Goal: Task Accomplishment & Management: Manage account settings

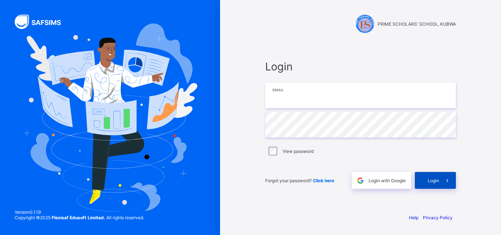
type input "**********"
click at [441, 174] on span at bounding box center [447, 180] width 17 height 17
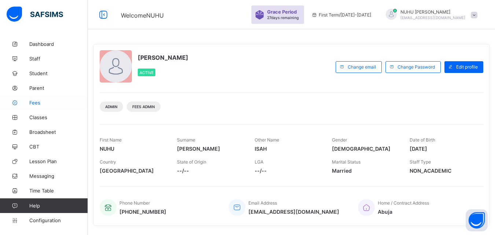
click at [30, 102] on span "Fees" at bounding box center [58, 103] width 59 height 6
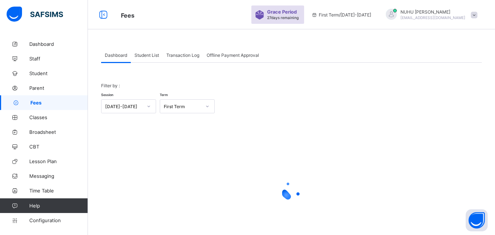
click at [146, 56] on span "Student List" at bounding box center [146, 54] width 25 height 5
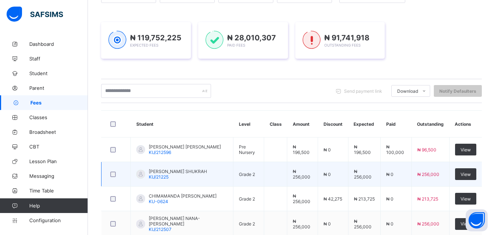
scroll to position [110, 0]
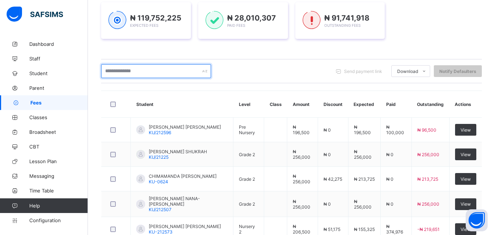
click at [131, 70] on input "text" at bounding box center [156, 71] width 110 height 14
click at [155, 72] on input "text" at bounding box center [156, 71] width 110 height 14
click at [128, 70] on input "text" at bounding box center [156, 71] width 110 height 14
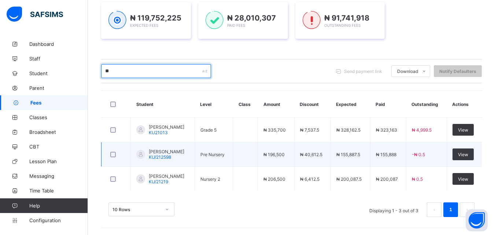
type input "*"
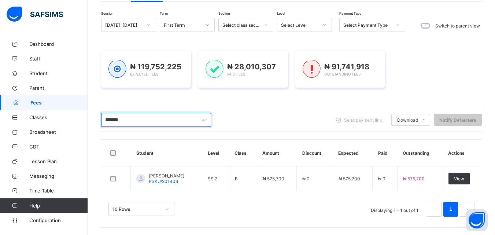
scroll to position [61, 0]
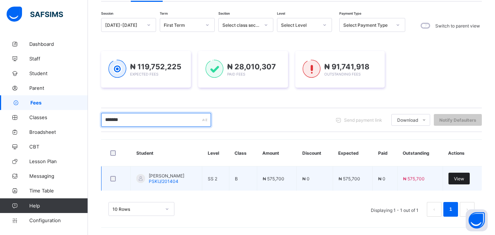
type input "*******"
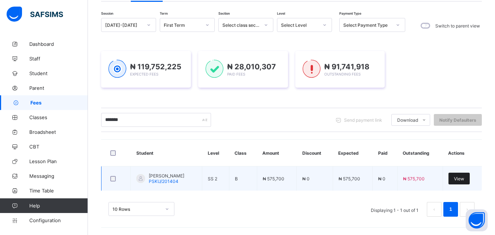
click at [462, 177] on span "View" at bounding box center [459, 178] width 10 height 5
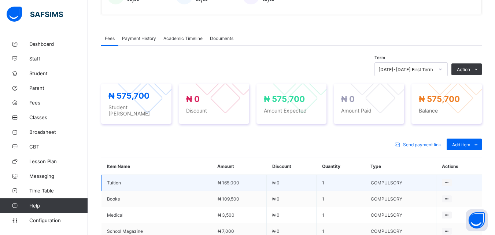
scroll to position [208, 0]
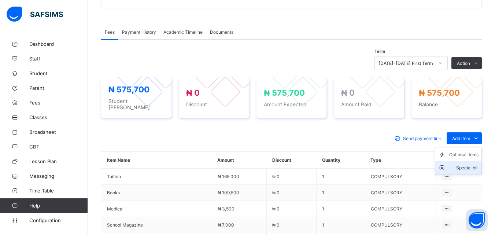
click at [471, 164] on div "Special bill" at bounding box center [463, 167] width 29 height 7
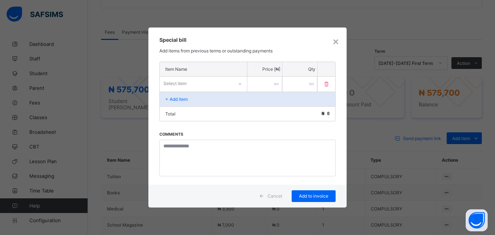
click at [198, 87] on div "Select item" at bounding box center [196, 83] width 73 height 10
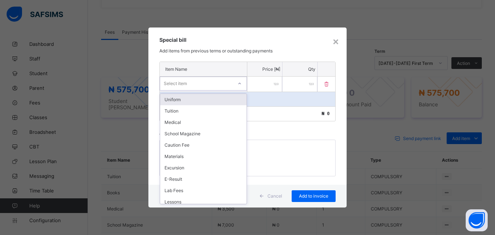
click at [191, 101] on div "Uniform" at bounding box center [203, 99] width 86 height 11
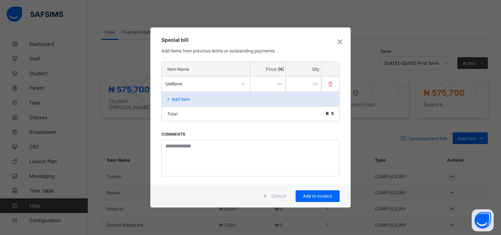
click at [277, 84] on div at bounding box center [267, 84] width 35 height 15
type input "*****"
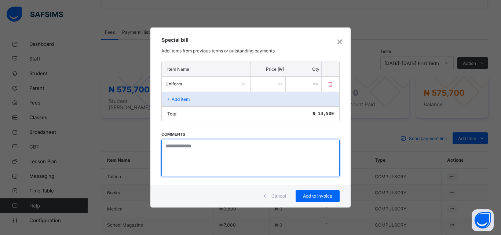
click at [179, 164] on textarea at bounding box center [250, 158] width 178 height 37
type textarea "*"
type textarea "*******"
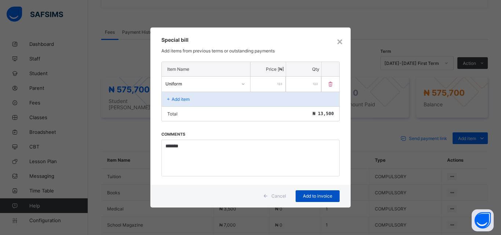
click at [319, 194] on span "Add to invoice" at bounding box center [317, 195] width 33 height 5
click at [341, 39] on div "×" at bounding box center [339, 41] width 7 height 12
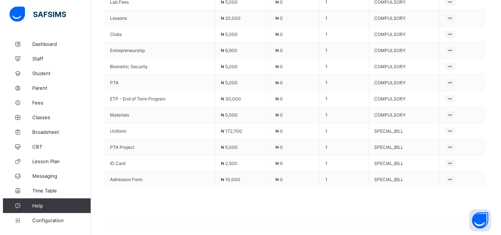
scroll to position [501, 0]
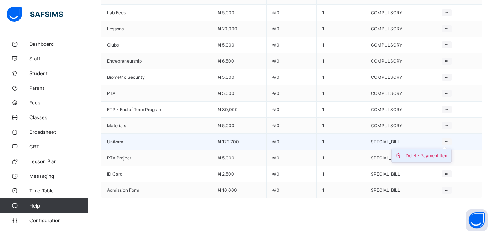
click at [447, 152] on div "Delete Payment Item" at bounding box center [427, 155] width 43 height 7
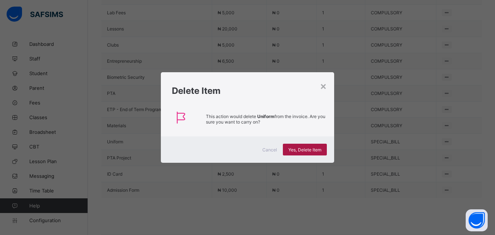
click at [291, 149] on span "Yes, Delete Item" at bounding box center [304, 149] width 33 height 5
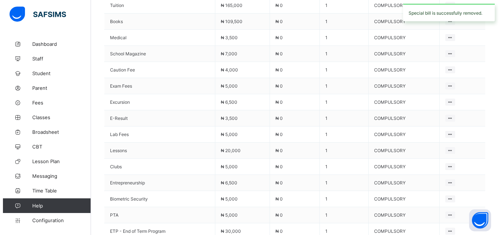
scroll to position [281, 0]
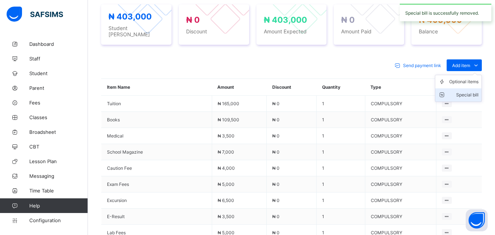
click at [472, 91] on div "Special bill" at bounding box center [463, 94] width 29 height 7
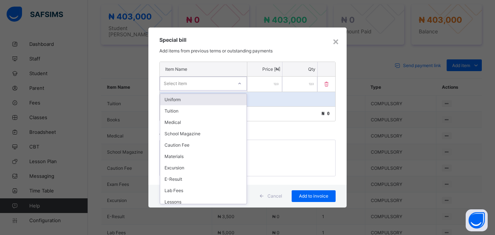
click at [200, 85] on div "Select item" at bounding box center [196, 83] width 73 height 10
click at [193, 99] on div "Uniform" at bounding box center [203, 99] width 86 height 11
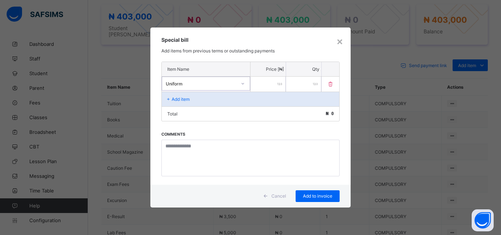
click at [257, 85] on input "number" at bounding box center [267, 84] width 35 height 15
type input "******"
click at [192, 134] on div "Item Name Price [₦] Qty Uniform ****** * Add item Total ₦ 186,200 Comments" at bounding box center [250, 123] width 200 height 123
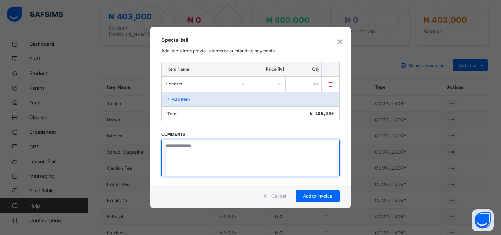
click at [188, 146] on textarea at bounding box center [250, 158] width 178 height 37
type textarea "**********"
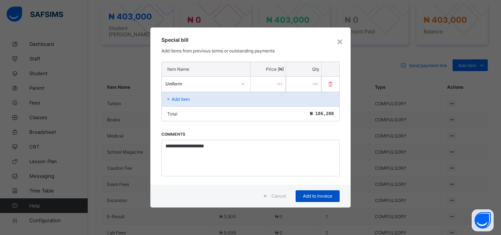
click at [317, 196] on span "Add to invoice" at bounding box center [317, 195] width 33 height 5
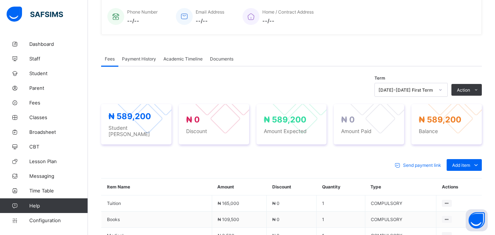
scroll to position [171, 0]
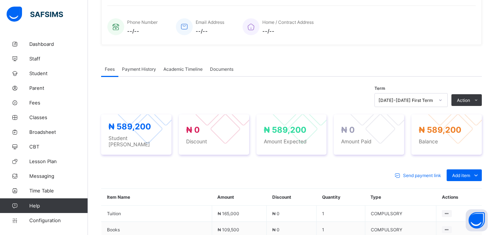
drag, startPoint x: 457, startPoint y: 116, endPoint x: 452, endPoint y: 119, distance: 6.7
click at [0, 0] on li "Receive Payment" at bounding box center [0, 0] width 0 height 0
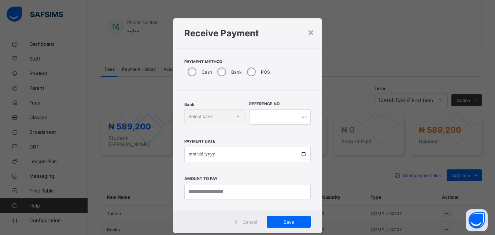
click at [331, 101] on div "× Receive Payment Payment Method Cash Bank POS Bank Select bank Reference No Pa…" at bounding box center [247, 117] width 495 height 235
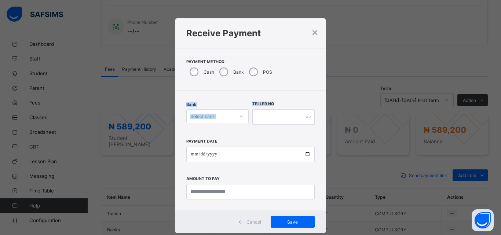
click at [220, 107] on div "Bank Select bank" at bounding box center [217, 117] width 62 height 30
click at [228, 118] on div "Select bank" at bounding box center [211, 116] width 48 height 10
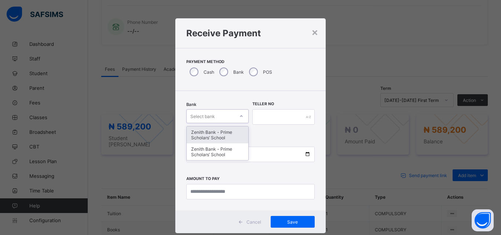
click at [220, 136] on div "Zenith Bank - Prime Scholars’ School" at bounding box center [218, 134] width 62 height 17
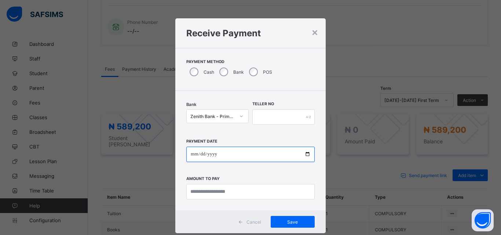
click at [194, 152] on input "date" at bounding box center [250, 154] width 128 height 15
type input "**********"
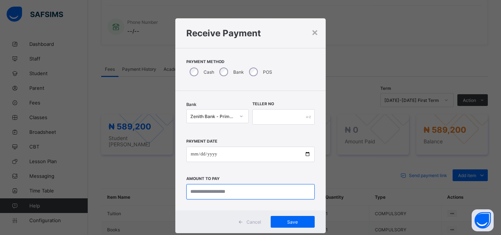
click at [196, 192] on input "currency" at bounding box center [250, 191] width 128 height 15
type input "********"
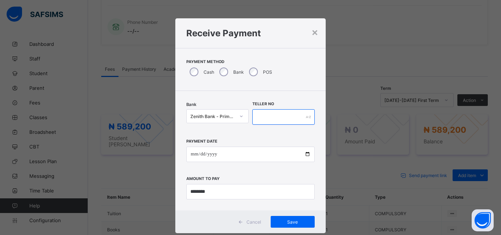
click at [262, 117] on input "text" at bounding box center [283, 116] width 62 height 15
type input "*****"
click at [281, 221] on span "Save" at bounding box center [292, 221] width 33 height 5
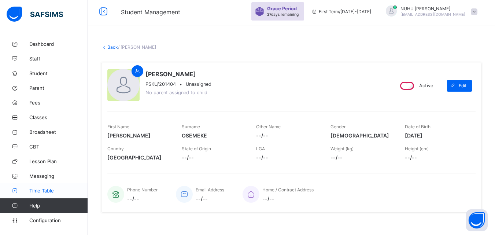
scroll to position [0, 0]
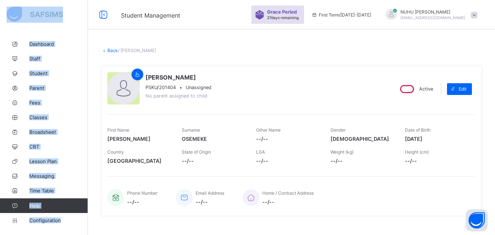
drag, startPoint x: 6, startPoint y: 0, endPoint x: 245, endPoint y: 198, distance: 310.3
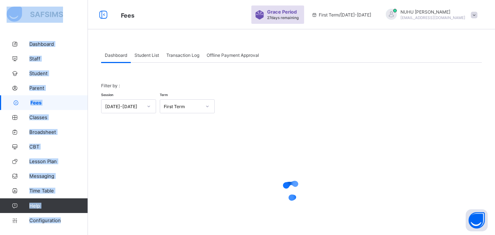
scroll to position [36, 0]
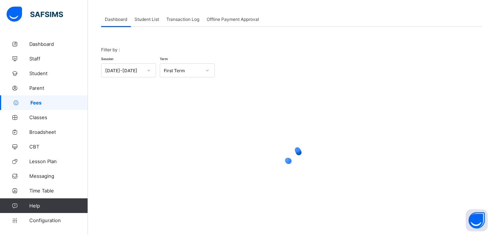
click at [143, 19] on span "Student List" at bounding box center [146, 18] width 25 height 5
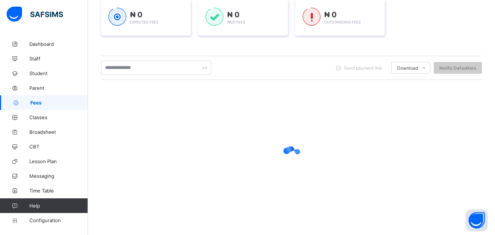
scroll to position [115, 0]
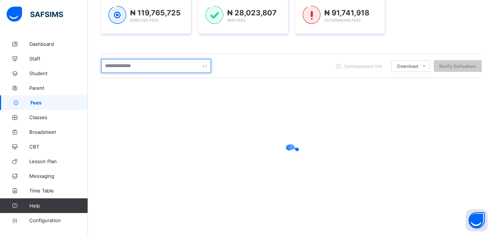
click at [134, 63] on input "text" at bounding box center [156, 66] width 110 height 14
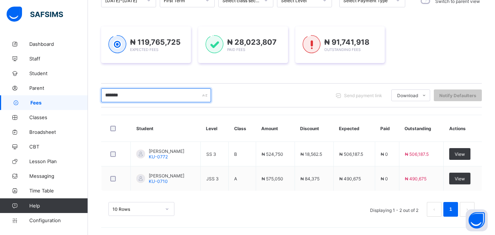
scroll to position [86, 0]
type input "*******"
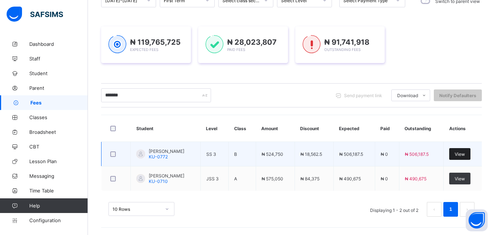
click at [468, 148] on div "View" at bounding box center [459, 154] width 21 height 12
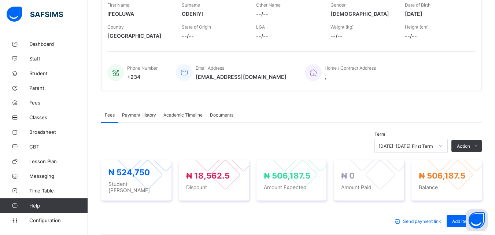
scroll to position [183, 0]
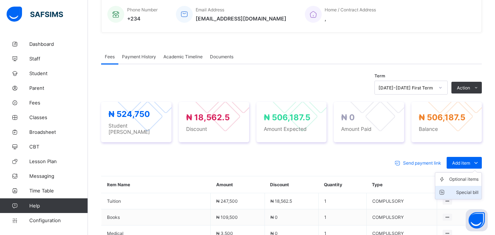
click at [471, 189] on div "Special bill" at bounding box center [463, 192] width 29 height 7
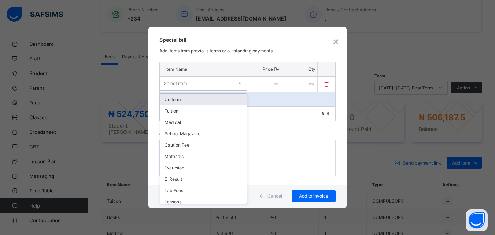
click at [194, 82] on div "Select item" at bounding box center [196, 83] width 73 height 10
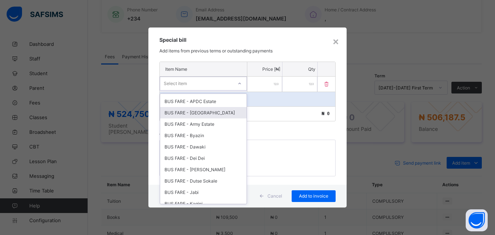
scroll to position [220, 0]
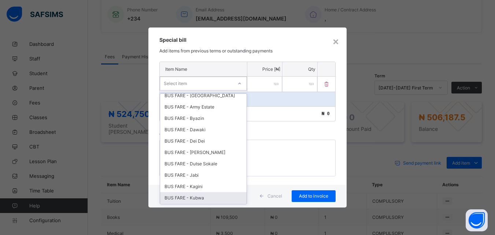
click at [202, 198] on div "BUS FARE - Kubwa" at bounding box center [203, 197] width 86 height 11
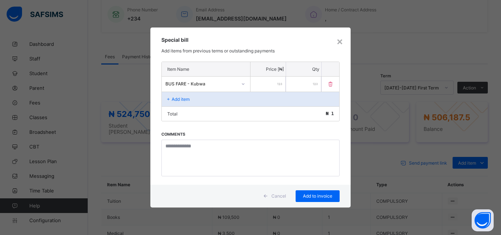
drag, startPoint x: 282, startPoint y: 85, endPoint x: 269, endPoint y: 82, distance: 13.0
click at [276, 84] on input "*" at bounding box center [267, 84] width 35 height 15
type input "*****"
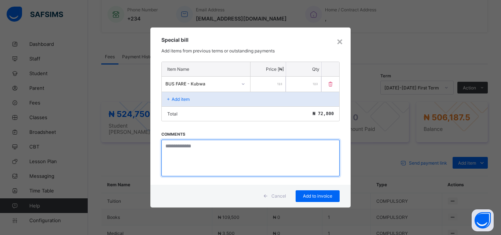
click at [195, 155] on textarea at bounding box center [250, 158] width 178 height 37
type textarea "**********"
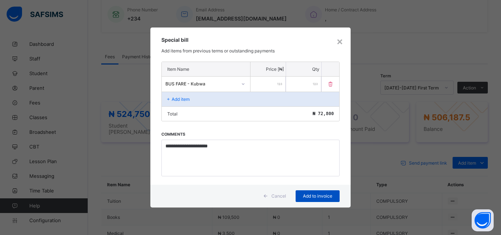
click at [307, 195] on span "Add to invoice" at bounding box center [317, 195] width 33 height 5
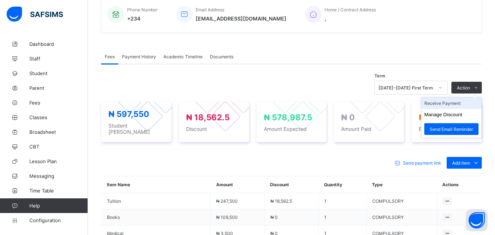
click at [451, 103] on li "Receive Payment" at bounding box center [451, 102] width 60 height 11
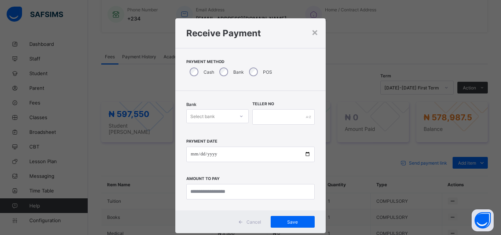
click at [222, 113] on div "Select bank" at bounding box center [211, 116] width 48 height 10
click at [222, 132] on div "Zenith Bank - Prime Scholars’ School" at bounding box center [218, 134] width 62 height 17
click at [191, 153] on input "date" at bounding box center [250, 154] width 128 height 15
type input "**********"
click at [204, 189] on input "currency" at bounding box center [250, 191] width 128 height 15
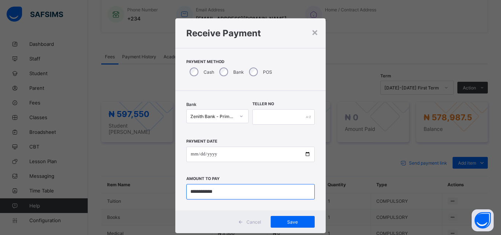
type input "**********"
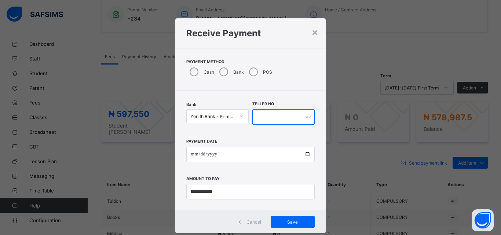
click at [269, 119] on input "text" at bounding box center [283, 116] width 62 height 15
type input "*****"
click at [281, 220] on span "Save" at bounding box center [292, 221] width 33 height 5
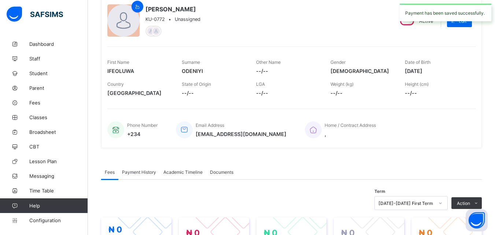
scroll to position [37, 0]
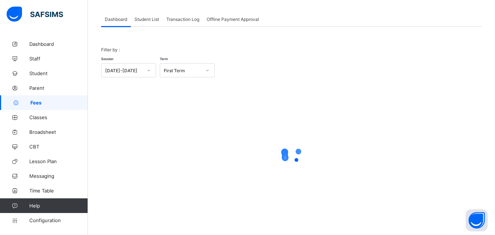
scroll to position [36, 0]
click at [146, 21] on span "Student List" at bounding box center [146, 18] width 25 height 5
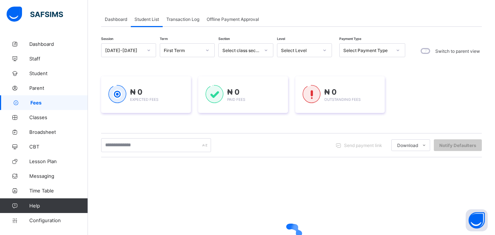
scroll to position [37, 0]
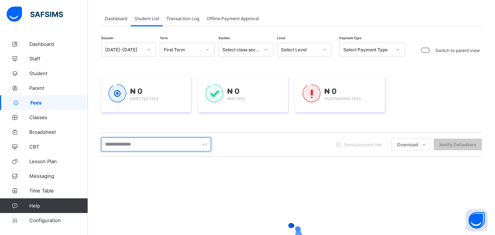
click at [137, 150] on input "text" at bounding box center [156, 144] width 110 height 14
type input "*******"
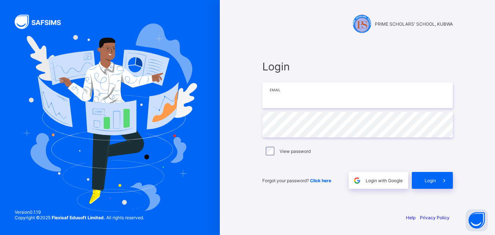
type input "**********"
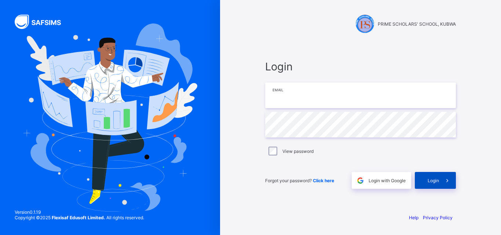
type input "**********"
drag, startPoint x: 426, startPoint y: 178, endPoint x: 426, endPoint y: 186, distance: 7.7
click at [426, 178] on div "Login" at bounding box center [434, 180] width 41 height 17
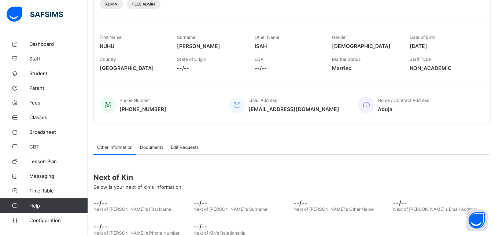
scroll to position [36, 0]
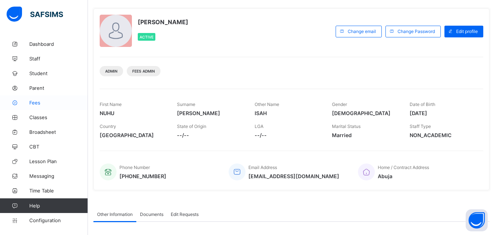
drag, startPoint x: 31, startPoint y: 96, endPoint x: 32, endPoint y: 104, distance: 8.5
click at [32, 104] on span "Fees" at bounding box center [58, 103] width 59 height 6
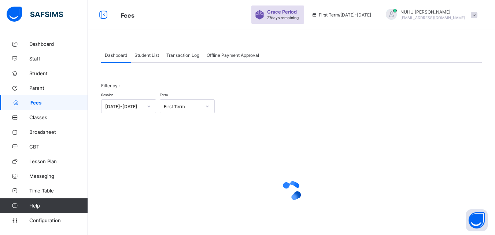
click at [146, 56] on span "Student List" at bounding box center [146, 54] width 25 height 5
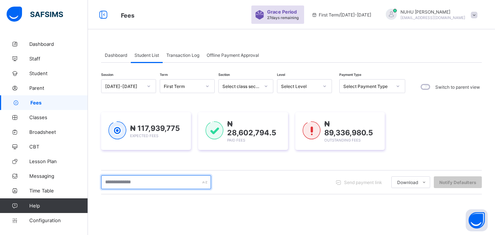
click at [137, 182] on input "text" at bounding box center [156, 182] width 110 height 14
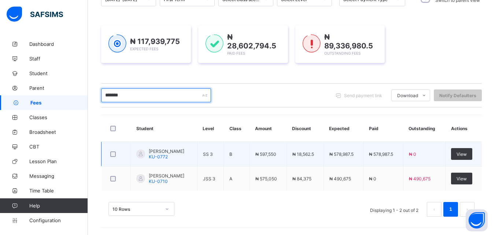
scroll to position [87, 0]
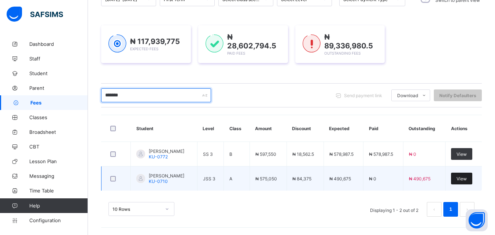
type input "*******"
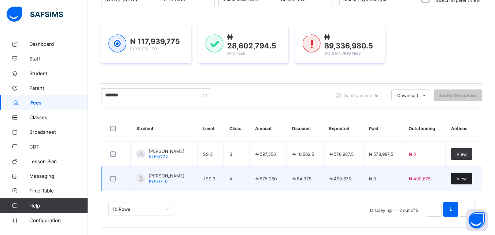
click at [467, 180] on span "View" at bounding box center [462, 178] width 10 height 5
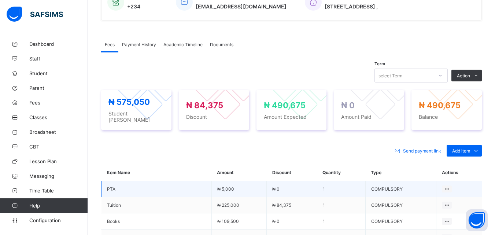
scroll to position [197, 0]
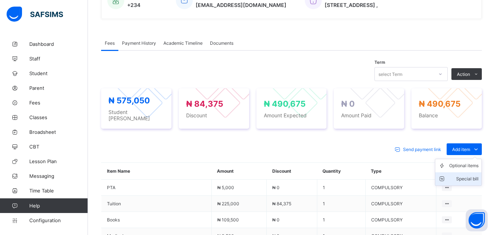
click at [474, 175] on div "Special bill" at bounding box center [463, 178] width 29 height 7
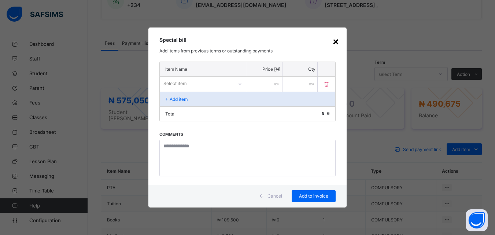
click at [339, 43] on div "×" at bounding box center [335, 41] width 7 height 12
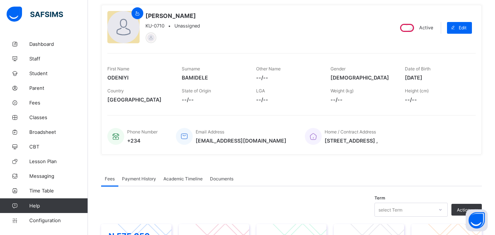
scroll to position [49, 0]
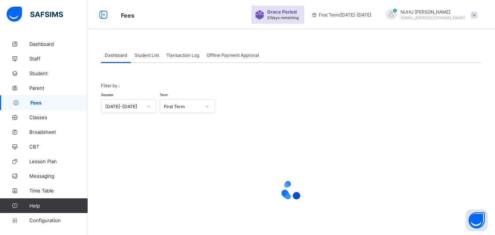
click at [147, 56] on span "Student List" at bounding box center [146, 54] width 25 height 5
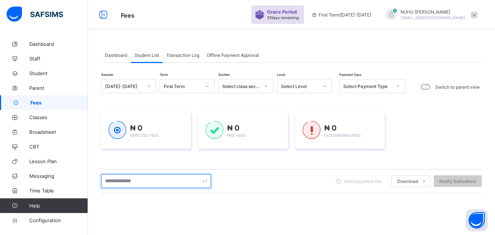
drag, startPoint x: 143, startPoint y: 187, endPoint x: 143, endPoint y: 181, distance: 6.2
click at [143, 187] on input "text" at bounding box center [156, 181] width 110 height 14
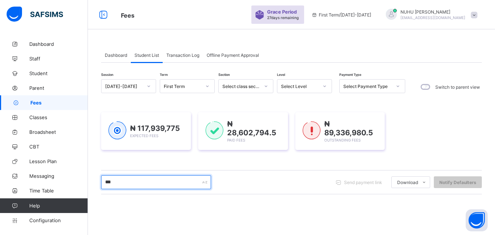
type input "*******"
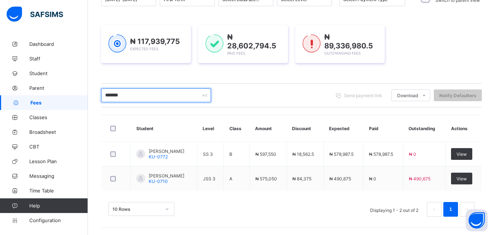
scroll to position [87, 0]
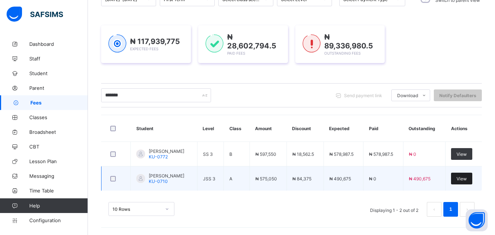
click at [467, 176] on span "View" at bounding box center [462, 178] width 10 height 5
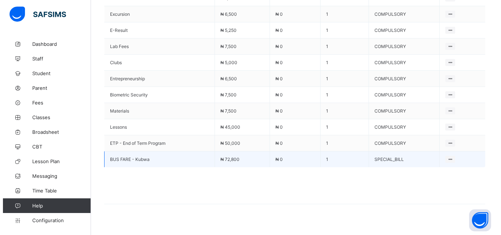
scroll to position [489, 0]
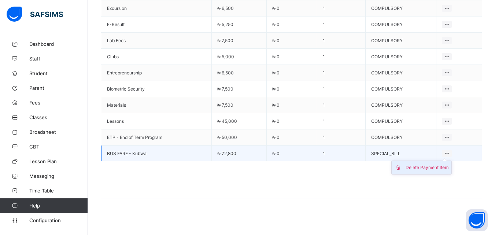
click at [440, 164] on div "Delete Payment Item" at bounding box center [427, 167] width 43 height 7
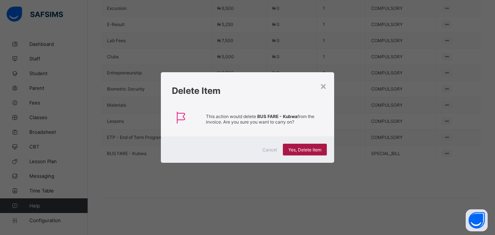
click at [301, 150] on span "Yes, Delete Item" at bounding box center [304, 149] width 33 height 5
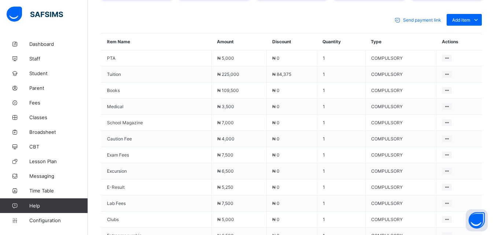
scroll to position [180, 0]
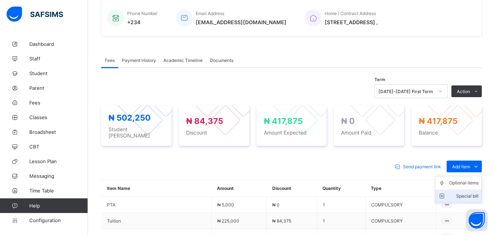
click at [462, 193] on div "Special bill" at bounding box center [463, 195] width 29 height 7
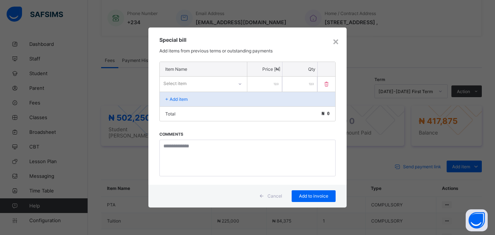
click at [206, 87] on div "Select item" at bounding box center [196, 83] width 73 height 10
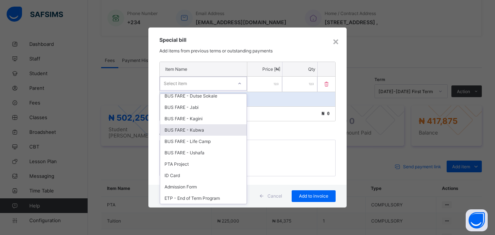
scroll to position [293, 0]
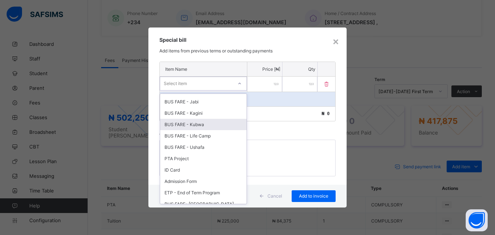
click at [198, 124] on div "BUS FARE - Kubwa" at bounding box center [203, 124] width 86 height 11
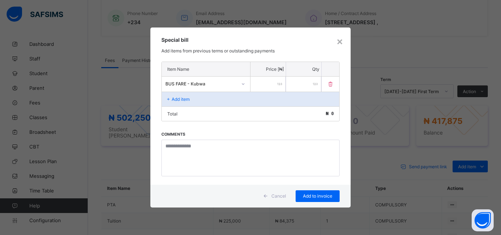
click at [193, 114] on div "Total ₦ 0" at bounding box center [250, 113] width 177 height 15
click at [266, 82] on input "number" at bounding box center [267, 84] width 35 height 15
type input "*****"
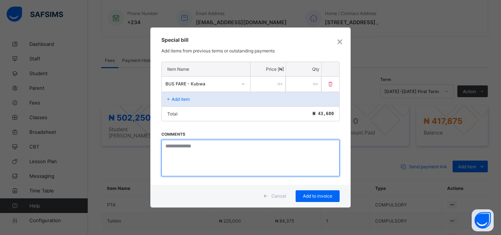
click at [216, 152] on textarea at bounding box center [250, 158] width 178 height 37
type textarea "**********"
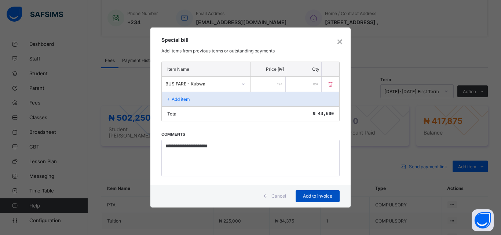
click at [319, 196] on span "Add to invoice" at bounding box center [317, 195] width 33 height 5
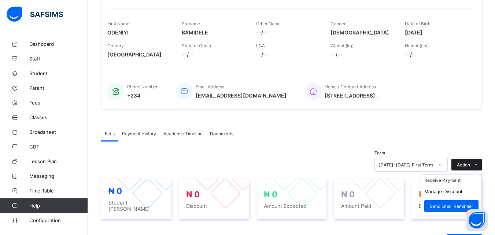
scroll to position [143, 0]
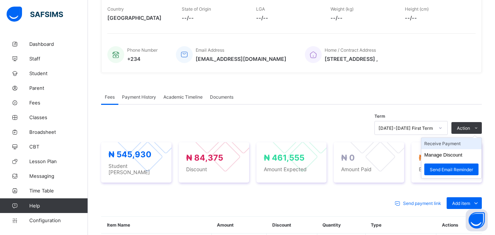
click at [449, 146] on li "Receive Payment" at bounding box center [451, 143] width 60 height 11
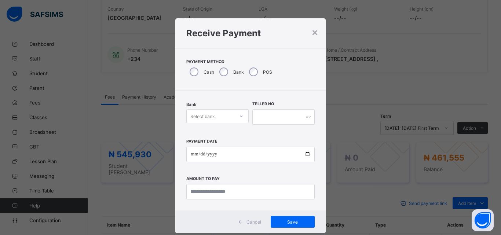
click at [208, 114] on div "Select bank" at bounding box center [202, 116] width 25 height 14
click at [207, 133] on div "Zenith Bank - Prime Scholars’ School" at bounding box center [218, 134] width 62 height 17
click at [190, 156] on input "date" at bounding box center [250, 154] width 128 height 15
type input "**********"
click at [195, 194] on input "currency" at bounding box center [250, 191] width 128 height 15
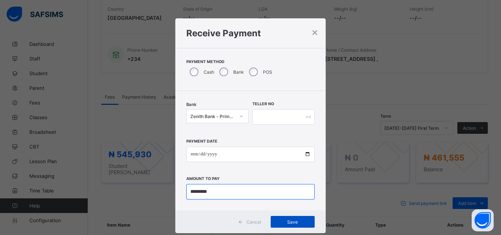
type input "*********"
click at [289, 222] on span "Save" at bounding box center [292, 221] width 33 height 5
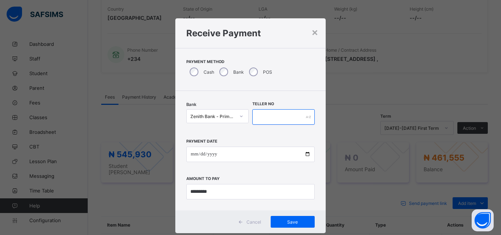
click at [264, 117] on input "text" at bounding box center [283, 116] width 62 height 15
click at [286, 217] on div "Save" at bounding box center [292, 222] width 44 height 12
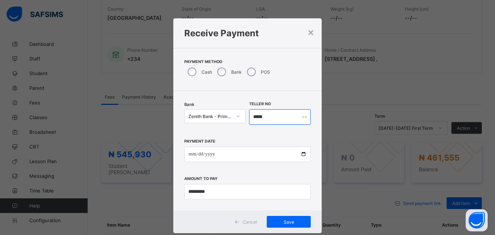
click at [271, 117] on input "*****" at bounding box center [280, 116] width 62 height 15
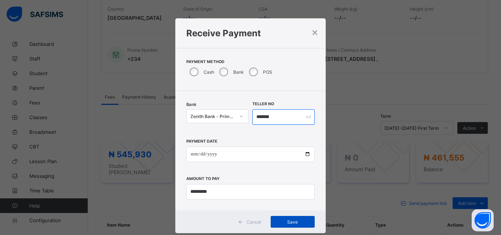
type input "*******"
click at [292, 218] on div "Save" at bounding box center [292, 222] width 44 height 12
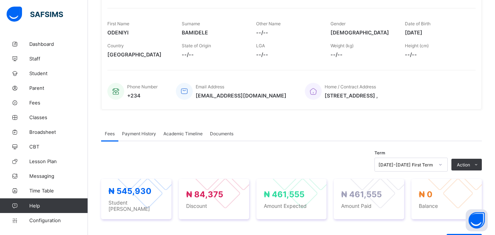
scroll to position [0, 0]
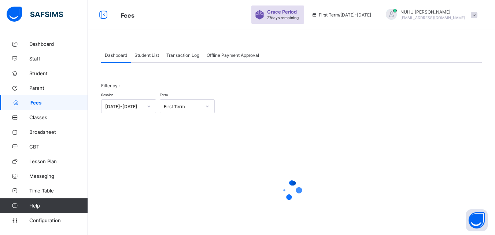
drag, startPoint x: 147, startPoint y: 53, endPoint x: 150, endPoint y: 57, distance: 5.5
click at [150, 58] on div "Student List" at bounding box center [147, 55] width 32 height 15
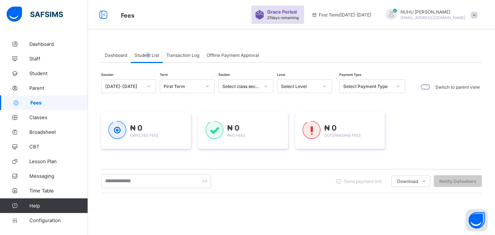
click at [150, 57] on span "Student List" at bounding box center [146, 54] width 25 height 5
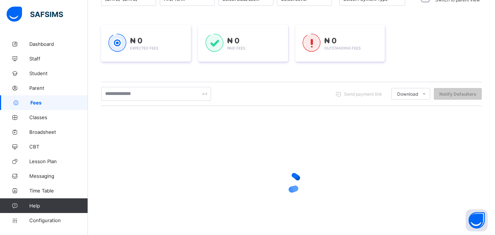
scroll to position [110, 0]
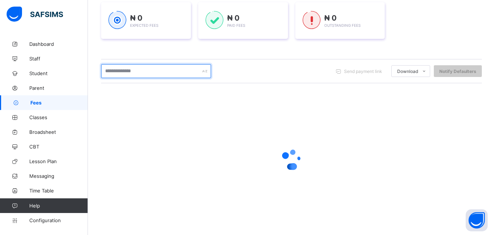
click at [146, 69] on input "text" at bounding box center [156, 71] width 110 height 14
click at [111, 71] on input "*******" at bounding box center [156, 71] width 110 height 14
type input "********"
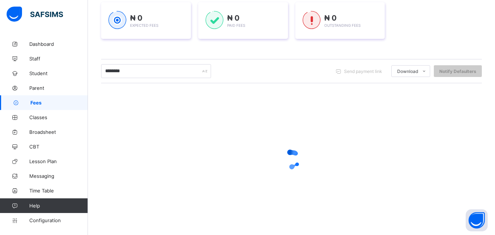
click at [132, 118] on div at bounding box center [291, 159] width 381 height 139
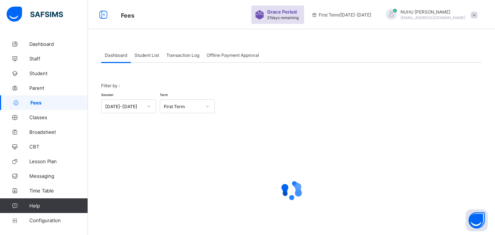
click at [149, 54] on span "Student List" at bounding box center [146, 54] width 25 height 5
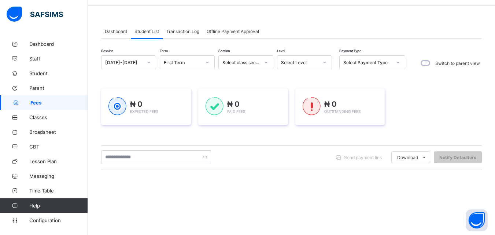
scroll to position [37, 0]
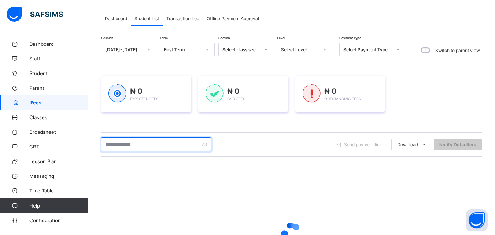
click at [147, 146] on input "text" at bounding box center [156, 144] width 110 height 14
type input "**********"
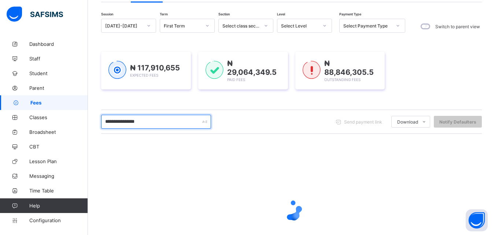
scroll to position [73, 0]
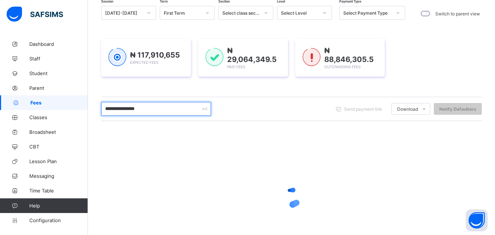
click at [178, 111] on input "**********" at bounding box center [156, 109] width 110 height 14
click at [178, 107] on input "**********" at bounding box center [156, 109] width 110 height 14
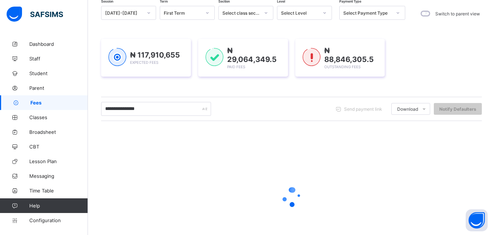
click at [37, 118] on span "Classes" at bounding box center [58, 117] width 59 height 6
click at [38, 118] on span "Classes" at bounding box center [58, 117] width 59 height 6
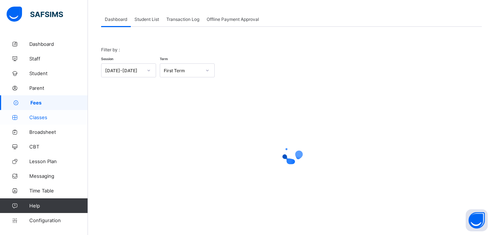
scroll to position [36, 0]
click at [40, 118] on span "Classes" at bounding box center [58, 117] width 59 height 6
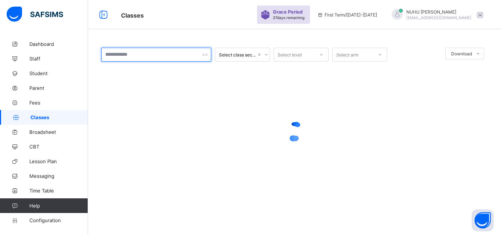
click at [202, 55] on div at bounding box center [156, 55] width 110 height 14
click at [169, 57] on input "text" at bounding box center [156, 55] width 110 height 14
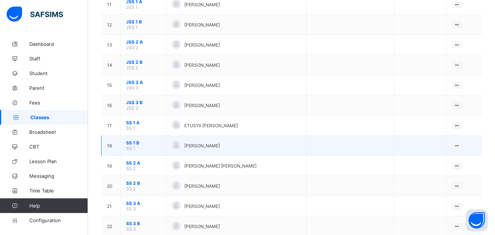
scroll to position [313, 0]
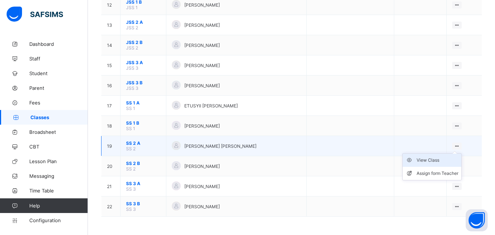
click at [442, 159] on div "View Class" at bounding box center [438, 159] width 42 height 7
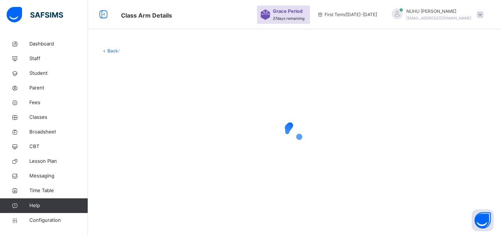
click at [381, 213] on div "Back /" at bounding box center [294, 117] width 413 height 235
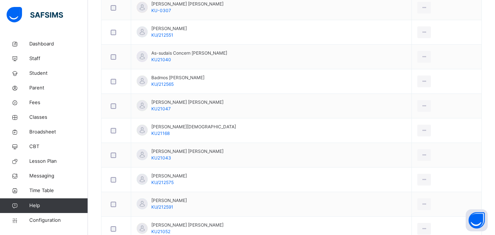
scroll to position [218, 0]
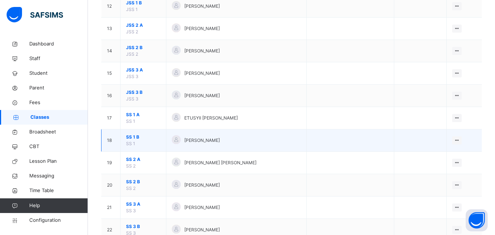
scroll to position [362, 0]
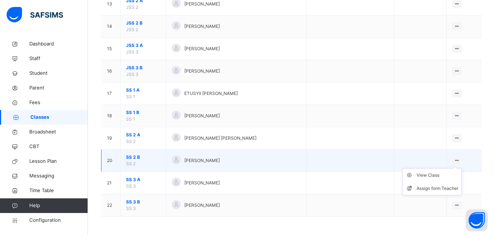
click at [441, 171] on ul "View Class Assign form Teacher" at bounding box center [431, 181] width 59 height 27
click at [440, 174] on div "View Class" at bounding box center [438, 175] width 42 height 7
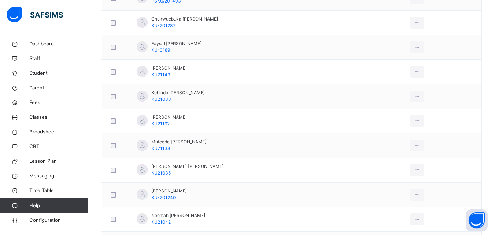
scroll to position [330, 0]
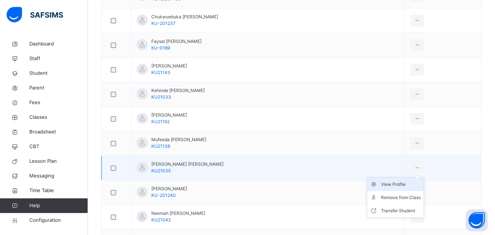
click at [399, 185] on div "View Profile" at bounding box center [401, 184] width 40 height 7
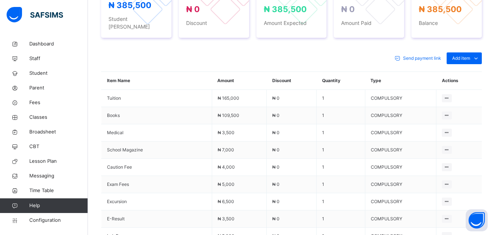
scroll to position [236, 0]
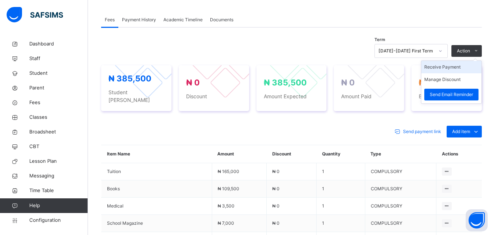
click at [452, 68] on li "Receive Payment" at bounding box center [451, 67] width 60 height 12
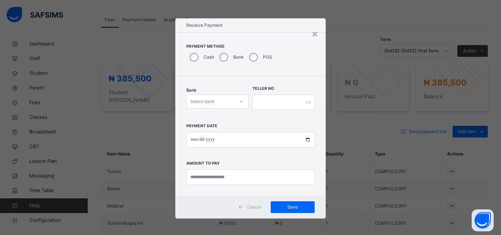
click at [234, 104] on div at bounding box center [241, 101] width 14 height 13
click at [222, 116] on div "Zenith Bank - Prime Scholars’ School" at bounding box center [218, 121] width 62 height 19
click at [194, 137] on input "date" at bounding box center [250, 139] width 128 height 15
type input "**********"
click at [197, 179] on input "currency" at bounding box center [250, 176] width 128 height 15
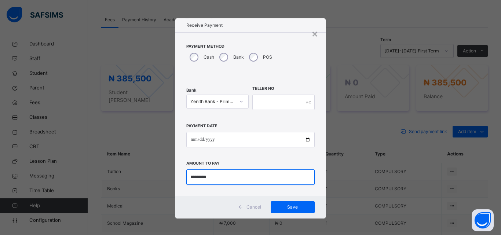
type input "*********"
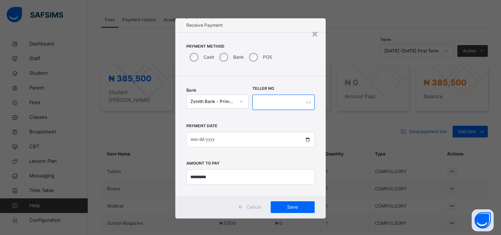
click at [276, 99] on input "text" at bounding box center [283, 102] width 62 height 15
type input "*****"
click at [285, 205] on span "Save" at bounding box center [292, 207] width 33 height 7
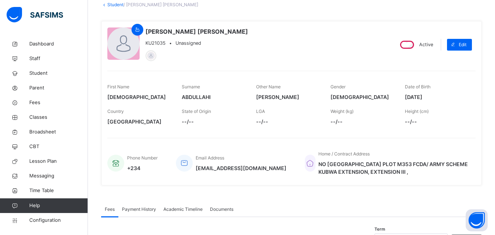
scroll to position [0, 0]
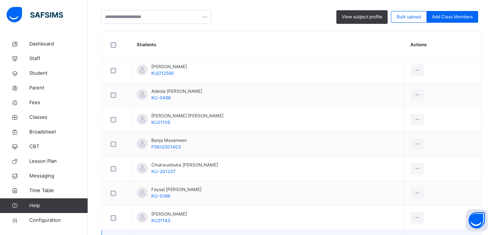
scroll to position [145, 0]
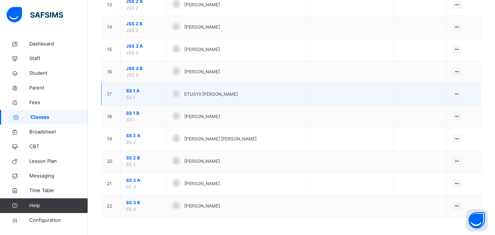
scroll to position [362, 0]
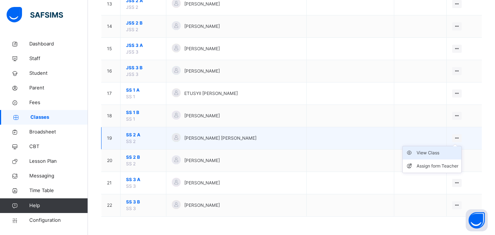
click at [434, 155] on div "View Class" at bounding box center [438, 152] width 42 height 7
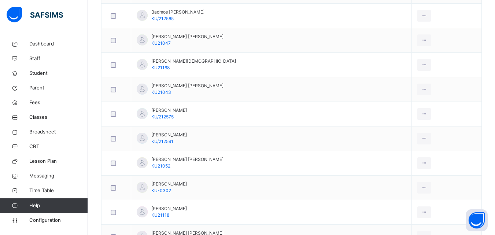
scroll to position [365, 0]
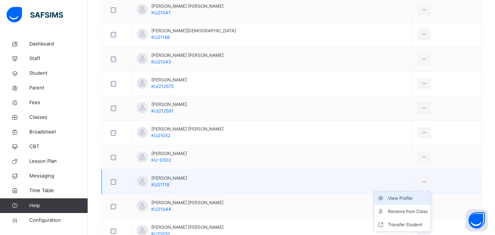
click at [410, 200] on div "View Profile" at bounding box center [408, 198] width 40 height 7
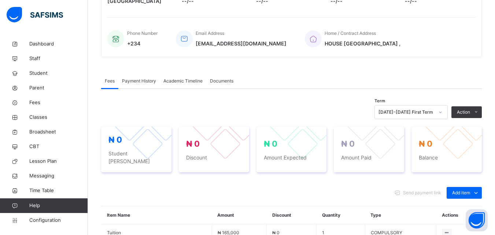
scroll to position [365, 0]
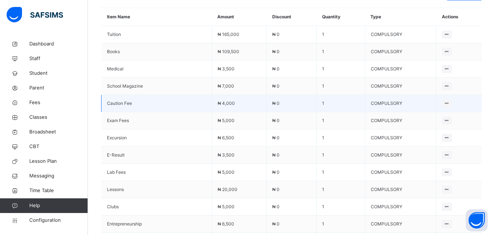
click at [341, 95] on td "1" at bounding box center [341, 103] width 49 height 17
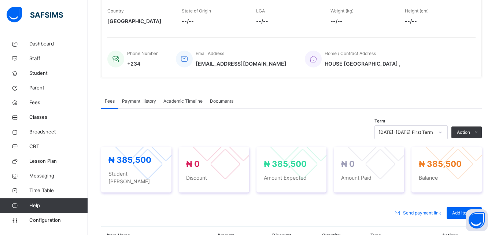
scroll to position [183, 0]
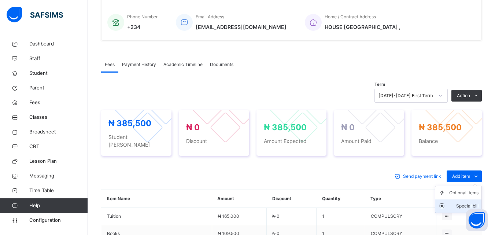
click at [468, 202] on div "Special bill" at bounding box center [463, 205] width 29 height 7
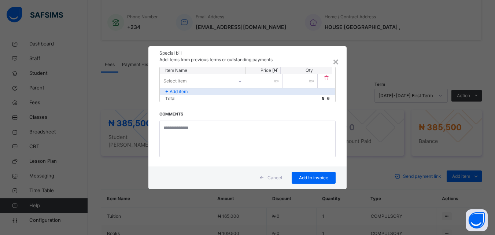
click at [203, 80] on div "Select item" at bounding box center [196, 80] width 73 height 11
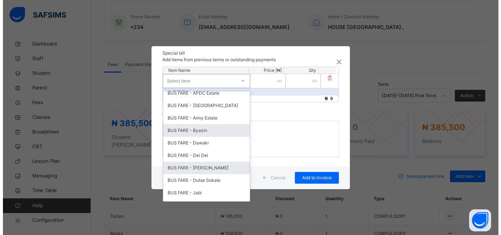
scroll to position [192, 0]
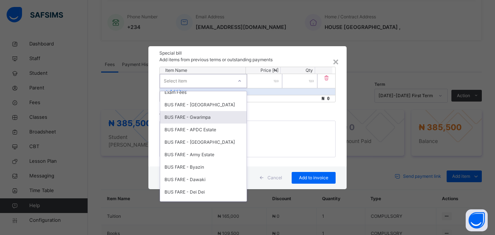
click at [210, 118] on div "BUS FARE - Gwarimpa" at bounding box center [203, 117] width 86 height 12
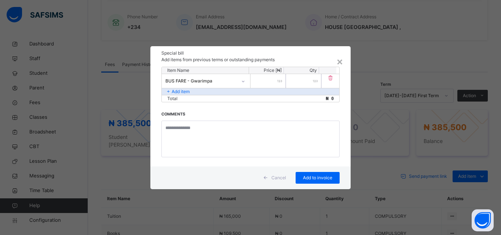
click at [264, 80] on input "number" at bounding box center [267, 81] width 35 height 14
type input "******"
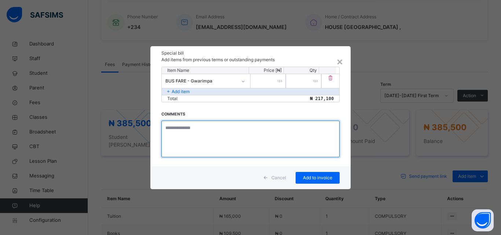
click at [171, 135] on textarea at bounding box center [250, 139] width 178 height 37
click at [204, 126] on textarea "**********" at bounding box center [250, 139] width 178 height 37
type textarea "**********"
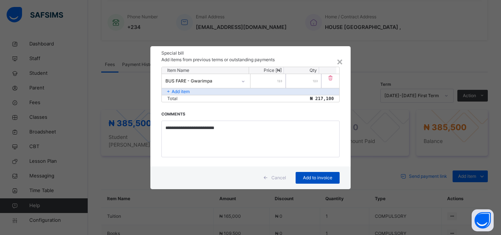
click at [305, 177] on span "Add to invoice" at bounding box center [317, 177] width 33 height 7
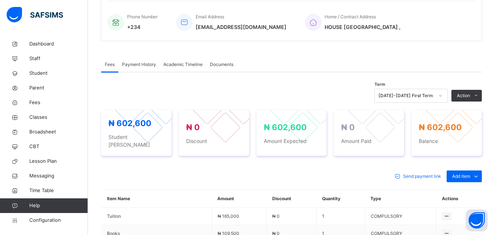
click at [0, 0] on li "Receive Payment" at bounding box center [0, 0] width 0 height 0
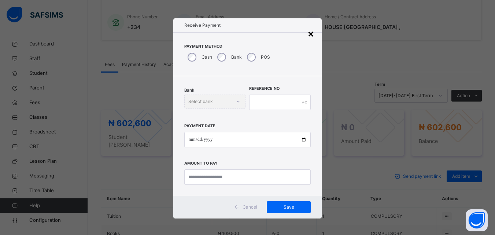
click at [310, 33] on div "×" at bounding box center [310, 33] width 7 height 15
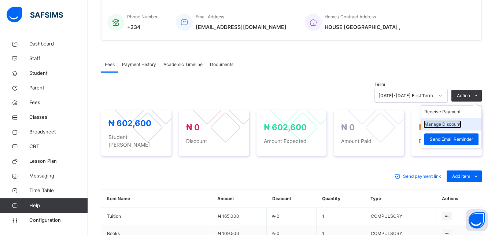
click at [457, 125] on button "Manage Discount" at bounding box center [442, 124] width 36 height 7
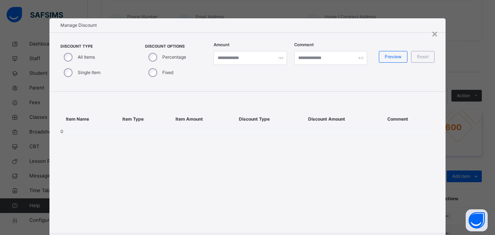
click at [62, 71] on div "Single Item" at bounding box center [81, 72] width 42 height 15
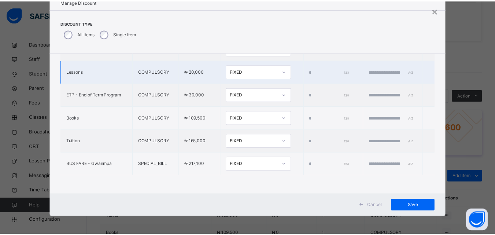
scroll to position [318, 0]
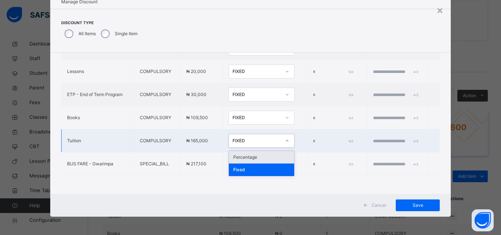
click at [285, 137] on icon at bounding box center [287, 140] width 4 height 7
click at [244, 151] on div "Percentage" at bounding box center [261, 157] width 65 height 12
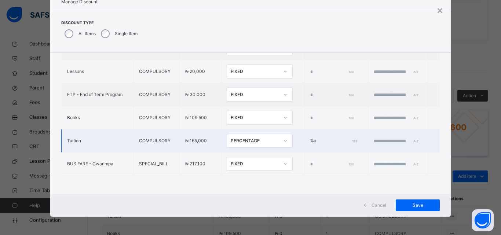
click at [314, 138] on input "*" at bounding box center [335, 141] width 42 height 7
type input "**"
click at [369, 132] on td at bounding box center [398, 140] width 60 height 23
click at [393, 138] on input "text" at bounding box center [395, 141] width 44 height 7
type input "**********"
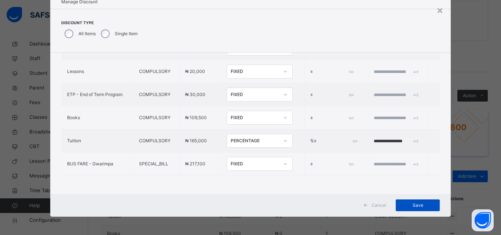
click at [415, 204] on span "Save" at bounding box center [417, 205] width 33 height 7
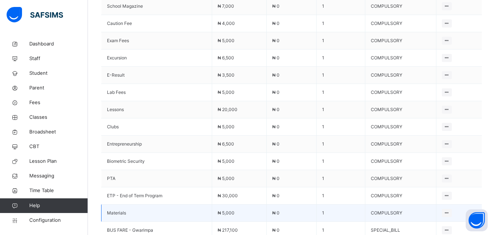
scroll to position [262, 0]
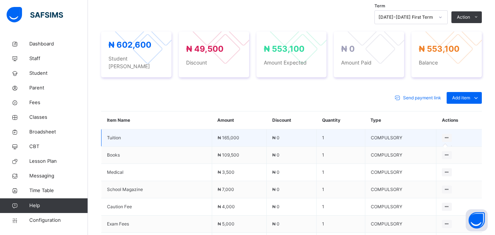
click at [450, 135] on icon at bounding box center [447, 137] width 6 height 5
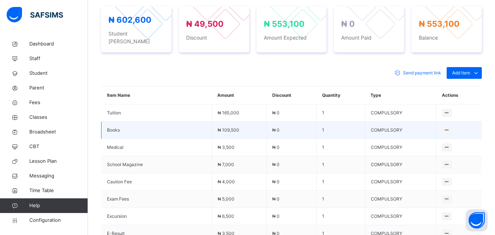
scroll to position [225, 0]
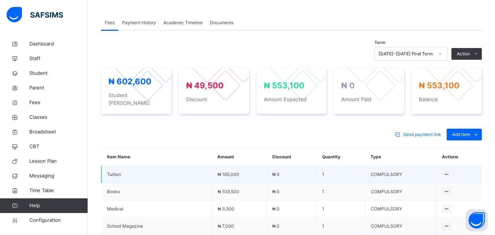
click at [294, 167] on td "₦ 0" at bounding box center [292, 174] width 50 height 17
click at [449, 172] on icon at bounding box center [447, 174] width 6 height 5
click at [450, 172] on icon at bounding box center [447, 174] width 6 height 5
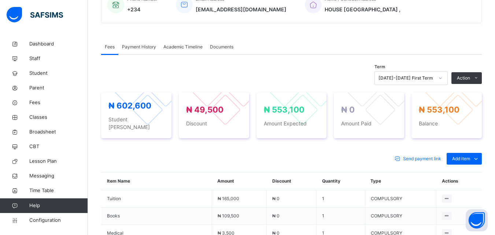
scroll to position [188, 0]
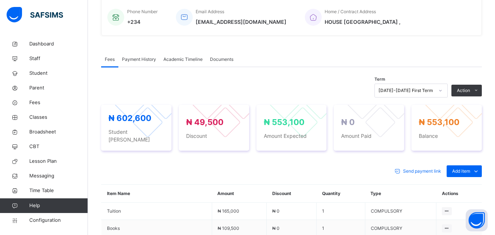
click at [140, 60] on span "Payment History" at bounding box center [139, 59] width 34 height 7
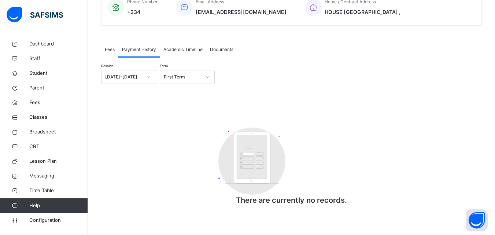
scroll to position [162, 0]
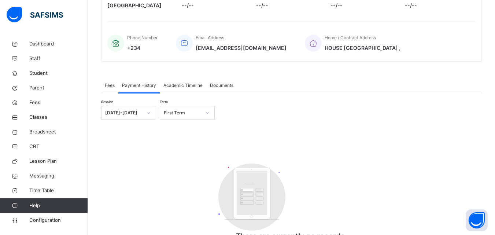
click at [108, 84] on span "Fees" at bounding box center [110, 85] width 10 height 7
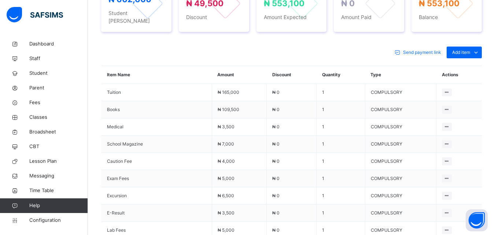
scroll to position [262, 0]
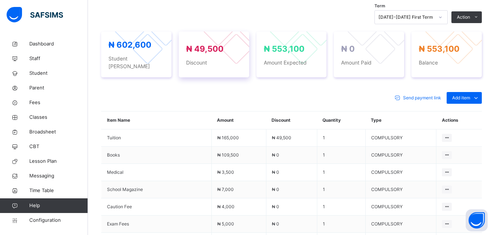
click at [207, 52] on div "₦ 49,500 Discount" at bounding box center [214, 54] width 56 height 23
click at [228, 47] on div at bounding box center [236, 48] width 31 height 31
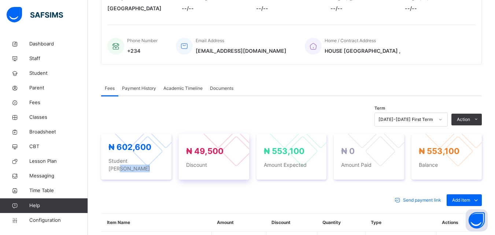
scroll to position [152, 0]
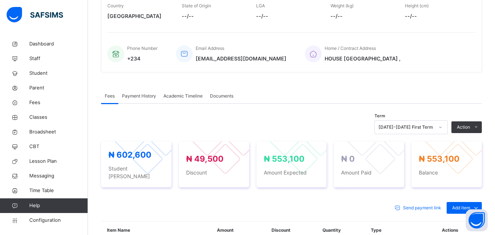
click at [139, 94] on div "Payment History" at bounding box center [138, 96] width 41 height 15
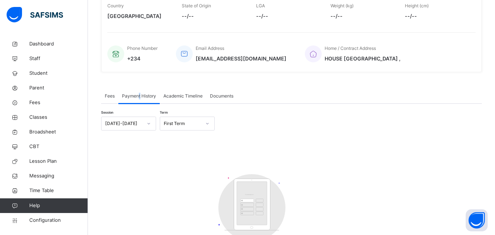
click at [140, 95] on span "Payment History" at bounding box center [139, 96] width 34 height 7
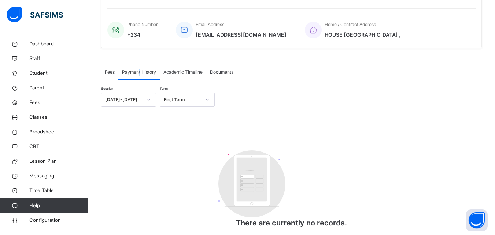
scroll to position [188, 0]
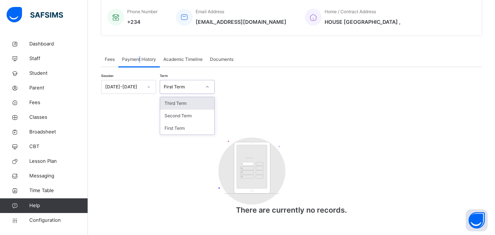
click at [208, 86] on icon at bounding box center [207, 86] width 4 height 7
click at [287, 112] on div "Session 2025-2026 Term option Third Term focused, 1 of 3. 3 results available. …" at bounding box center [291, 151] width 381 height 143
click at [150, 67] on div "Payment History" at bounding box center [138, 59] width 41 height 15
click at [153, 62] on span "Payment History" at bounding box center [139, 59] width 34 height 7
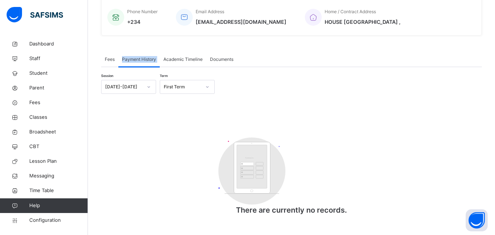
click at [153, 61] on span "Payment History" at bounding box center [139, 59] width 34 height 7
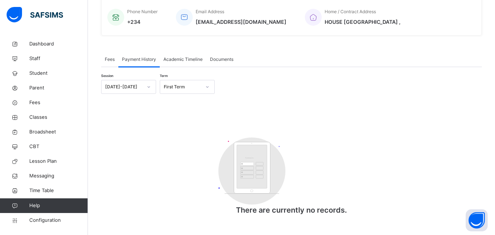
click at [104, 59] on div "Fees" at bounding box center [109, 59] width 17 height 15
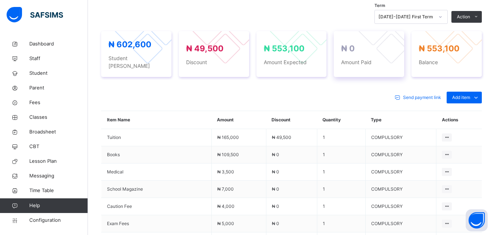
scroll to position [262, 0]
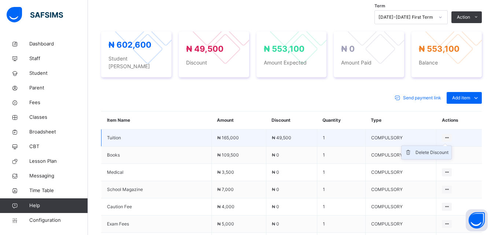
click at [433, 149] on div "Delete Discount" at bounding box center [432, 152] width 33 height 7
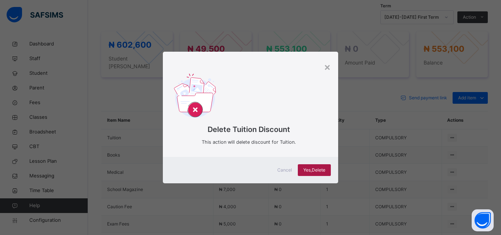
click at [318, 167] on span "Yes, Delete" at bounding box center [314, 170] width 22 height 7
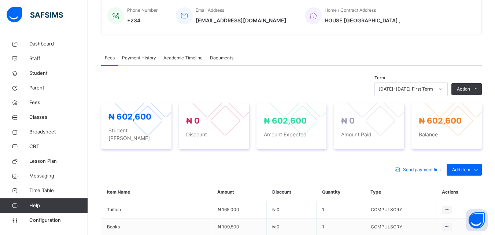
scroll to position [188, 0]
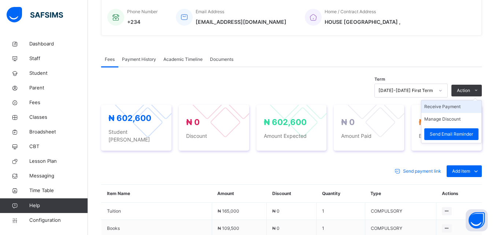
click at [451, 107] on li "Receive Payment" at bounding box center [451, 106] width 60 height 12
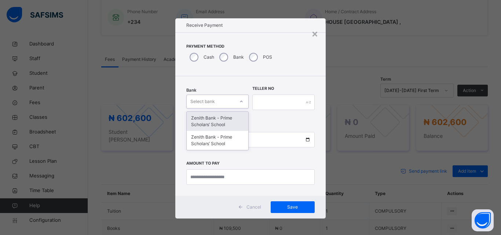
click at [203, 98] on div "Select bank" at bounding box center [202, 102] width 25 height 14
click at [207, 117] on div "Zenith Bank - Prime Scholars’ School" at bounding box center [218, 121] width 62 height 19
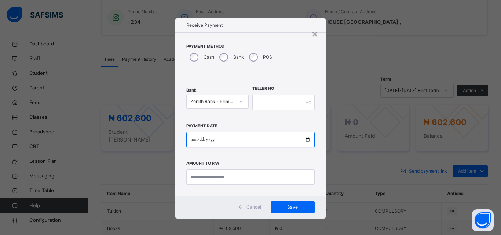
click at [189, 140] on input "date" at bounding box center [250, 139] width 128 height 15
type input "**********"
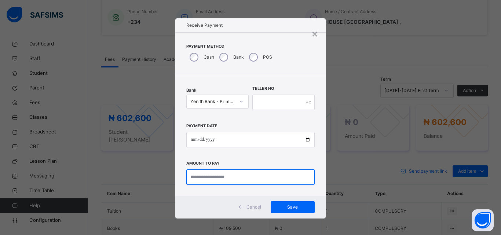
click at [202, 176] on input "currency" at bounding box center [250, 176] width 128 height 15
type input "*********"
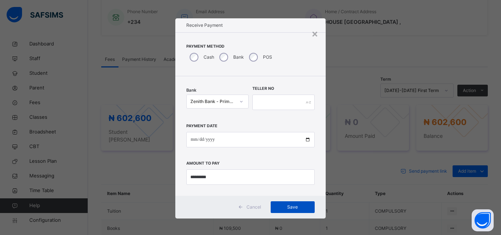
click at [279, 202] on div "Save" at bounding box center [292, 207] width 44 height 12
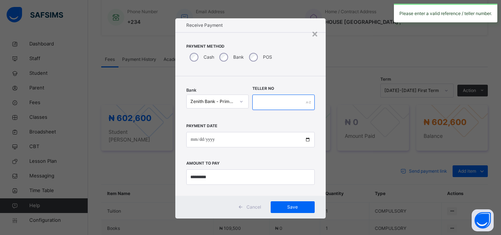
click at [272, 100] on input "text" at bounding box center [283, 102] width 62 height 15
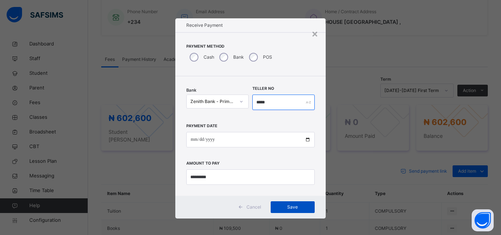
type input "*****"
click at [287, 207] on span "Save" at bounding box center [292, 207] width 33 height 7
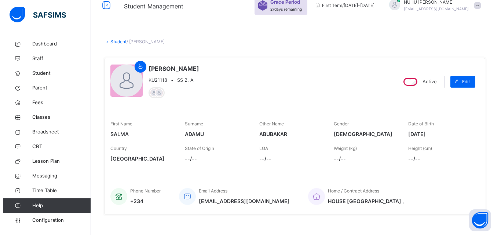
scroll to position [0, 0]
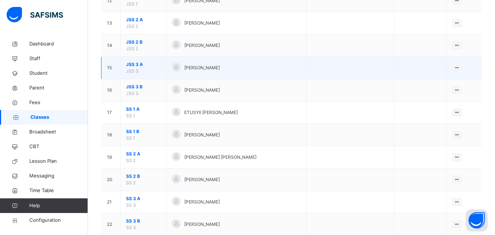
scroll to position [326, 0]
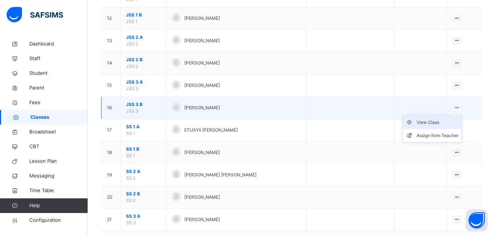
click at [435, 125] on div "View Class" at bounding box center [438, 122] width 42 height 7
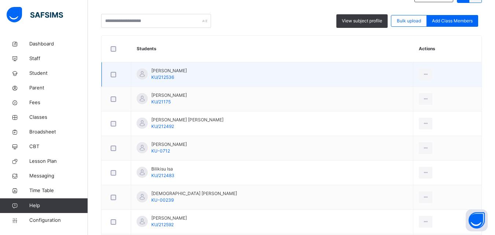
scroll to position [183, 0]
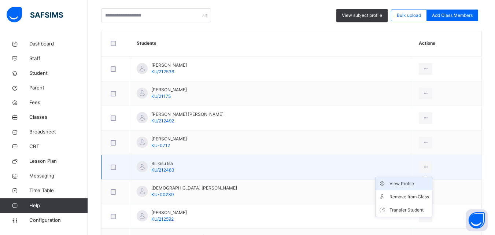
click at [398, 181] on div "View Profile" at bounding box center [410, 183] width 40 height 7
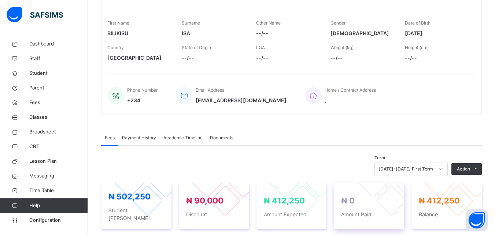
scroll to position [257, 0]
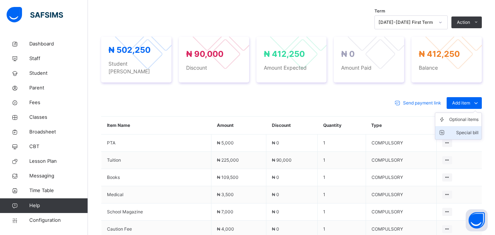
click at [464, 129] on div "Special bill" at bounding box center [463, 132] width 29 height 7
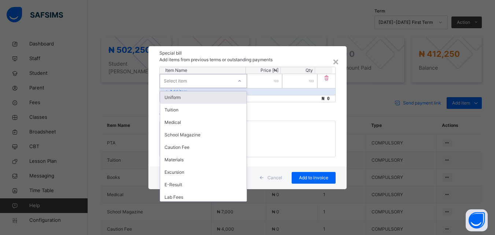
click at [193, 82] on div "Select item" at bounding box center [196, 80] width 73 height 11
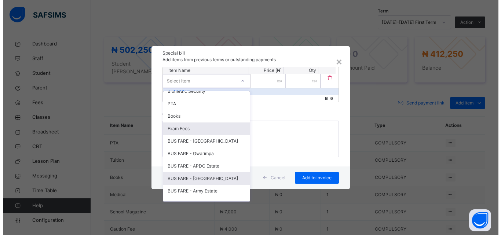
scroll to position [183, 0]
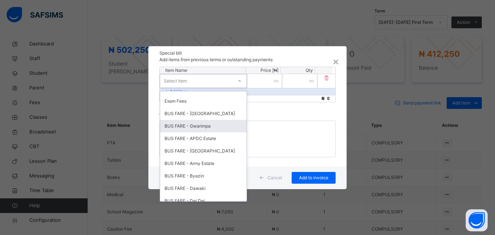
click at [203, 127] on div "BUS FARE - Gwarimpa" at bounding box center [203, 126] width 86 height 12
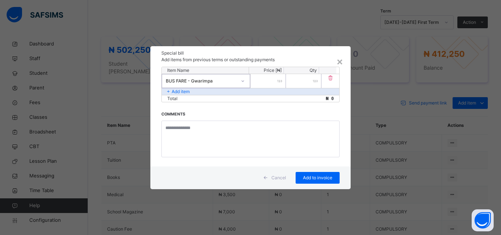
click at [267, 83] on input "number" at bounding box center [267, 81] width 35 height 14
type input "******"
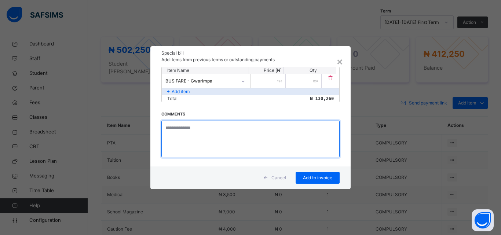
click at [204, 130] on textarea at bounding box center [250, 139] width 178 height 37
type textarea "**********"
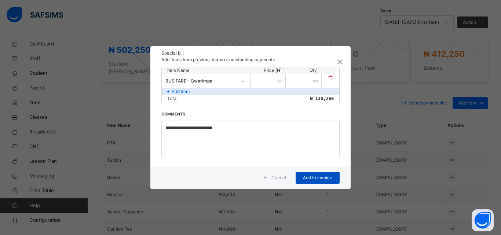
click at [310, 181] on div "Add to invoice" at bounding box center [317, 178] width 44 height 12
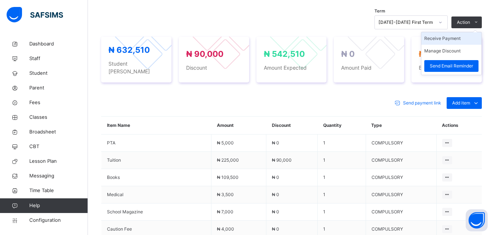
click at [450, 37] on li "Receive Payment" at bounding box center [451, 38] width 60 height 12
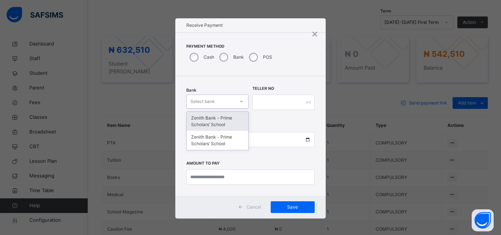
click at [205, 102] on div "Select bank" at bounding box center [202, 102] width 25 height 14
click at [210, 118] on div "Zenith Bank - Prime Scholars’ School" at bounding box center [218, 121] width 62 height 19
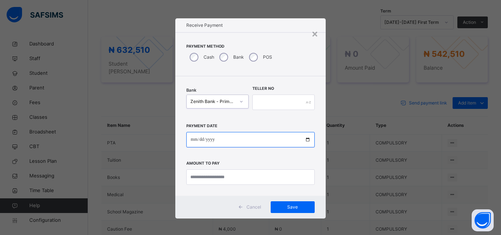
click at [192, 139] on input "date" at bounding box center [250, 139] width 128 height 15
type input "**********"
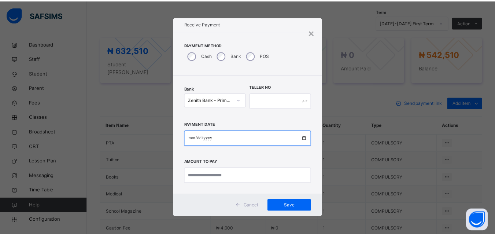
scroll to position [2, 0]
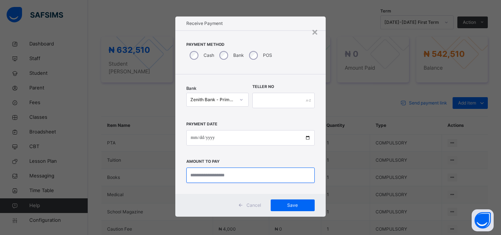
click at [195, 176] on input "currency" at bounding box center [250, 174] width 128 height 15
type input "*********"
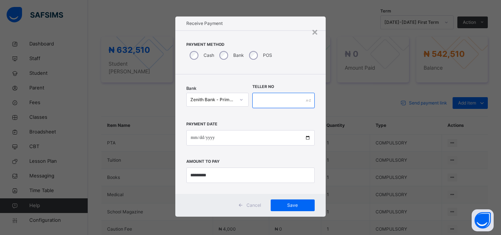
click at [283, 102] on input "text" at bounding box center [283, 100] width 62 height 15
click at [290, 206] on span "Save" at bounding box center [292, 205] width 33 height 7
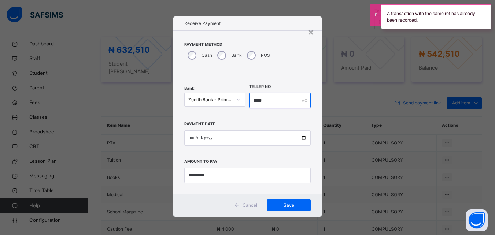
click at [273, 101] on input "*****" at bounding box center [280, 100] width 62 height 15
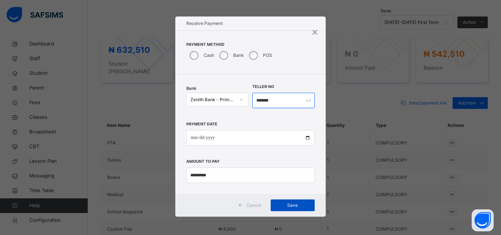
type input "*******"
click at [281, 201] on div "Save" at bounding box center [292, 205] width 44 height 12
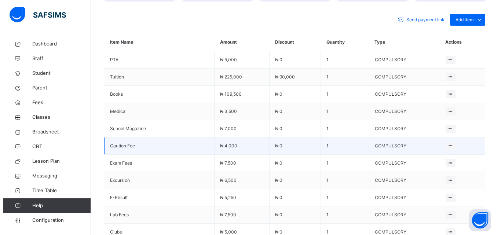
scroll to position [293, 0]
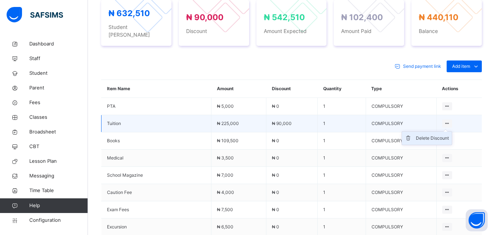
click at [427, 134] on div "Delete Discount" at bounding box center [432, 137] width 33 height 7
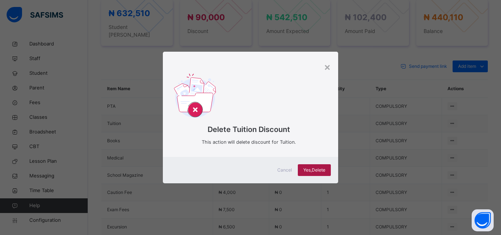
click at [310, 170] on span "Yes, Delete" at bounding box center [314, 170] width 22 height 7
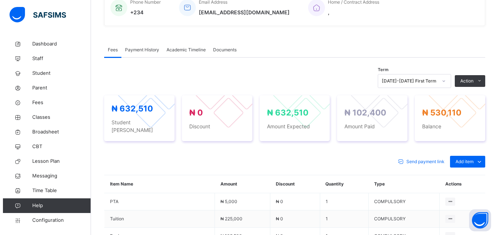
scroll to position [235, 0]
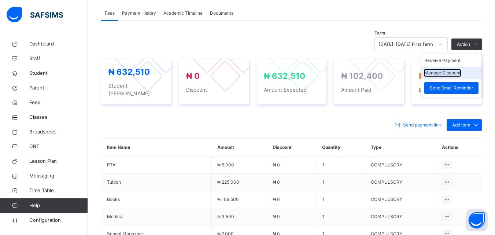
click at [449, 74] on button "Manage Discount" at bounding box center [442, 73] width 36 height 7
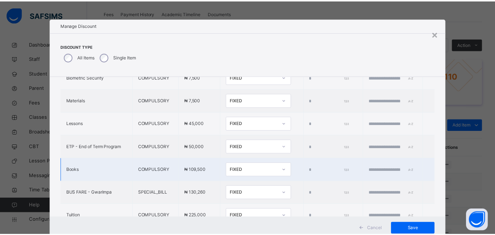
scroll to position [318, 0]
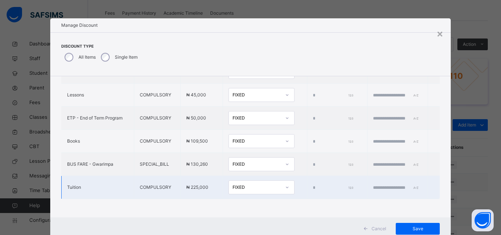
click at [285, 187] on icon at bounding box center [286, 187] width 3 height 1
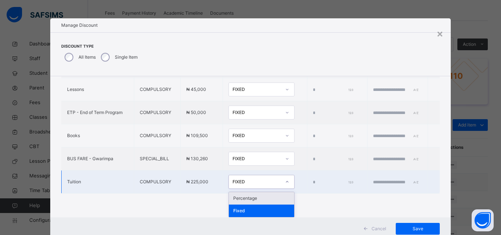
click at [252, 200] on div "Percentage" at bounding box center [261, 198] width 65 height 12
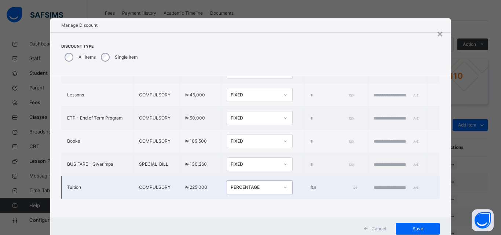
click at [314, 184] on input "*" at bounding box center [335, 187] width 42 height 7
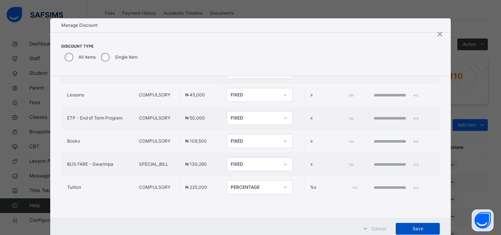
type input "**"
click at [413, 226] on span "Save" at bounding box center [417, 228] width 33 height 7
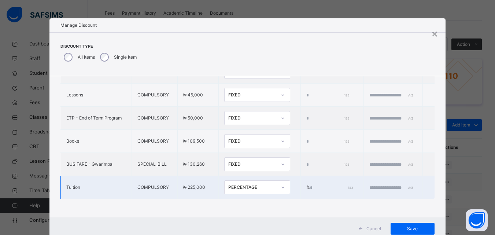
click at [369, 184] on input "text" at bounding box center [391, 187] width 44 height 7
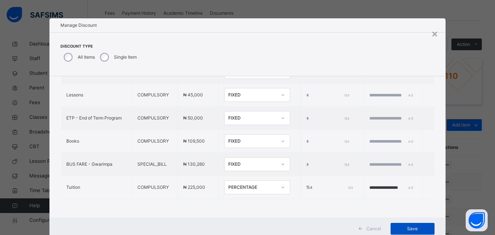
type input "**********"
click at [408, 232] on div "Save" at bounding box center [413, 229] width 44 height 12
click at [406, 232] on div "Save" at bounding box center [413, 229] width 44 height 12
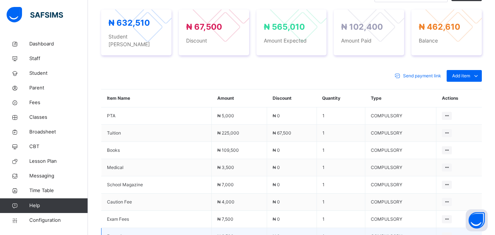
scroll to position [198, 0]
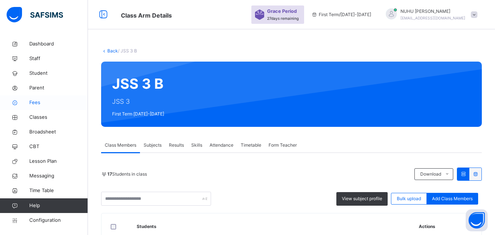
click at [33, 103] on span "Fees" at bounding box center [58, 102] width 59 height 7
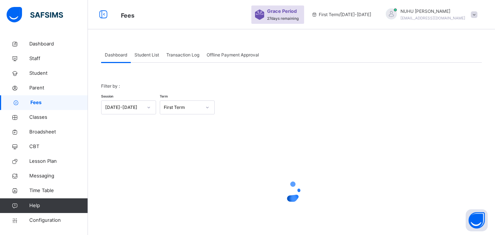
click at [145, 56] on span "Student List" at bounding box center [146, 55] width 25 height 7
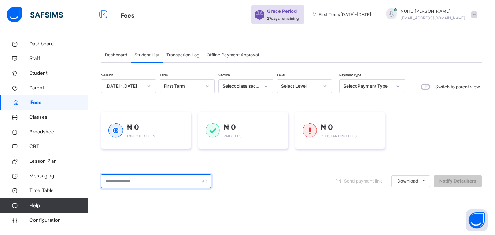
click at [136, 177] on input "text" at bounding box center [156, 181] width 110 height 14
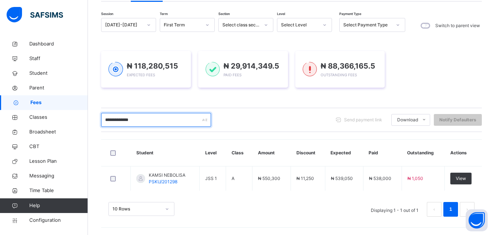
scroll to position [61, 0]
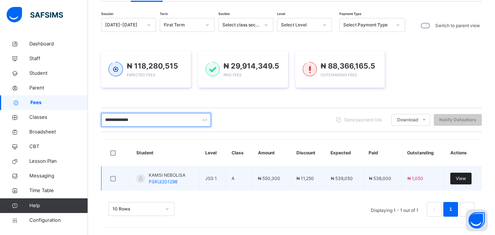
type input "**********"
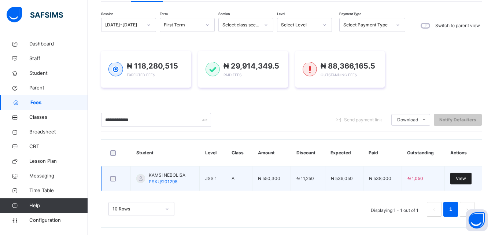
click at [466, 179] on span "View" at bounding box center [461, 178] width 10 height 7
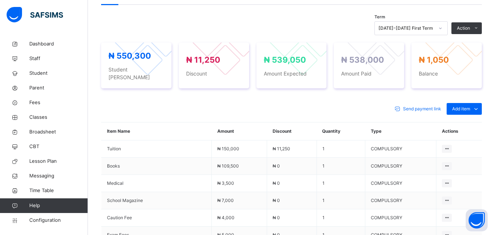
scroll to position [220, 0]
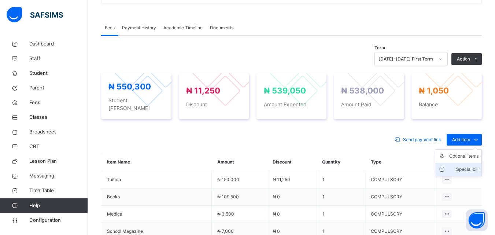
click at [468, 166] on div "Special bill" at bounding box center [463, 169] width 29 height 7
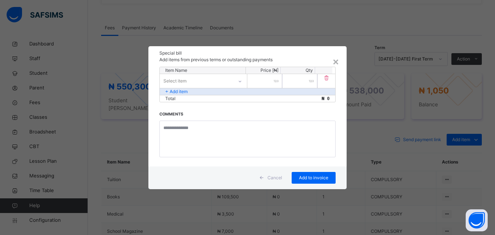
click at [211, 75] on div "Select item" at bounding box center [196, 80] width 73 height 11
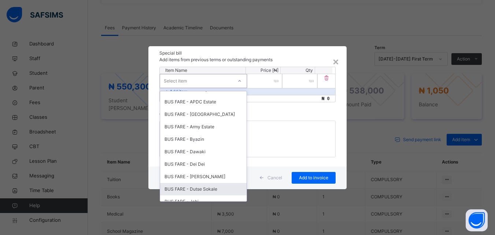
click at [199, 187] on div "BUS FARE - Dutse Sokale" at bounding box center [203, 189] width 86 height 12
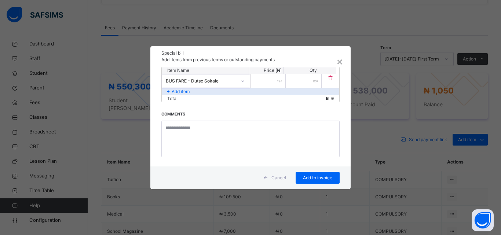
click at [261, 83] on input "number" at bounding box center [267, 81] width 35 height 14
type input "******"
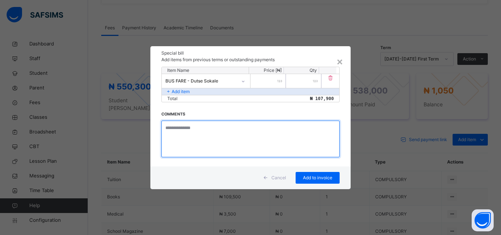
click at [187, 125] on textarea at bounding box center [250, 139] width 178 height 37
type textarea "**********"
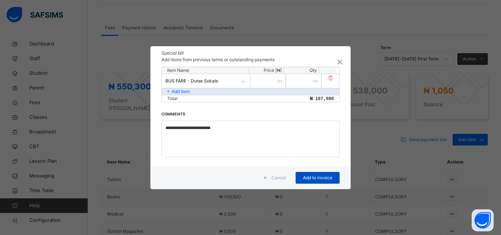
click at [304, 175] on span "Add to invoice" at bounding box center [317, 177] width 33 height 7
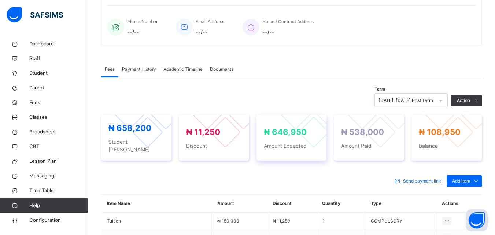
scroll to position [183, 0]
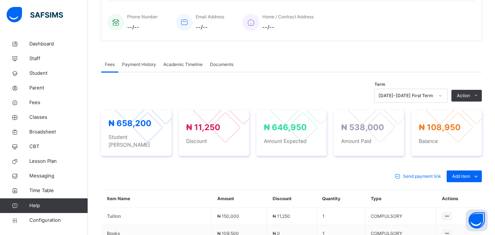
click at [0, 0] on li "Receive Payment" at bounding box center [0, 0] width 0 height 0
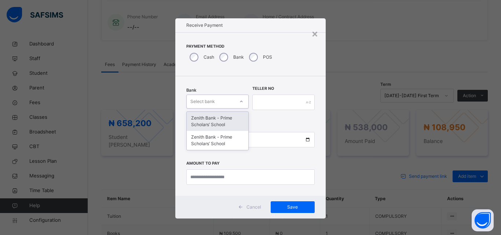
click at [209, 105] on div "Select bank" at bounding box center [202, 102] width 25 height 14
click at [209, 117] on div "Zenith Bank - Prime Scholars’ School" at bounding box center [218, 121] width 62 height 19
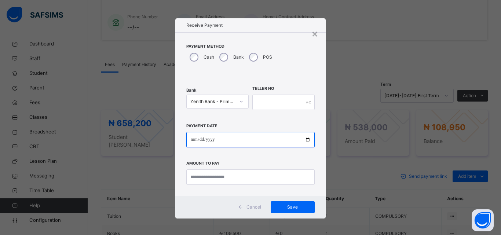
click at [191, 139] on input "date" at bounding box center [250, 139] width 128 height 15
type input "**********"
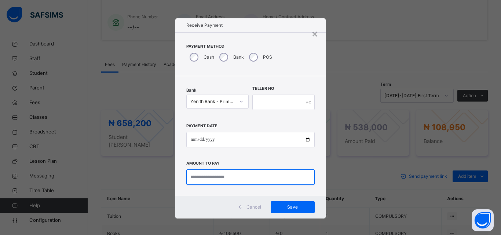
click at [216, 179] on input "currency" at bounding box center [250, 176] width 128 height 15
type input "*********"
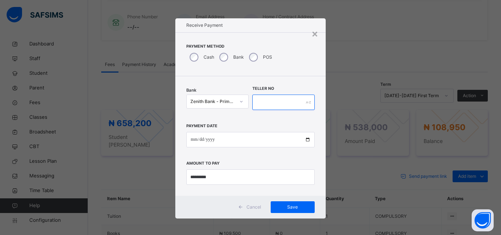
click at [280, 104] on input "text" at bounding box center [283, 102] width 62 height 15
type input "*****"
click at [281, 202] on div "Save" at bounding box center [292, 207] width 44 height 12
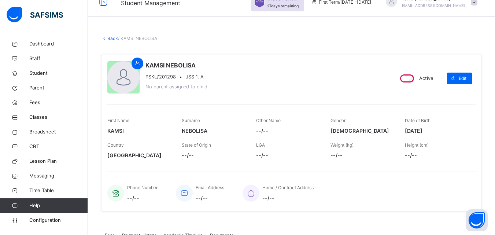
scroll to position [0, 0]
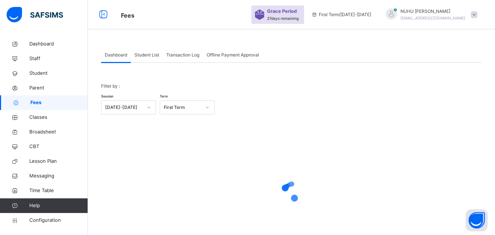
scroll to position [37, 0]
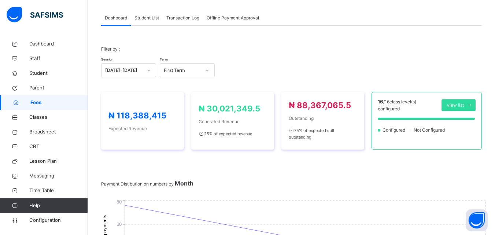
click at [148, 56] on div "Session 2025-2026 Term First Term" at bounding box center [291, 66] width 381 height 21
click at [150, 55] on span at bounding box center [291, 54] width 381 height 4
click at [149, 55] on span at bounding box center [291, 54] width 381 height 4
click at [144, 54] on span at bounding box center [291, 54] width 381 height 4
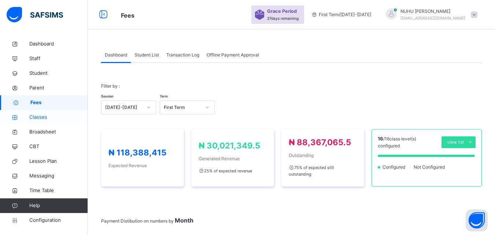
click at [144, 54] on span "Student List" at bounding box center [146, 55] width 25 height 7
click at [147, 55] on span "Student List" at bounding box center [146, 55] width 25 height 7
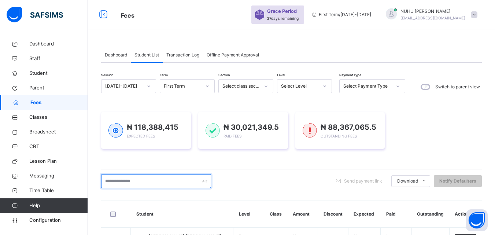
click at [152, 179] on input "text" at bounding box center [156, 181] width 110 height 14
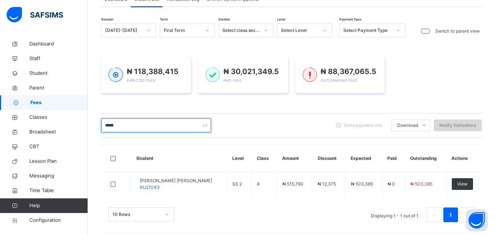
scroll to position [61, 0]
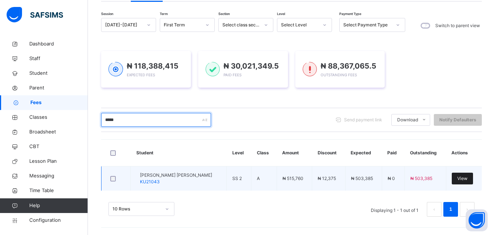
type input "*****"
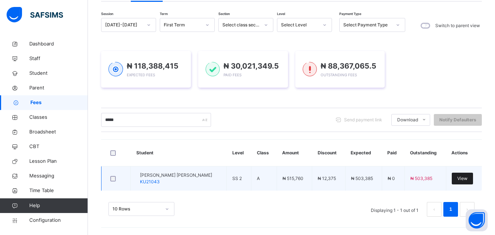
click at [461, 177] on span "View" at bounding box center [462, 178] width 10 height 7
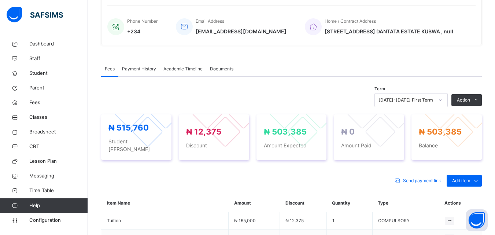
scroll to position [183, 0]
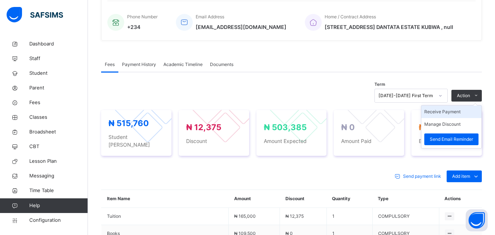
click at [460, 110] on li "Receive Payment" at bounding box center [451, 112] width 60 height 12
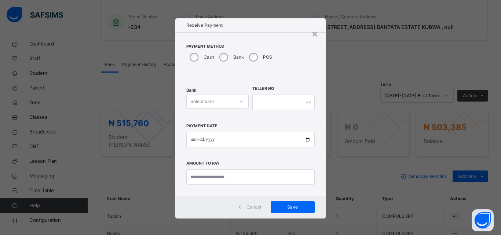
click at [204, 102] on div "Select bank" at bounding box center [202, 102] width 25 height 14
click at [212, 114] on div "Zenith Bank - Prime Scholars’ School" at bounding box center [218, 121] width 62 height 19
drag, startPoint x: 192, startPoint y: 139, endPoint x: 201, endPoint y: 146, distance: 12.0
click at [192, 139] on input "date" at bounding box center [250, 139] width 128 height 15
type input "**********"
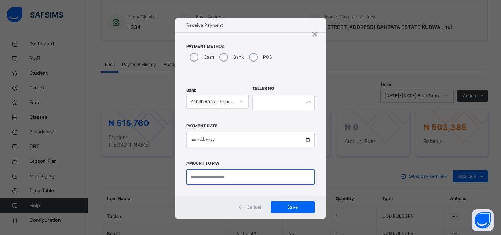
click at [191, 173] on input "currency" at bounding box center [250, 176] width 128 height 15
type input "*********"
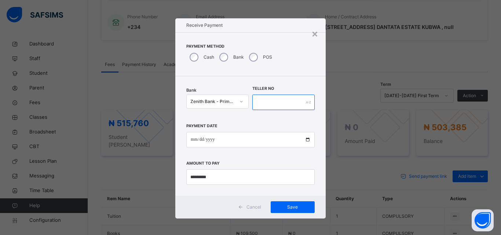
click at [264, 100] on input "text" at bounding box center [283, 102] width 62 height 15
type input "**********"
click at [286, 205] on span "Save" at bounding box center [292, 207] width 33 height 7
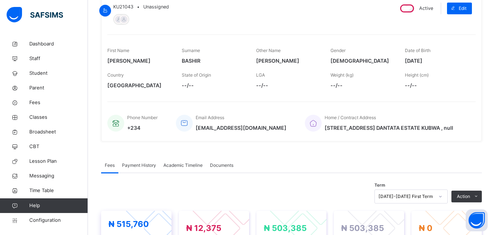
scroll to position [37, 0]
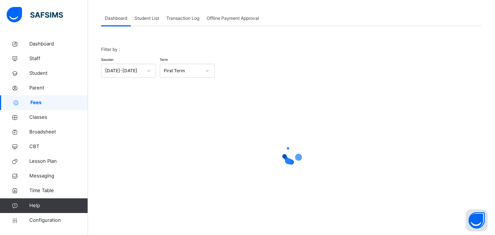
scroll to position [37, 0]
click at [145, 16] on span "Student List" at bounding box center [146, 18] width 25 height 7
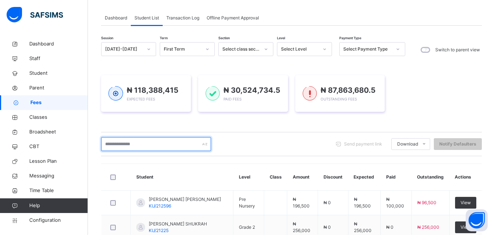
click at [129, 143] on input "text" at bounding box center [156, 144] width 110 height 14
type input "*"
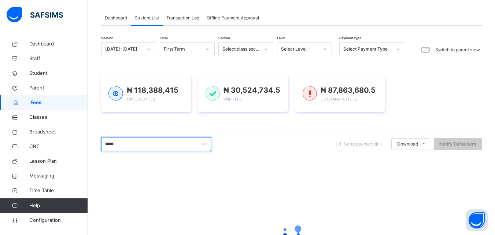
type input "******"
click at [136, 143] on input "******" at bounding box center [156, 144] width 110 height 14
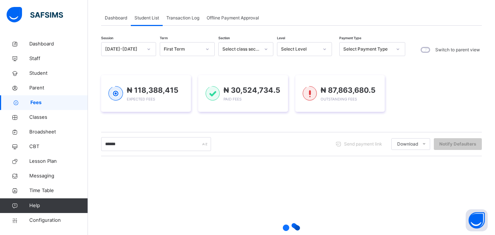
click at [34, 115] on span "Classes" at bounding box center [58, 117] width 59 height 7
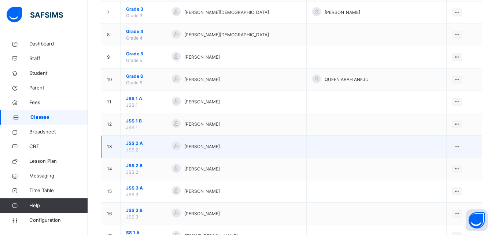
scroll to position [257, 0]
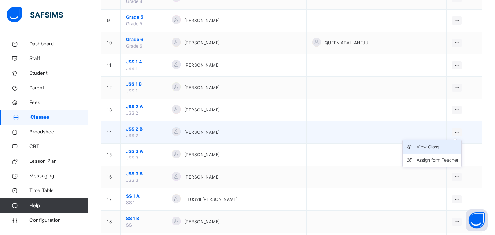
click at [438, 144] on div "View Class" at bounding box center [438, 146] width 42 height 7
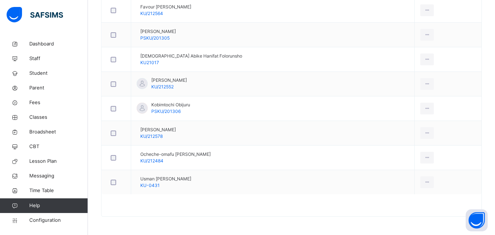
scroll to position [59, 0]
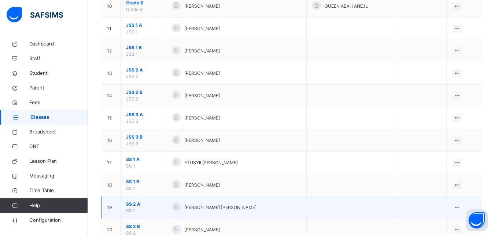
scroll to position [362, 0]
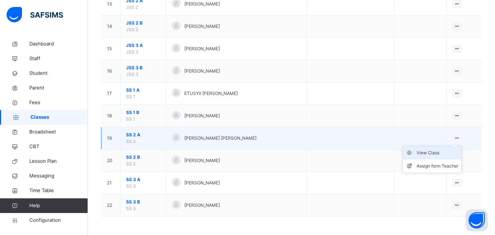
click at [432, 155] on div "View Class" at bounding box center [438, 152] width 42 height 7
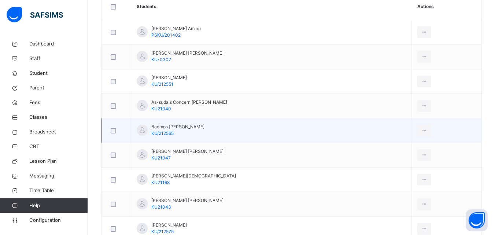
scroll to position [293, 0]
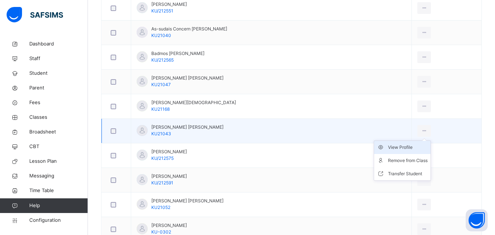
click at [405, 148] on div "View Profile" at bounding box center [408, 147] width 40 height 7
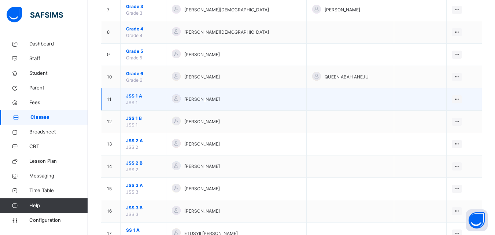
scroll to position [257, 0]
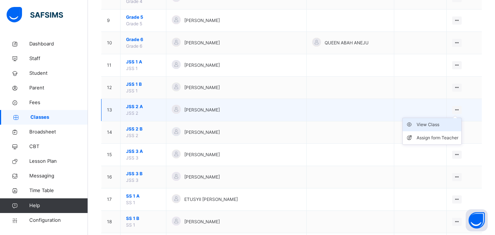
click at [424, 125] on div "View Class" at bounding box center [438, 124] width 42 height 7
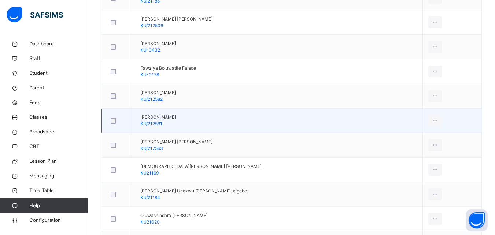
scroll to position [293, 0]
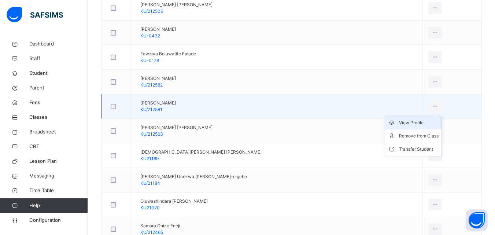
click at [406, 122] on div "View Profile" at bounding box center [419, 122] width 40 height 7
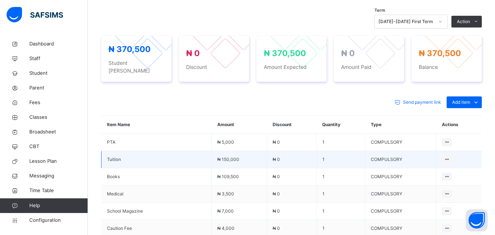
scroll to position [257, 0]
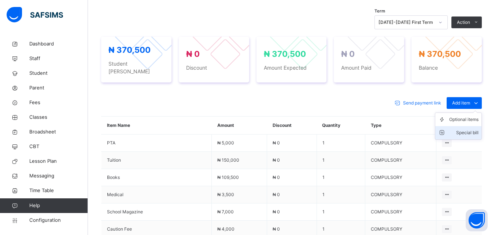
click at [470, 129] on div "Special bill" at bounding box center [463, 132] width 29 height 7
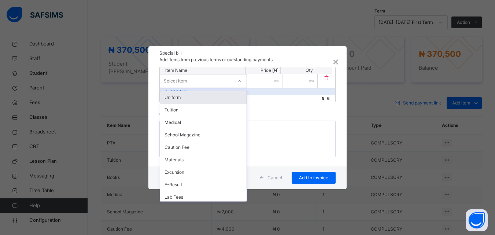
click at [204, 81] on div "Select item" at bounding box center [196, 80] width 73 height 11
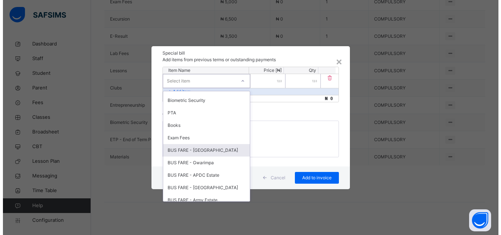
scroll to position [183, 0]
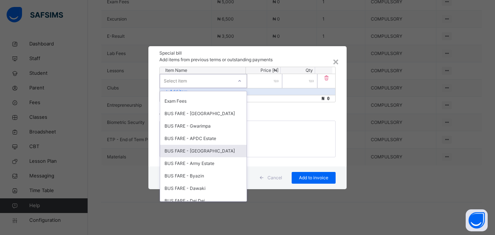
click at [202, 152] on div "BUS FARE - Arab Road" at bounding box center [203, 151] width 86 height 12
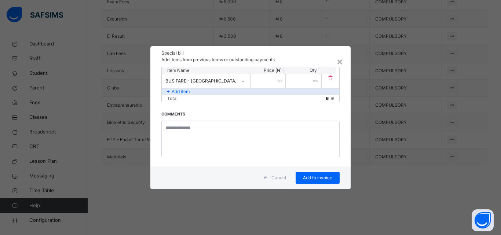
click at [273, 83] on input "number" at bounding box center [267, 81] width 35 height 14
type input "******"
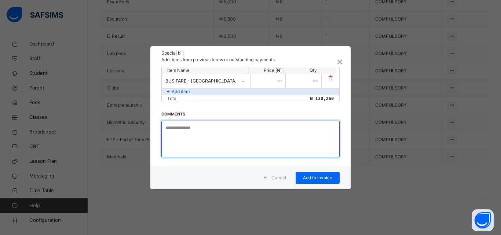
click at [182, 133] on textarea at bounding box center [250, 139] width 178 height 37
type textarea "**********"
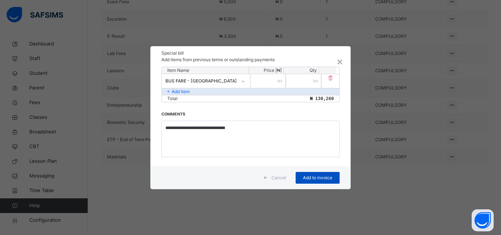
click at [303, 177] on span "Add to invoice" at bounding box center [317, 177] width 33 height 7
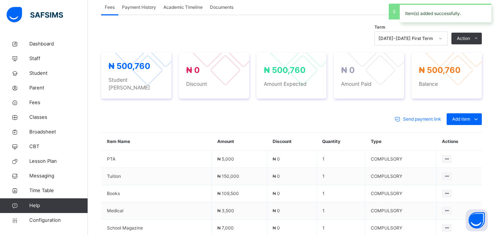
scroll to position [208, 0]
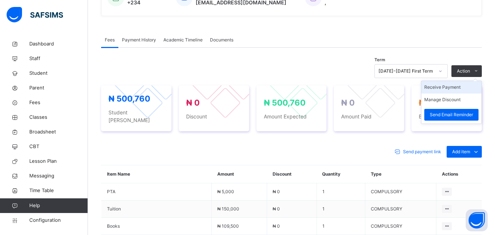
click at [455, 89] on li "Receive Payment" at bounding box center [451, 87] width 60 height 12
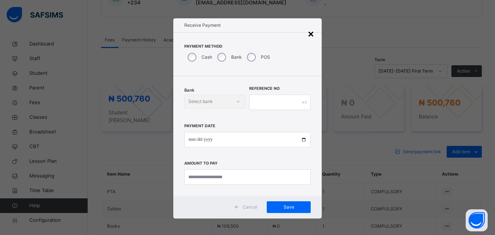
click at [307, 32] on div "×" at bounding box center [310, 33] width 7 height 15
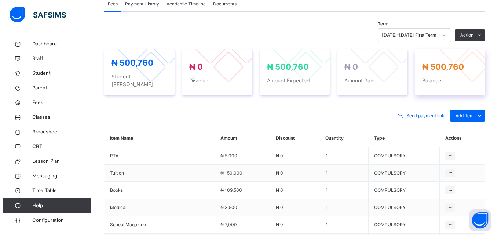
scroll to position [244, 0]
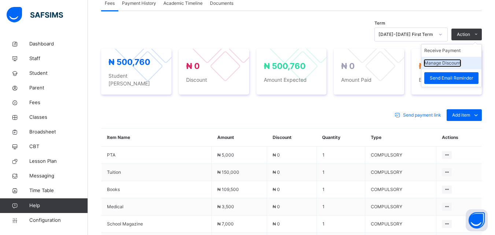
click at [461, 61] on button "Manage Discount" at bounding box center [442, 63] width 36 height 7
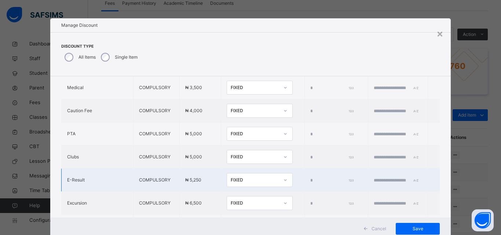
scroll to position [318, 0]
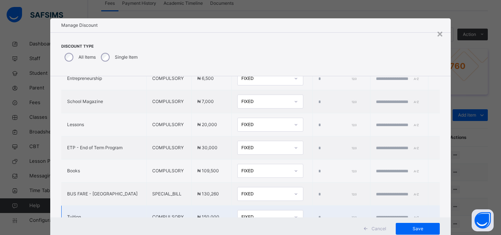
type input "*"
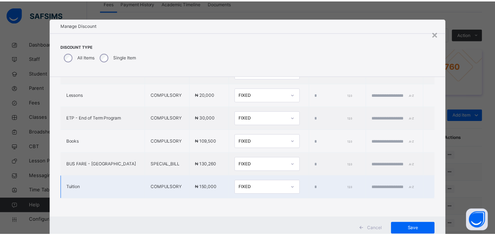
scroll to position [23, 0]
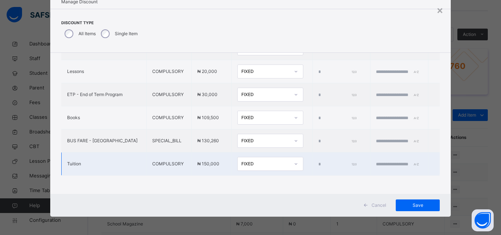
click at [241, 161] on div "FIXED" at bounding box center [265, 164] width 48 height 7
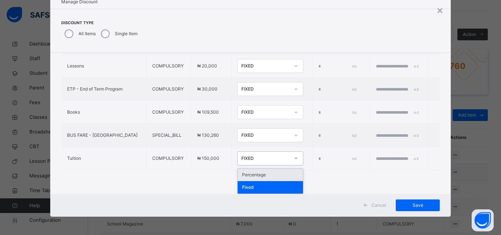
drag, startPoint x: 229, startPoint y: 173, endPoint x: 238, endPoint y: 171, distance: 9.3
click at [237, 173] on div "Percentage" at bounding box center [269, 175] width 65 height 12
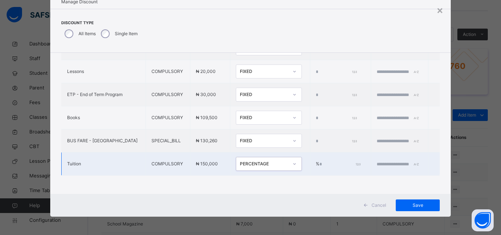
click at [319, 161] on input "*" at bounding box center [339, 164] width 40 height 7
type input "**"
click at [376, 161] on input "text" at bounding box center [398, 164] width 44 height 7
type input "****"
click at [319, 161] on input "**" at bounding box center [339, 164] width 40 height 7
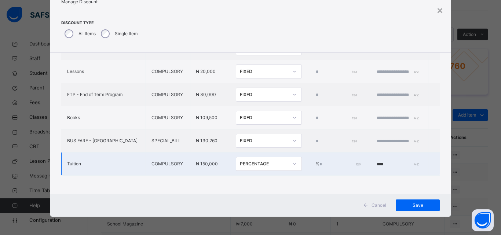
type input "****"
click at [376, 161] on input "****" at bounding box center [398, 164] width 44 height 7
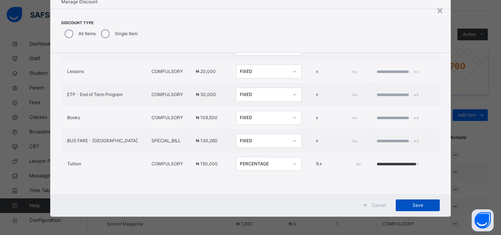
type input "**********"
click at [424, 204] on span "Save" at bounding box center [417, 205] width 33 height 7
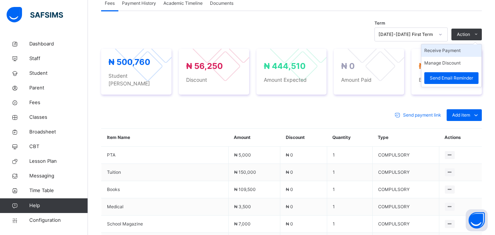
click at [454, 49] on li "Receive Payment" at bounding box center [451, 50] width 60 height 12
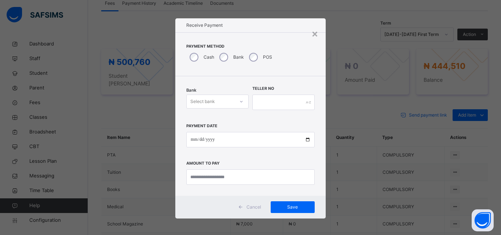
click at [203, 101] on div "Select bank" at bounding box center [202, 102] width 25 height 14
click at [211, 122] on div "Zenith Bank - Prime Scholars’ School" at bounding box center [218, 121] width 62 height 19
drag, startPoint x: 193, startPoint y: 138, endPoint x: 201, endPoint y: 140, distance: 8.2
click at [200, 139] on input "date" at bounding box center [250, 139] width 128 height 15
type input "**********"
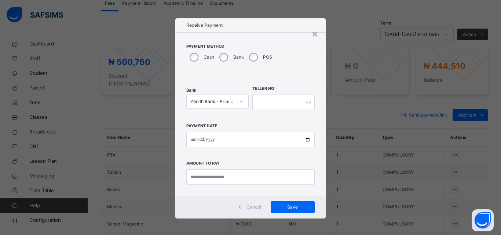
click at [196, 185] on div "**********" at bounding box center [250, 135] width 150 height 119
click at [198, 183] on input "currency" at bounding box center [250, 176] width 128 height 15
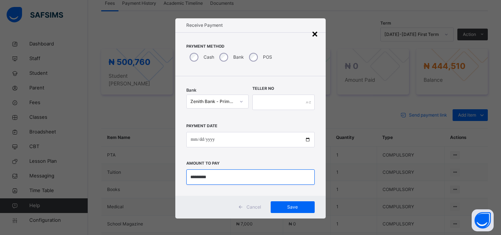
type input "*********"
click at [311, 32] on div "×" at bounding box center [314, 33] width 7 height 15
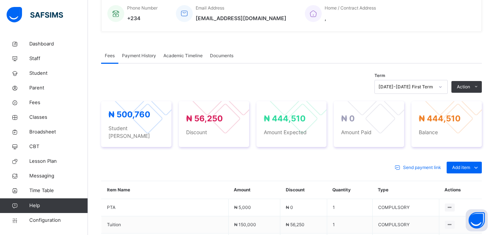
scroll to position [188, 0]
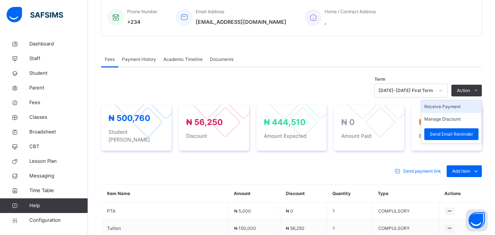
click at [449, 105] on li "Receive Payment" at bounding box center [451, 106] width 60 height 12
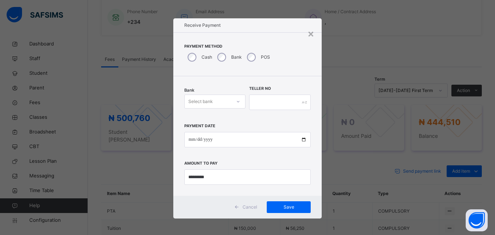
click at [198, 100] on div "Select bank" at bounding box center [200, 102] width 25 height 14
click at [212, 120] on div "Zenith Bank - Prime Scholars’ School" at bounding box center [215, 121] width 61 height 19
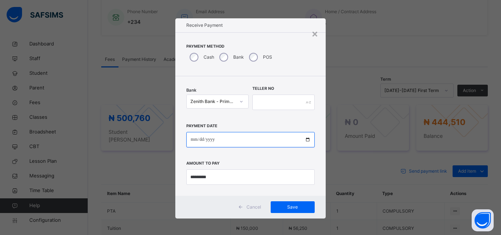
click at [194, 137] on input "date" at bounding box center [250, 139] width 128 height 15
type input "**********"
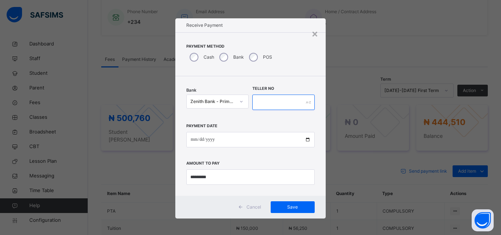
click at [258, 101] on input "text" at bounding box center [283, 102] width 62 height 15
type input "**********"
click at [282, 207] on span "Save" at bounding box center [292, 207] width 33 height 7
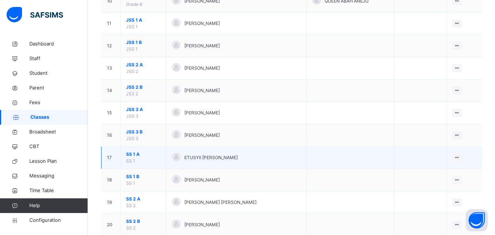
scroll to position [289, 0]
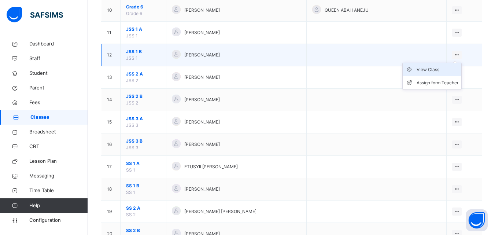
click at [432, 71] on div "View Class" at bounding box center [438, 69] width 42 height 7
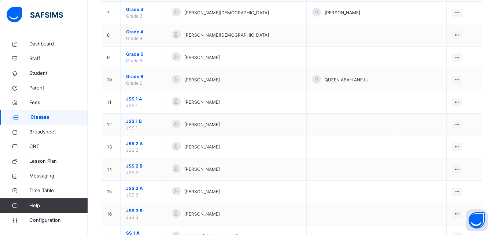
scroll to position [293, 0]
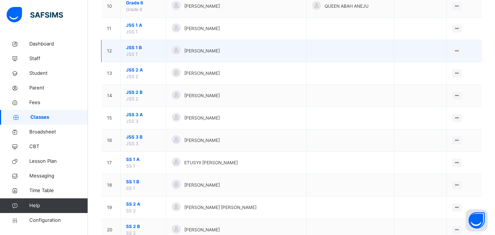
scroll to position [293, 0]
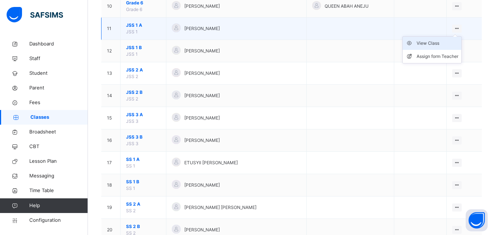
click at [434, 42] on div "View Class" at bounding box center [438, 43] width 42 height 7
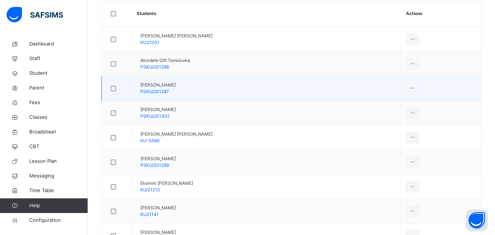
scroll to position [257, 0]
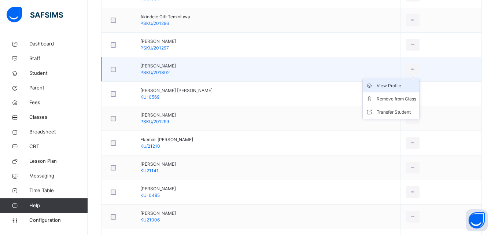
click at [398, 85] on div "View Profile" at bounding box center [397, 85] width 40 height 7
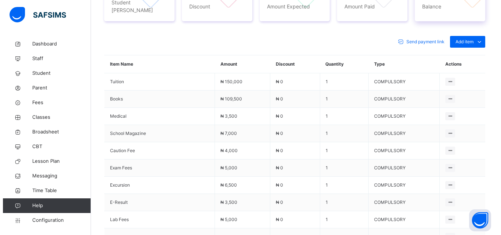
scroll to position [281, 0]
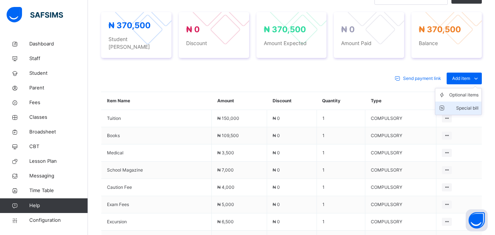
click at [467, 104] on div "Special bill" at bounding box center [463, 107] width 29 height 7
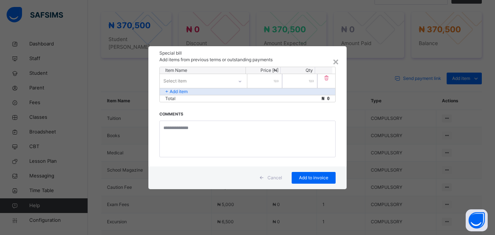
click at [189, 81] on div "Select item" at bounding box center [196, 80] width 73 height 11
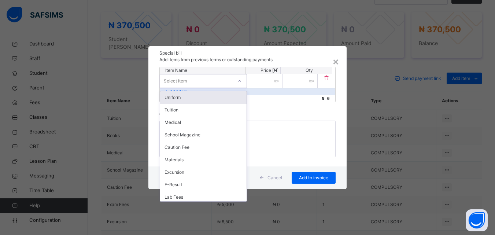
click at [179, 99] on div "Uniform" at bounding box center [203, 97] width 86 height 12
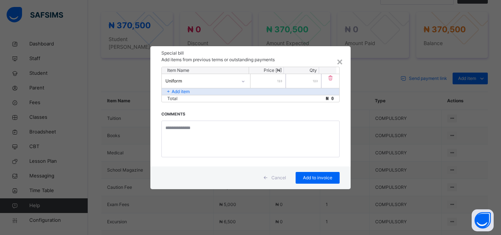
click at [276, 78] on input "number" at bounding box center [267, 81] width 35 height 14
type input "******"
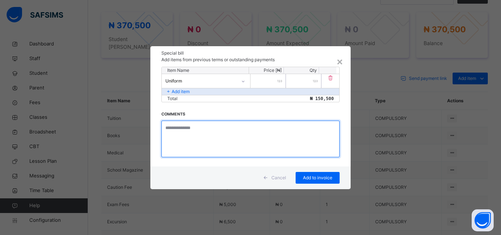
click at [209, 137] on textarea at bounding box center [250, 139] width 178 height 37
type textarea "**********"
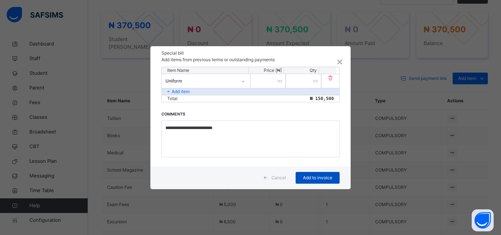
click at [309, 177] on span "Add to invoice" at bounding box center [317, 177] width 33 height 7
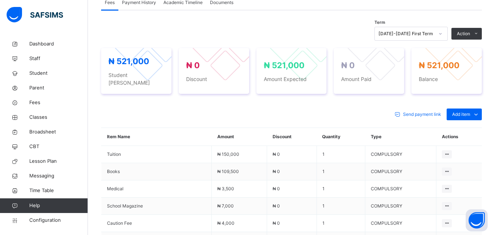
scroll to position [244, 0]
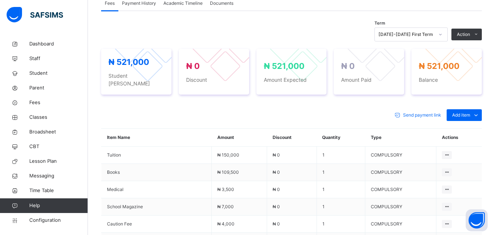
click at [0, 0] on li "Special bill" at bounding box center [0, 0] width 0 height 0
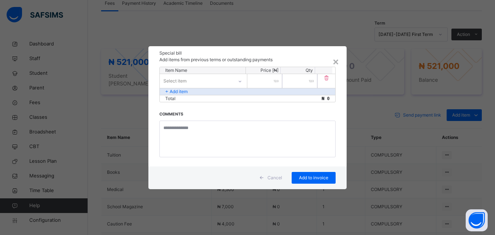
click at [196, 82] on div "Select item" at bounding box center [196, 80] width 73 height 11
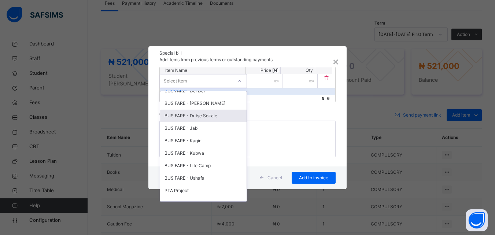
scroll to position [339, 0]
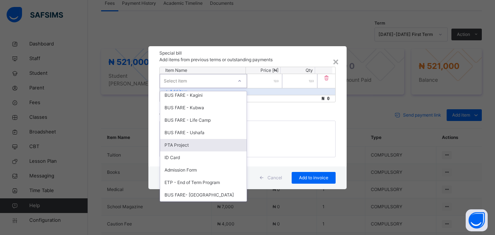
click at [184, 144] on div "PTA Project" at bounding box center [203, 145] width 86 height 12
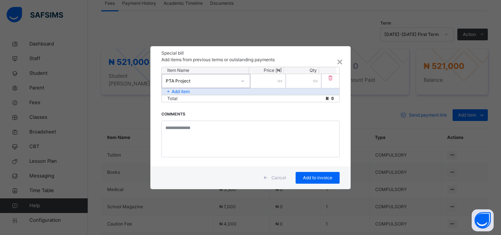
click at [270, 82] on input "number" at bounding box center [267, 81] width 35 height 14
type input "****"
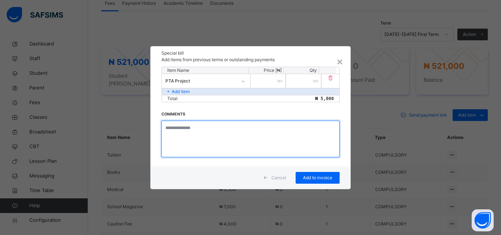
click at [194, 130] on textarea at bounding box center [250, 139] width 178 height 37
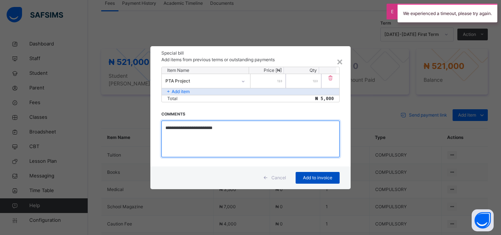
type textarea "**********"
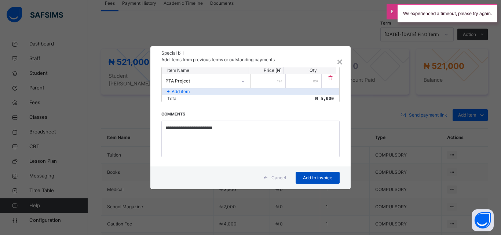
click at [312, 176] on span "Add to invoice" at bounding box center [317, 177] width 33 height 7
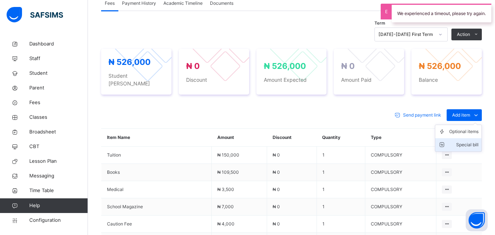
click at [465, 141] on div "Special bill" at bounding box center [463, 144] width 29 height 7
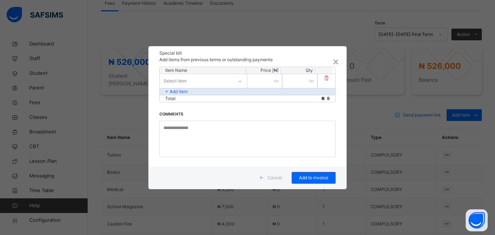
click at [218, 83] on div "Select item" at bounding box center [196, 80] width 73 height 11
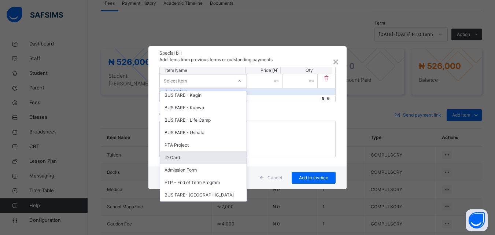
click at [184, 157] on div "ID Card" at bounding box center [203, 157] width 86 height 12
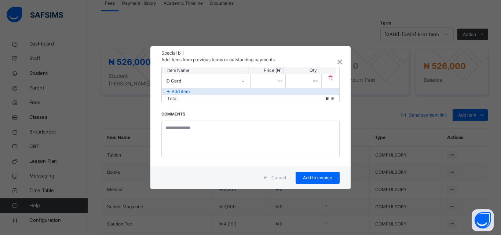
click at [262, 82] on input "number" at bounding box center [267, 81] width 35 height 14
type input "****"
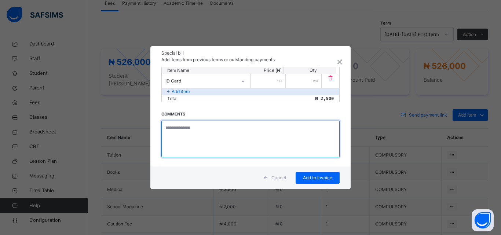
click at [191, 126] on textarea at bounding box center [250, 139] width 178 height 37
type textarea "**********"
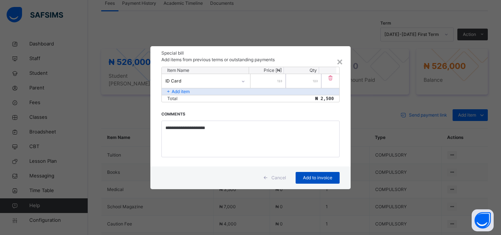
drag, startPoint x: 305, startPoint y: 177, endPoint x: 301, endPoint y: 176, distance: 4.1
click at [303, 176] on span "Add to invoice" at bounding box center [317, 177] width 33 height 7
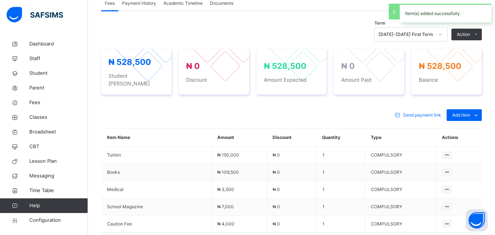
click at [0, 0] on div "Special bill" at bounding box center [0, 0] width 0 height 0
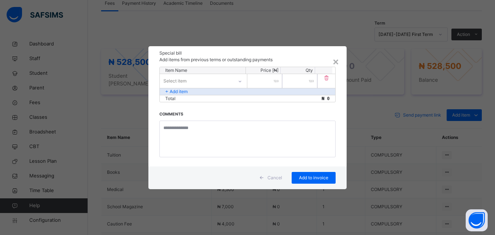
click at [231, 79] on div "Select item" at bounding box center [196, 80] width 73 height 11
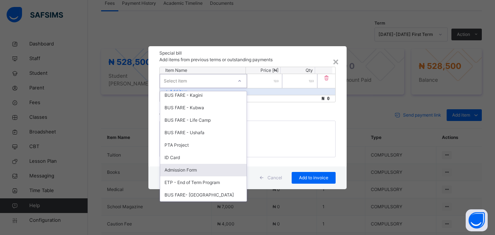
click at [207, 169] on div "Admission Form" at bounding box center [203, 170] width 86 height 12
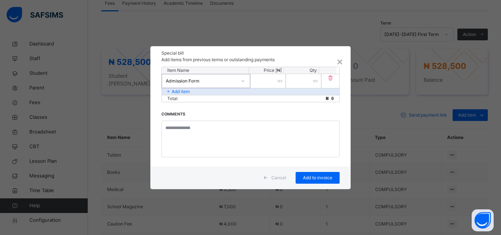
click at [272, 78] on input "number" at bounding box center [267, 81] width 35 height 14
type input "*****"
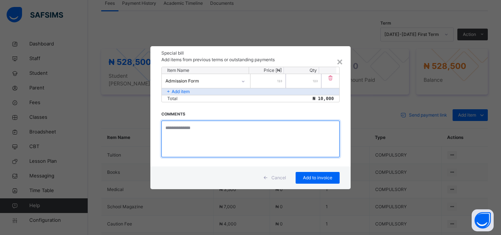
click at [181, 129] on textarea at bounding box center [250, 139] width 178 height 37
type textarea "**********"
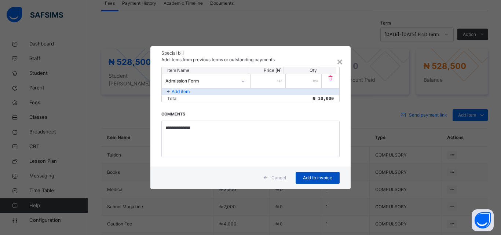
click at [306, 176] on span "Add to invoice" at bounding box center [317, 177] width 33 height 7
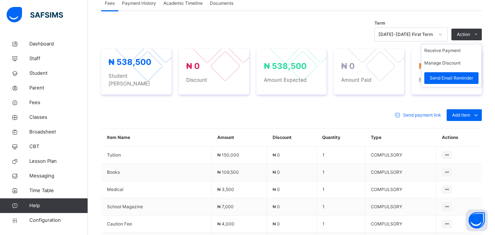
click at [454, 47] on ul "Receive Payment Manage Discount Send Email Reminder" at bounding box center [451, 65] width 61 height 43
click at [454, 50] on li "Receive Payment" at bounding box center [451, 50] width 60 height 12
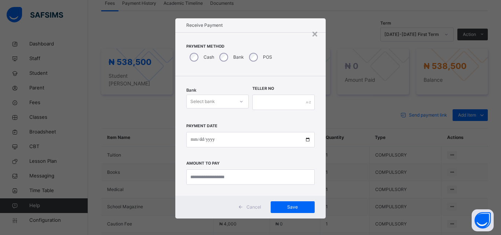
click at [210, 101] on div "Select bank" at bounding box center [202, 102] width 25 height 14
click at [206, 118] on div "Zenith Bank - Prime Scholars’ School" at bounding box center [218, 121] width 62 height 19
click at [191, 141] on input "date" at bounding box center [250, 139] width 128 height 15
type input "**********"
click at [205, 177] on input "currency" at bounding box center [250, 176] width 128 height 15
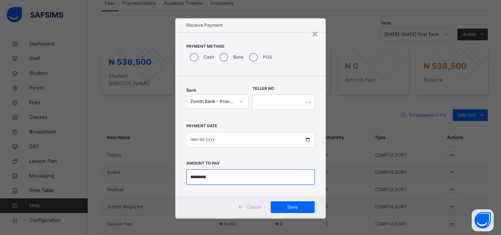
type input "*********"
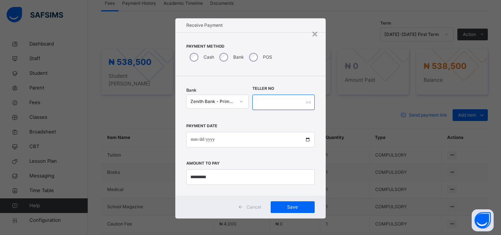
click at [271, 101] on input "text" at bounding box center [283, 102] width 62 height 15
type input "*****"
click at [295, 208] on span "Save" at bounding box center [292, 207] width 33 height 7
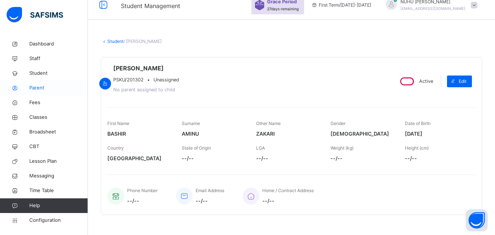
scroll to position [0, 0]
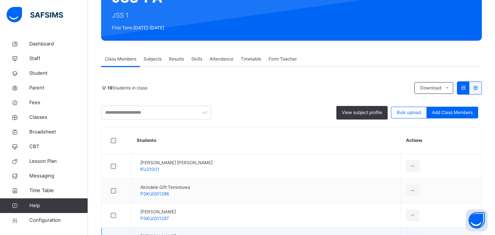
scroll to position [73, 0]
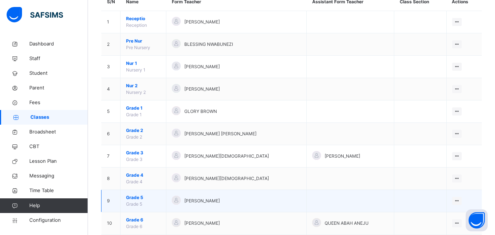
scroll to position [110, 0]
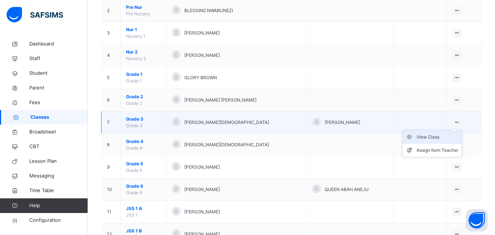
click at [443, 136] on div "View Class" at bounding box center [438, 136] width 42 height 7
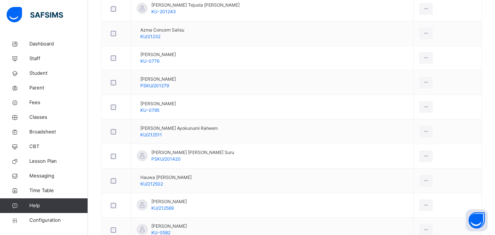
scroll to position [476, 0]
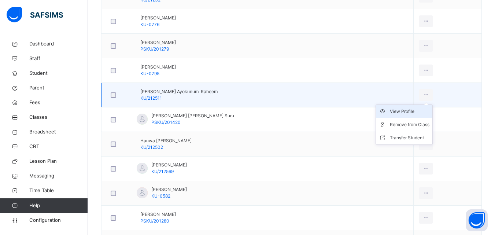
click at [406, 110] on div "View Profile" at bounding box center [410, 111] width 40 height 7
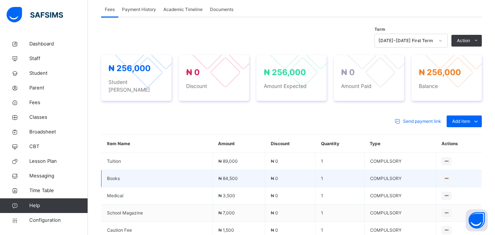
scroll to position [210, 0]
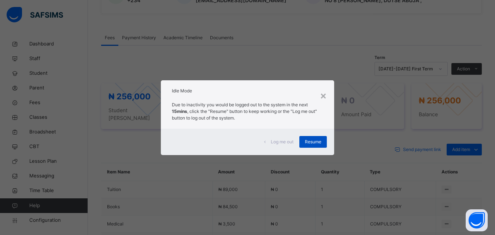
click at [318, 141] on span "Resume" at bounding box center [313, 142] width 16 height 7
click at [312, 144] on div "Send payment link Add item Optional items Special bill" at bounding box center [291, 150] width 381 height 12
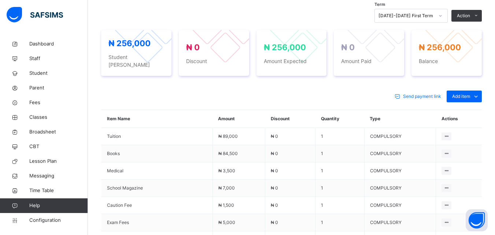
scroll to position [247, 0]
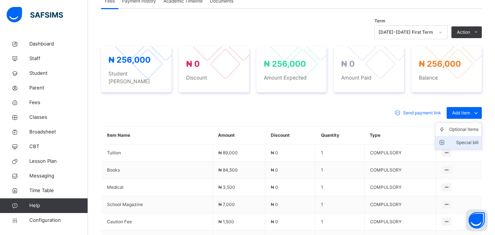
click at [464, 139] on div "Special bill" at bounding box center [463, 142] width 29 height 7
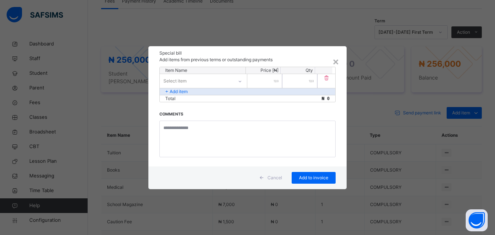
click at [470, 134] on div "× Special bill Add items from previous terms or outstanding payments Item Name …" at bounding box center [247, 117] width 495 height 235
click at [212, 84] on div "Select item" at bounding box center [196, 80] width 73 height 11
click at [208, 80] on div "Select item" at bounding box center [196, 80] width 73 height 11
click at [184, 77] on div "Select item" at bounding box center [175, 81] width 23 height 14
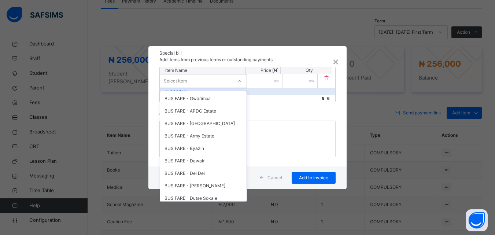
scroll to position [220, 0]
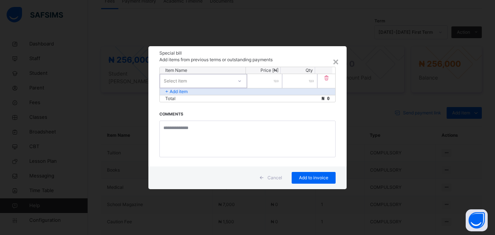
click at [198, 85] on div "Select item" at bounding box center [196, 80] width 73 height 11
click at [232, 79] on div "Select item" at bounding box center [196, 80] width 73 height 11
click at [233, 80] on div "Select item" at bounding box center [203, 81] width 87 height 14
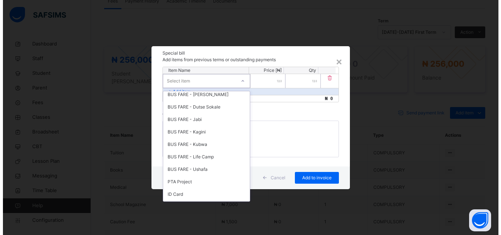
scroll to position [265, 0]
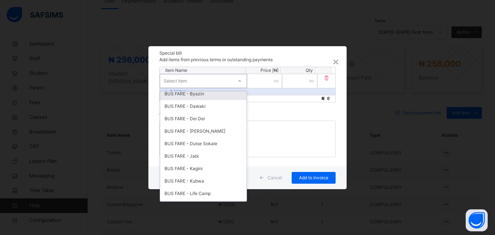
click at [207, 93] on div "BUS FARE - Byazin" at bounding box center [203, 94] width 86 height 12
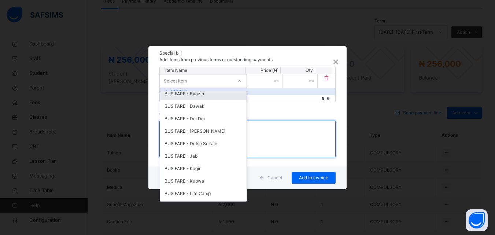
click at [205, 130] on textarea at bounding box center [247, 139] width 176 height 37
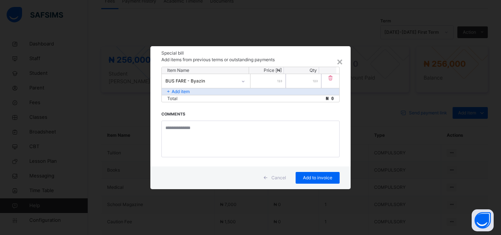
click at [244, 85] on div at bounding box center [243, 81] width 12 height 12
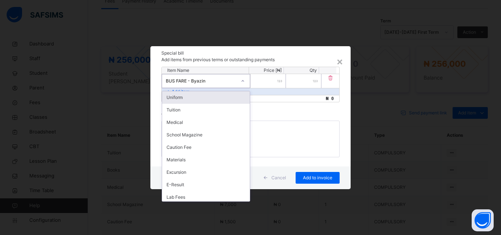
click at [242, 80] on icon at bounding box center [242, 80] width 4 height 7
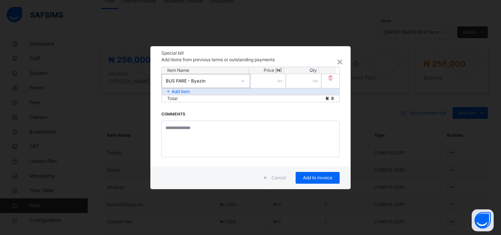
click at [242, 80] on icon at bounding box center [242, 80] width 4 height 7
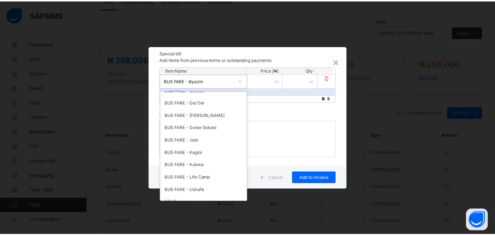
scroll to position [283, 0]
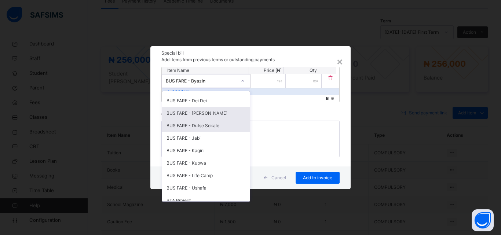
click at [212, 111] on div "BUS FARE - [PERSON_NAME]" at bounding box center [206, 113] width 88 height 12
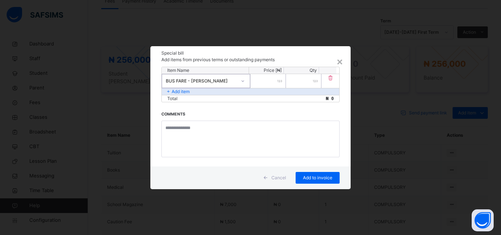
click at [212, 111] on div "Item Name Price [₦] Qty option BUS FARE - Dutse Bmuko, selected. 0 results avai…" at bounding box center [250, 117] width 200 height 100
click at [258, 84] on input "number" at bounding box center [267, 81] width 35 height 14
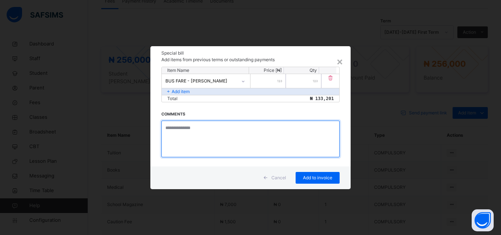
click at [178, 132] on textarea at bounding box center [250, 139] width 178 height 37
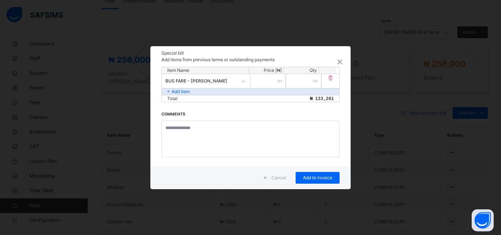
click at [280, 80] on div "******" at bounding box center [267, 81] width 35 height 14
click at [281, 81] on div "******" at bounding box center [267, 81] width 35 height 14
click at [280, 82] on div "******" at bounding box center [267, 81] width 35 height 14
click at [280, 84] on div "******" at bounding box center [267, 81] width 35 height 14
click at [280, 80] on div "******" at bounding box center [267, 81] width 35 height 14
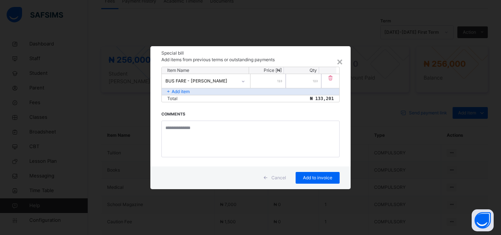
click at [279, 79] on div "******" at bounding box center [267, 81] width 35 height 14
click at [279, 78] on div "******" at bounding box center [267, 81] width 35 height 14
click at [277, 80] on div "******" at bounding box center [267, 81] width 35 height 14
click at [271, 78] on input "******" at bounding box center [267, 81] width 35 height 14
type input "******"
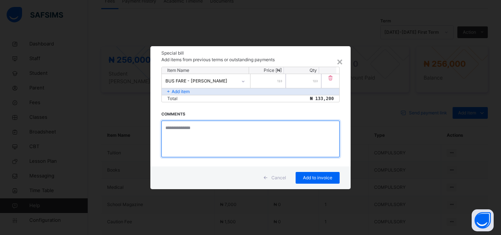
click at [217, 131] on textarea at bounding box center [250, 139] width 178 height 37
type textarea "**********"
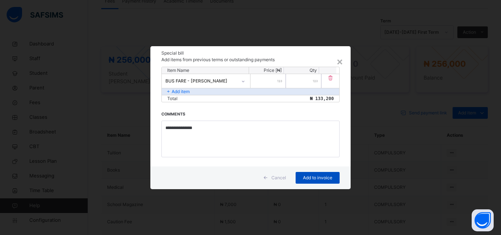
click at [313, 174] on span "Add to invoice" at bounding box center [317, 177] width 33 height 7
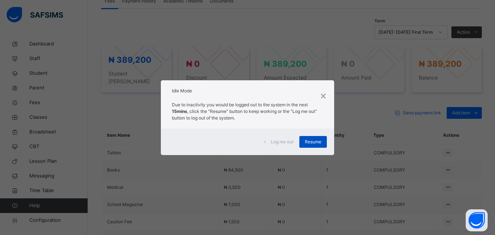
scroll to position [248, 0]
click at [315, 139] on span "Resume" at bounding box center [313, 142] width 16 height 7
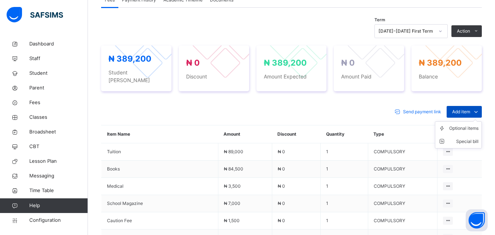
click at [477, 107] on icon at bounding box center [476, 111] width 8 height 9
click at [474, 138] on div "Special bill" at bounding box center [463, 141] width 29 height 7
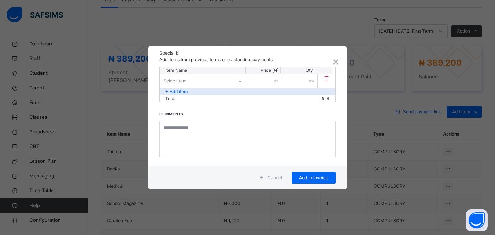
click at [198, 84] on div "Select item" at bounding box center [196, 80] width 73 height 11
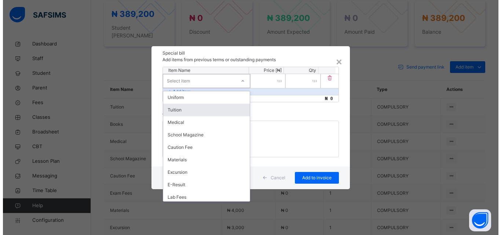
scroll to position [358, 0]
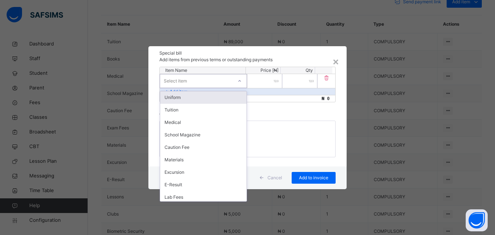
click at [194, 97] on div "Uniform" at bounding box center [203, 97] width 86 height 12
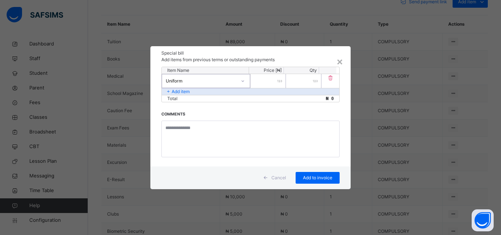
click at [264, 80] on input "number" at bounding box center [267, 81] width 35 height 14
type input "*****"
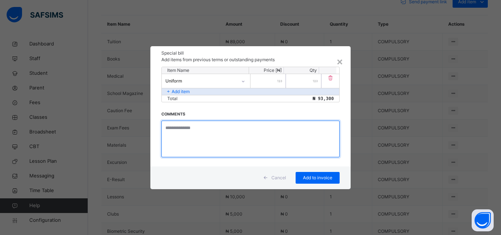
click at [200, 128] on textarea at bounding box center [250, 139] width 178 height 37
type textarea "**********"
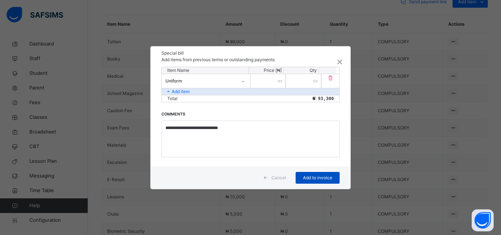
click at [320, 178] on span "Add to invoice" at bounding box center [317, 177] width 33 height 7
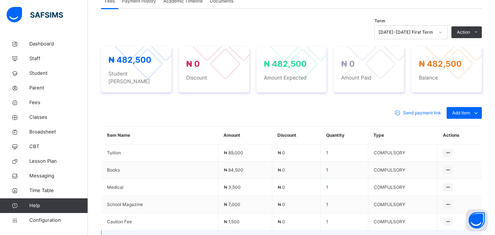
scroll to position [208, 0]
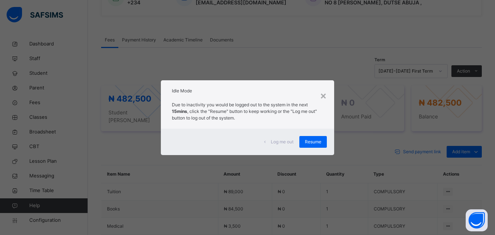
click at [0, 131] on div "× Idle Mode Due to inactivity you would be logged out to the system in the next…" at bounding box center [247, 117] width 495 height 235
click at [316, 140] on span "Resume" at bounding box center [313, 142] width 16 height 7
click at [326, 165] on th "Quantity" at bounding box center [344, 174] width 47 height 18
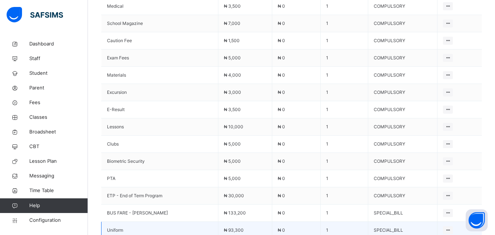
scroll to position [501, 0]
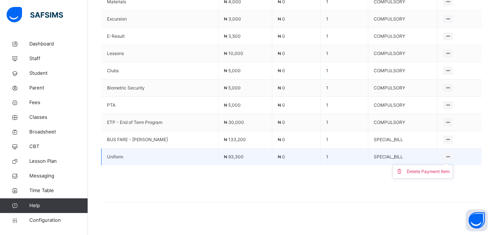
click at [451, 154] on icon at bounding box center [448, 156] width 6 height 5
click at [435, 168] on div "Delete Payment Item" at bounding box center [428, 171] width 43 height 7
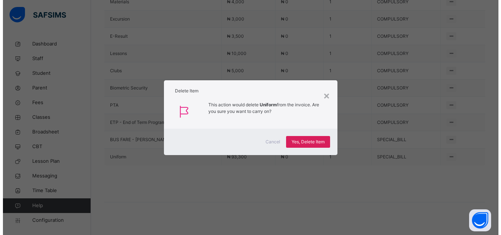
scroll to position [464, 0]
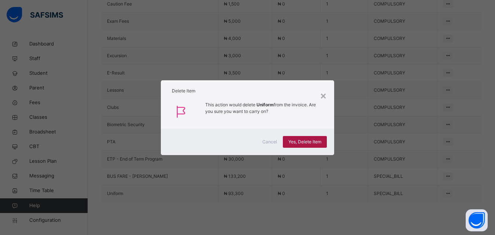
click at [430, 199] on div "× Delete Item This action would delete Uniform from the invoice. Are you sure y…" at bounding box center [247, 117] width 495 height 235
click at [301, 139] on span "Yes, Delete Item" at bounding box center [304, 142] width 33 height 7
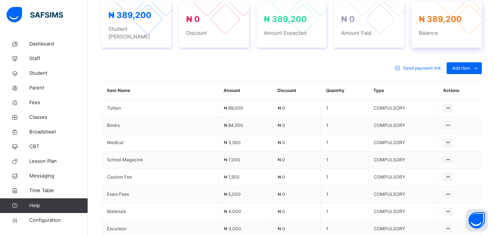
scroll to position [232, 0]
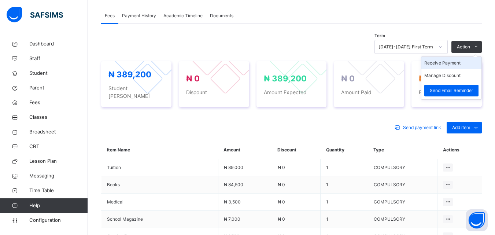
click at [457, 63] on li "Receive Payment" at bounding box center [451, 63] width 60 height 12
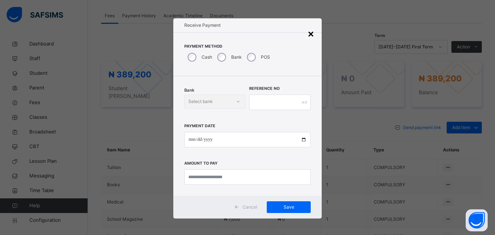
click at [310, 32] on div "×" at bounding box center [310, 33] width 7 height 15
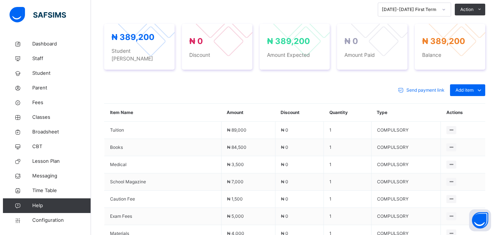
scroll to position [227, 0]
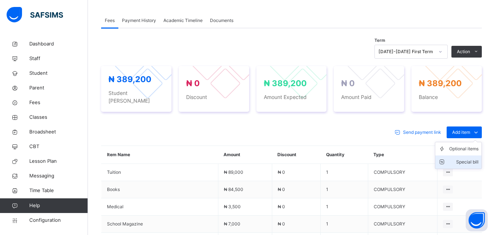
click at [471, 155] on li "Special bill" at bounding box center [458, 161] width 46 height 13
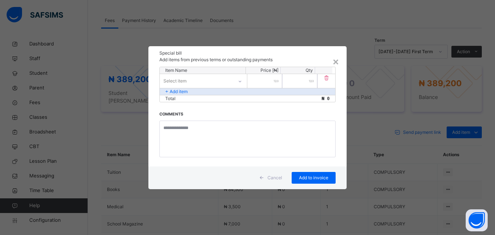
click at [205, 70] on p "Item Name" at bounding box center [202, 70] width 75 height 7
click at [204, 82] on div "Select item" at bounding box center [196, 80] width 73 height 11
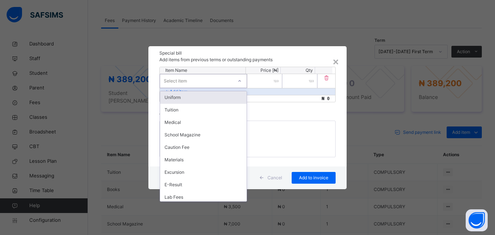
click at [205, 96] on div "Uniform" at bounding box center [203, 97] width 86 height 12
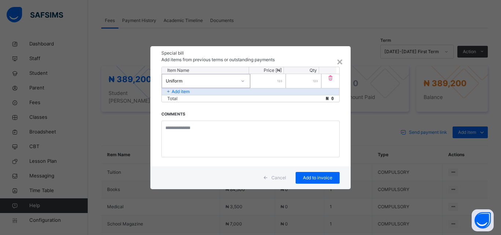
click at [276, 81] on input "number" at bounding box center [267, 81] width 35 height 14
type input "*****"
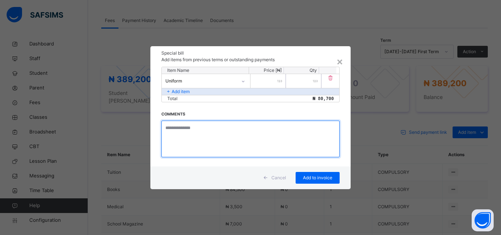
click at [215, 129] on textarea at bounding box center [250, 139] width 178 height 37
type textarea "*******"
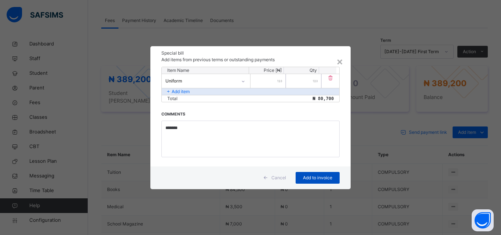
click at [308, 173] on div "Add to invoice" at bounding box center [317, 178] width 44 height 12
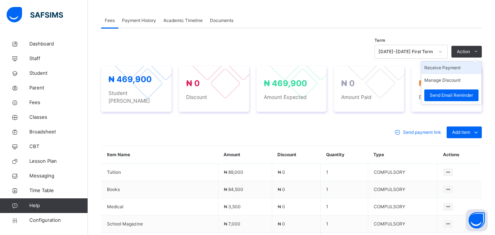
click at [456, 69] on li "Receive Payment" at bounding box center [451, 68] width 60 height 12
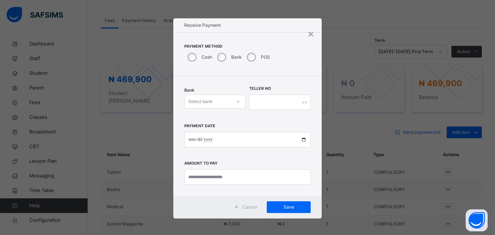
click at [235, 98] on div at bounding box center [238, 102] width 12 height 12
click at [240, 100] on icon at bounding box center [238, 101] width 4 height 7
click at [233, 102] on div at bounding box center [238, 102] width 12 height 12
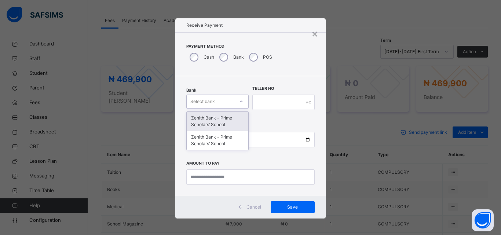
click at [225, 122] on div "Zenith Bank - Prime Scholars’ School" at bounding box center [218, 121] width 62 height 19
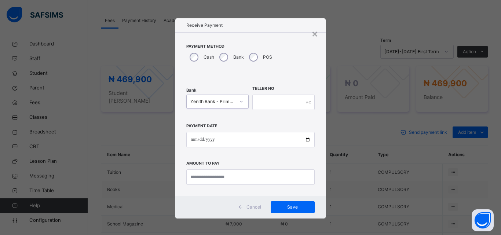
click at [225, 122] on div "Payment Date Amount to pay" at bounding box center [250, 150] width 128 height 67
click at [191, 140] on input "date" at bounding box center [250, 139] width 128 height 15
type input "**********"
click at [206, 178] on input "currency" at bounding box center [250, 176] width 128 height 15
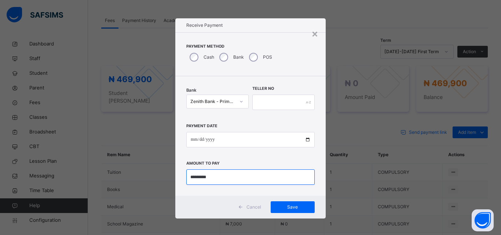
type input "*********"
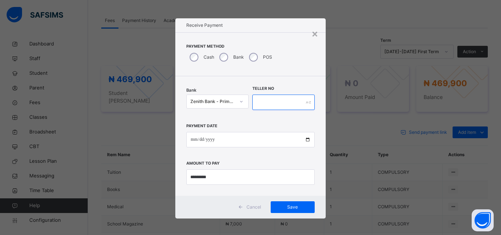
click at [281, 104] on input "text" at bounding box center [283, 102] width 62 height 15
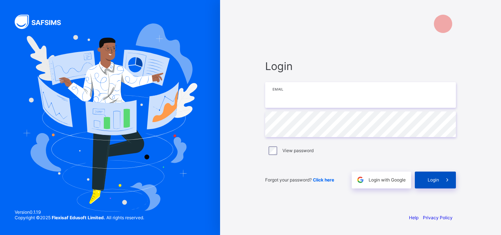
type input "**********"
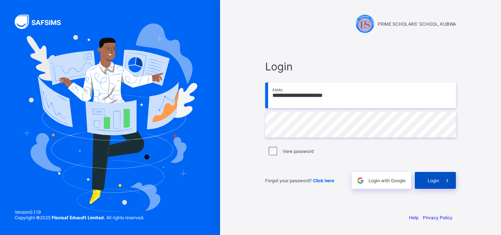
click at [430, 180] on span "Login" at bounding box center [432, 180] width 11 height 5
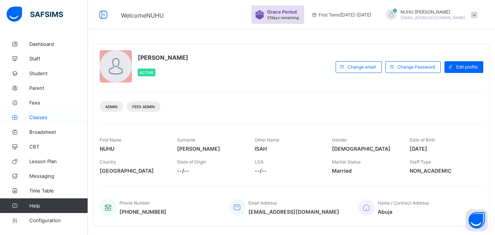
click at [33, 115] on span "Classes" at bounding box center [58, 117] width 59 height 6
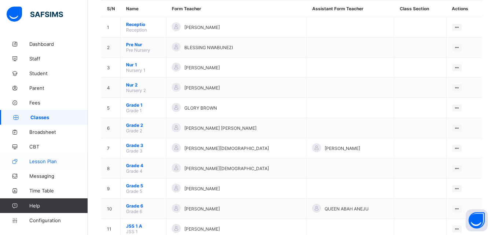
scroll to position [73, 0]
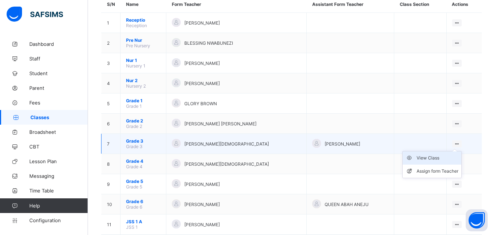
click at [422, 160] on div "View Class" at bounding box center [438, 157] width 42 height 7
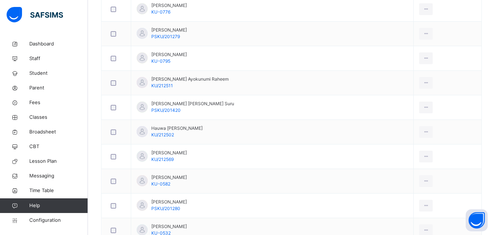
scroll to position [476, 0]
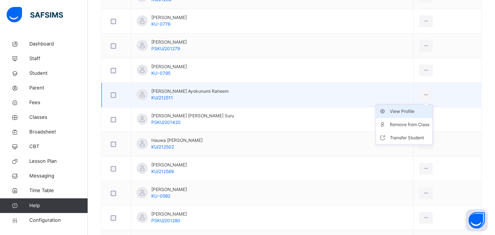
click at [405, 111] on div "View Profile" at bounding box center [410, 111] width 40 height 7
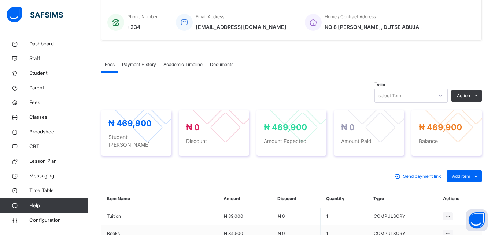
scroll to position [220, 0]
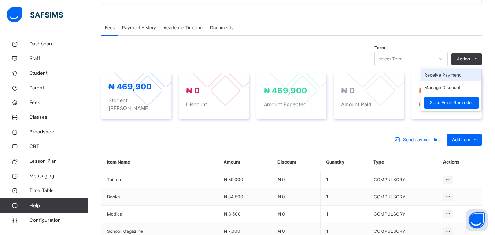
click at [458, 74] on li "Receive Payment" at bounding box center [451, 75] width 60 height 12
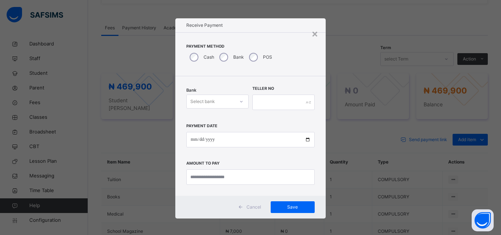
click at [206, 100] on div "Select bank" at bounding box center [202, 102] width 25 height 14
drag, startPoint x: 210, startPoint y: 116, endPoint x: 215, endPoint y: 121, distance: 7.8
click at [211, 116] on div "Zenith Bank - Prime Scholars’ School" at bounding box center [218, 121] width 62 height 19
click at [194, 137] on input "date" at bounding box center [250, 139] width 128 height 15
type input "**********"
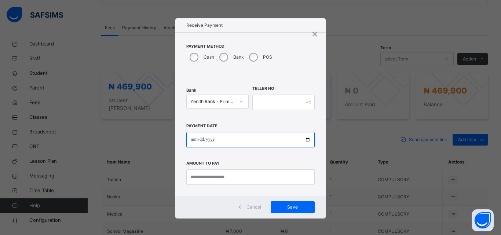
type input "**********"
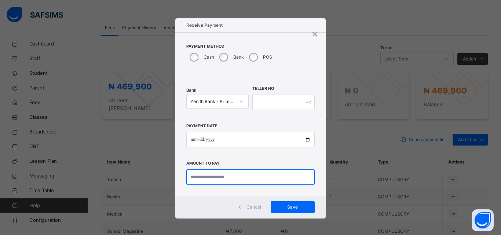
click at [215, 177] on input "currency" at bounding box center [250, 176] width 128 height 15
type input "*********"
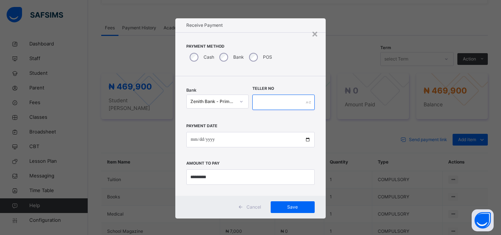
click at [277, 97] on input "text" at bounding box center [283, 102] width 62 height 15
type input "*****"
click at [293, 205] on span "Save" at bounding box center [292, 207] width 33 height 7
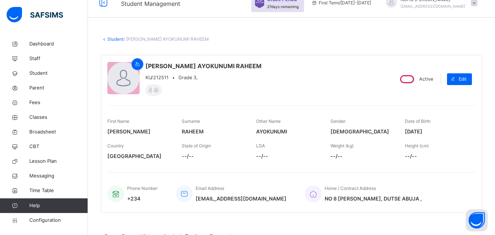
scroll to position [0, 0]
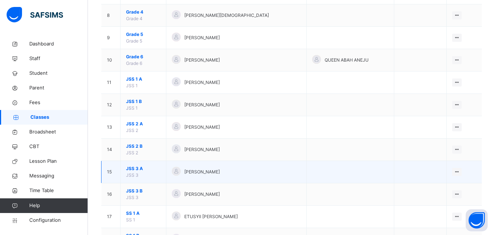
scroll to position [257, 0]
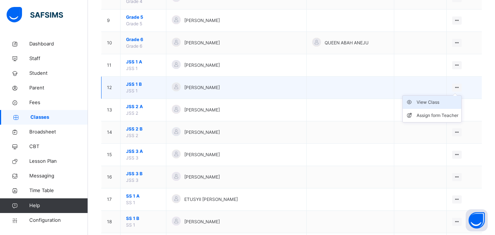
click at [435, 102] on div "View Class" at bounding box center [438, 102] width 42 height 7
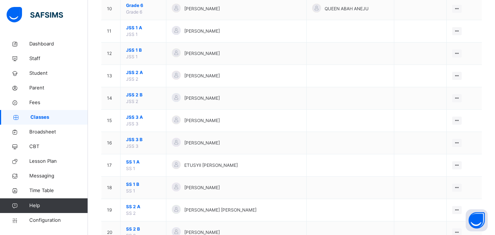
scroll to position [293, 0]
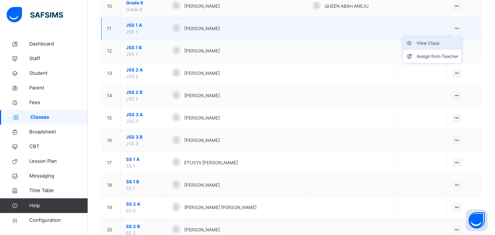
click at [445, 44] on div "View Class" at bounding box center [438, 43] width 42 height 7
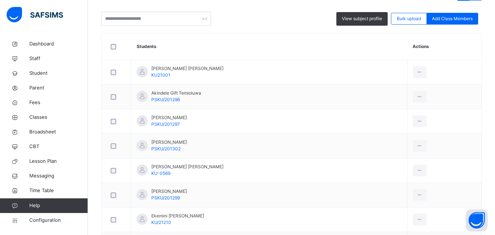
scroll to position [220, 0]
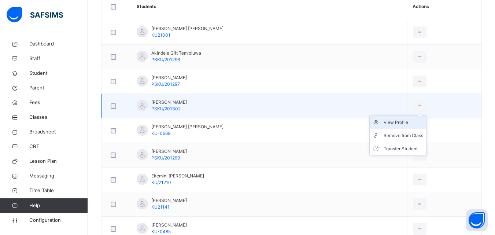
click at [394, 122] on div "View Profile" at bounding box center [404, 122] width 40 height 7
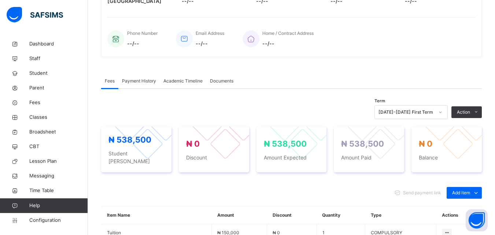
scroll to position [220, 0]
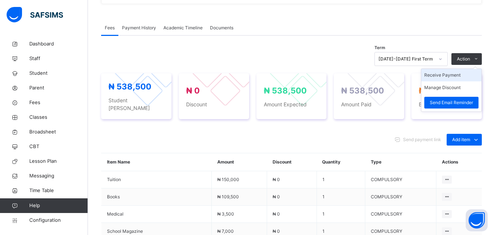
click at [456, 77] on li "Receive Payment" at bounding box center [451, 75] width 60 height 12
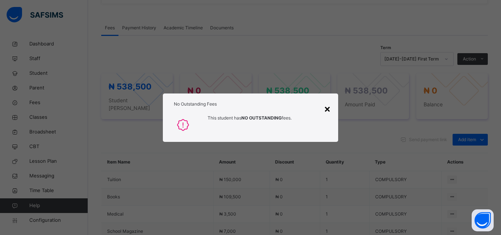
click at [328, 110] on div "×" at bounding box center [327, 108] width 7 height 15
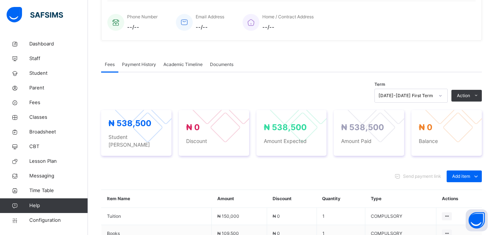
scroll to position [0, 0]
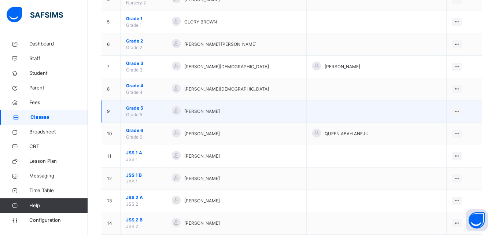
scroll to position [183, 0]
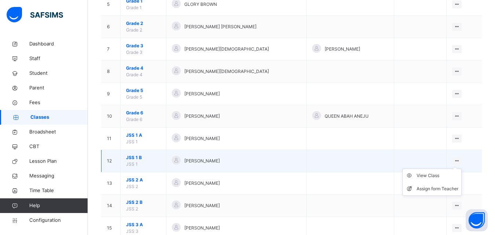
click at [432, 172] on ul "View Class Assign form Teacher" at bounding box center [431, 182] width 59 height 27
click at [434, 176] on div "View Class" at bounding box center [438, 175] width 42 height 7
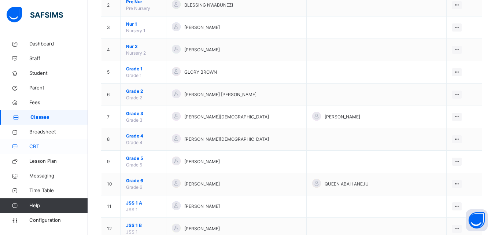
scroll to position [147, 0]
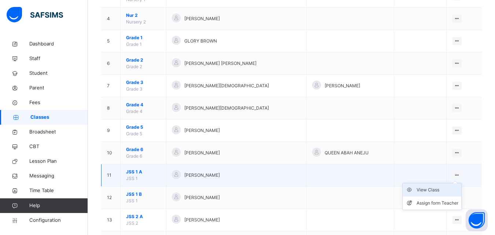
click at [436, 191] on div "View Class" at bounding box center [438, 189] width 42 height 7
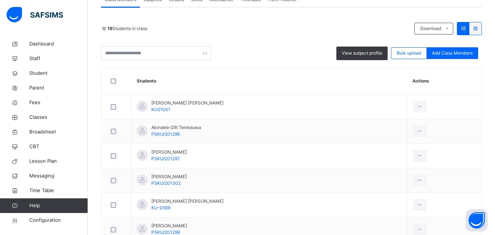
scroll to position [109, 0]
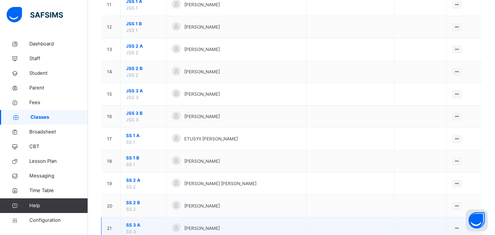
scroll to position [330, 0]
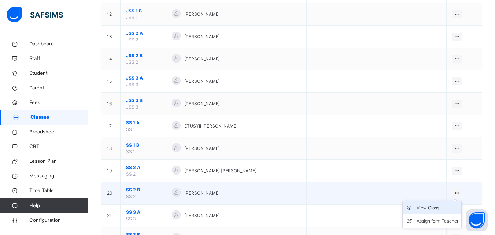
click at [443, 206] on div "View Class" at bounding box center [438, 207] width 42 height 7
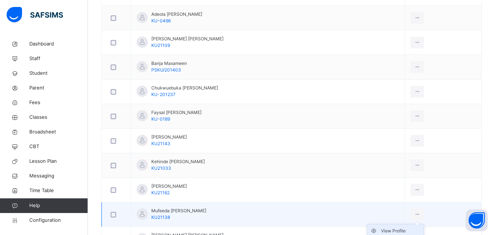
scroll to position [293, 0]
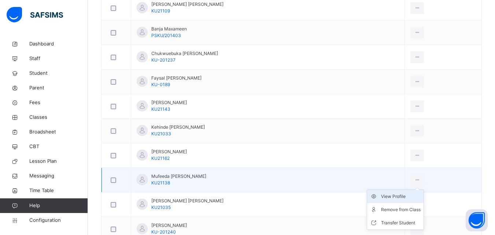
click at [384, 196] on div "View Profile" at bounding box center [401, 196] width 40 height 7
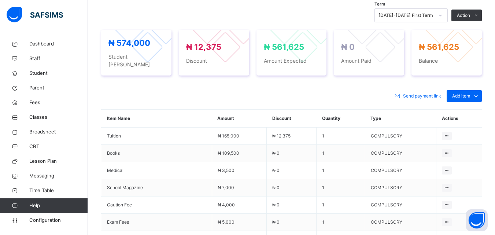
scroll to position [269, 0]
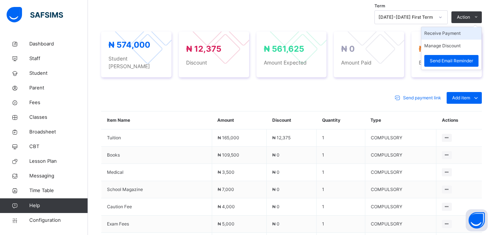
click at [451, 33] on li "Receive Payment" at bounding box center [451, 33] width 60 height 12
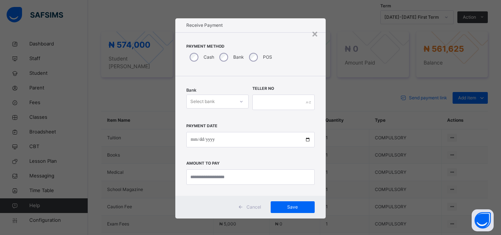
click at [231, 102] on div "Select bank" at bounding box center [211, 101] width 48 height 11
click at [215, 120] on div "Zenith Bank - Prime Scholars’ School" at bounding box center [218, 121] width 62 height 19
click at [188, 139] on input "date" at bounding box center [250, 139] width 128 height 15
type input "**********"
click at [193, 178] on input "currency" at bounding box center [250, 176] width 128 height 15
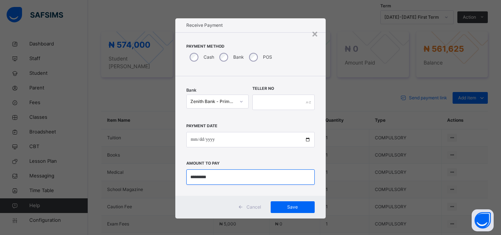
type input "*********"
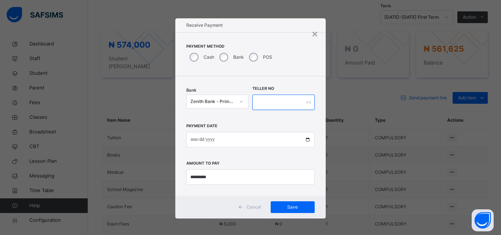
click at [280, 97] on input "text" at bounding box center [283, 102] width 62 height 15
type input "*****"
click at [298, 206] on span "Save" at bounding box center [292, 207] width 33 height 7
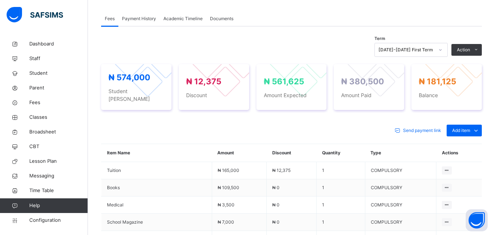
scroll to position [196, 0]
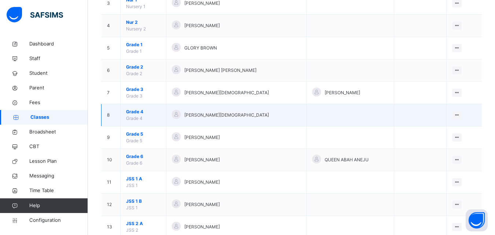
scroll to position [147, 0]
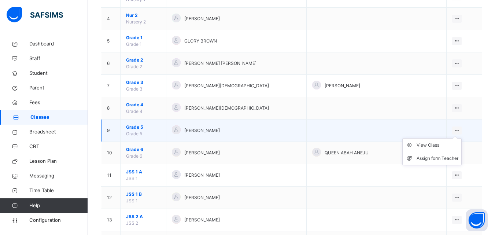
click at [461, 138] on ul "View Class Assign form Teacher" at bounding box center [431, 151] width 59 height 27
click at [439, 145] on div "View Class" at bounding box center [438, 144] width 42 height 7
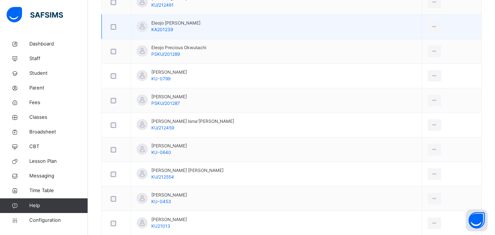
scroll to position [330, 0]
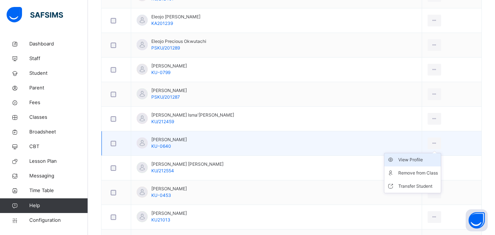
click at [401, 159] on div "View Profile" at bounding box center [418, 159] width 40 height 7
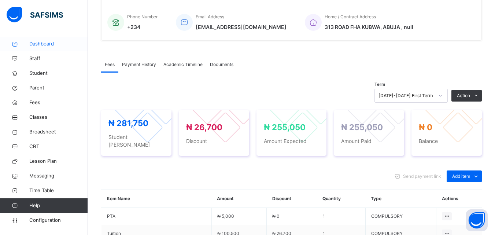
scroll to position [173, 0]
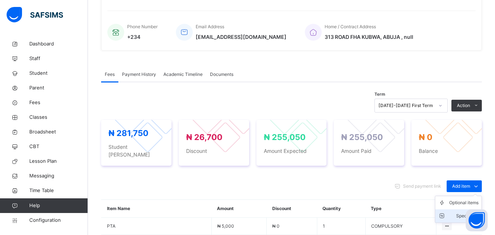
click at [470, 212] on div "Special bill" at bounding box center [463, 215] width 29 height 7
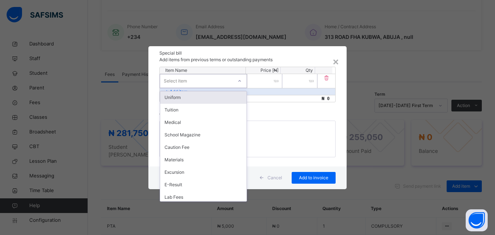
click at [206, 80] on div "Select item" at bounding box center [196, 80] width 73 height 11
click at [198, 97] on div "Uniform" at bounding box center [203, 97] width 86 height 12
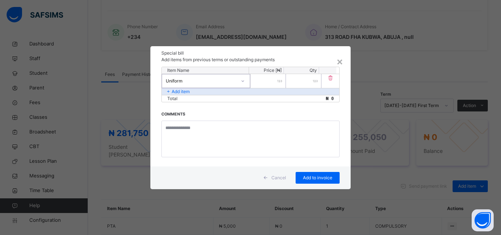
click at [272, 80] on input "number" at bounding box center [267, 81] width 35 height 14
type input "*****"
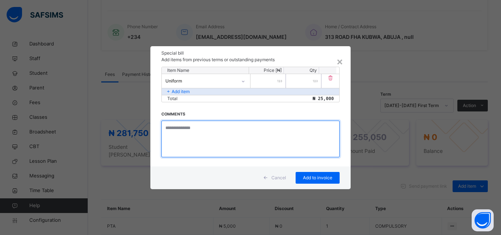
click at [227, 136] on textarea at bounding box center [250, 139] width 178 height 37
type textarea "**********"
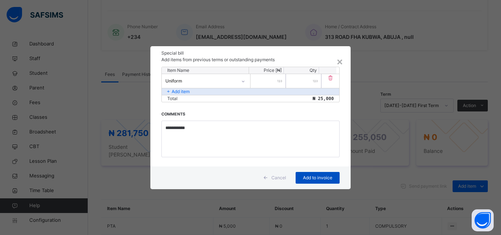
click at [303, 176] on span "Add to invoice" at bounding box center [317, 177] width 33 height 7
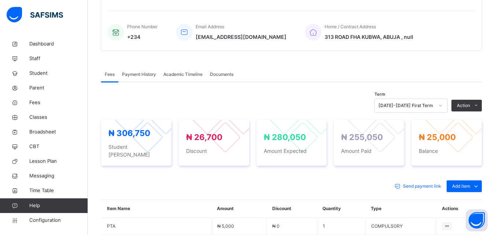
scroll to position [210, 0]
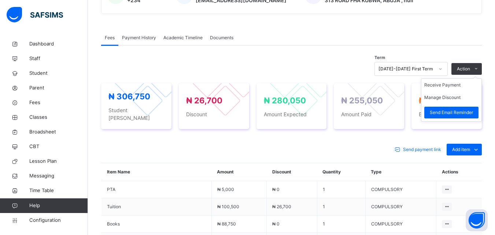
click at [458, 82] on ul "Receive Payment Manage Discount Send Email Reminder" at bounding box center [451, 99] width 61 height 43
click at [457, 84] on li "Receive Payment" at bounding box center [451, 85] width 60 height 12
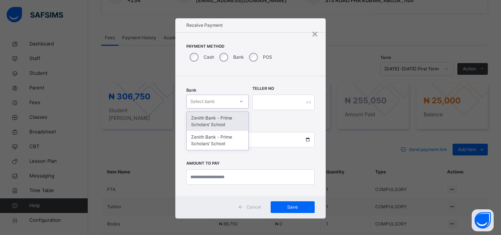
click at [241, 97] on div at bounding box center [241, 102] width 12 height 12
click at [224, 114] on div "Zenith Bank - Prime Scholars’ School" at bounding box center [218, 121] width 62 height 19
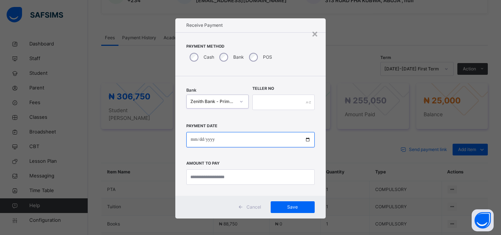
drag, startPoint x: 191, startPoint y: 139, endPoint x: 196, endPoint y: 154, distance: 16.7
click at [196, 153] on div "Payment Date Amount to pay" at bounding box center [250, 150] width 128 height 67
click at [191, 140] on input "**********" at bounding box center [250, 139] width 128 height 15
type input "**********"
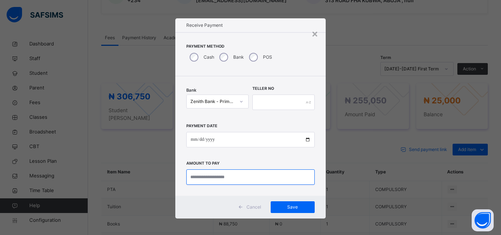
click at [203, 177] on input "currency" at bounding box center [250, 176] width 128 height 15
type input "********"
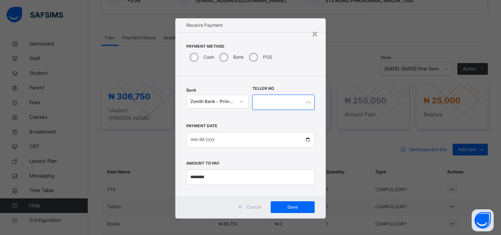
click at [271, 105] on input "text" at bounding box center [283, 102] width 62 height 15
click at [285, 204] on span "Save" at bounding box center [292, 207] width 33 height 7
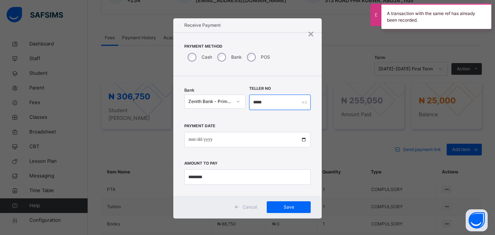
click at [272, 103] on input "*****" at bounding box center [280, 102] width 62 height 15
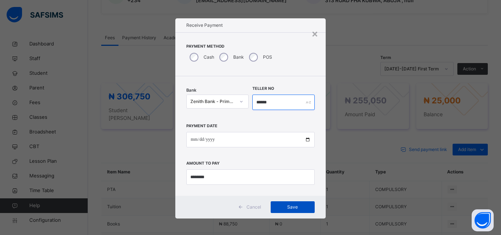
type input "******"
click at [286, 207] on span "Save" at bounding box center [292, 207] width 33 height 7
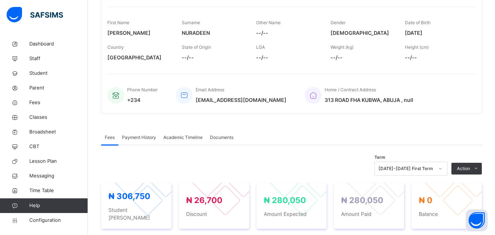
scroll to position [27, 0]
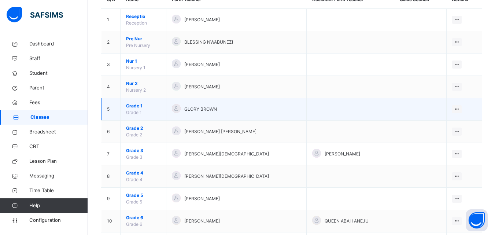
scroll to position [37, 0]
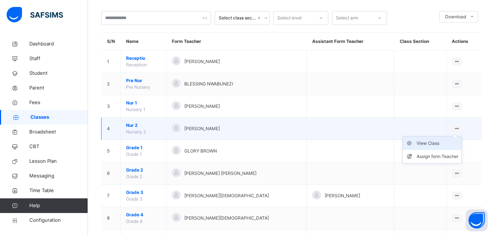
click at [444, 144] on div "View Class" at bounding box center [438, 143] width 42 height 7
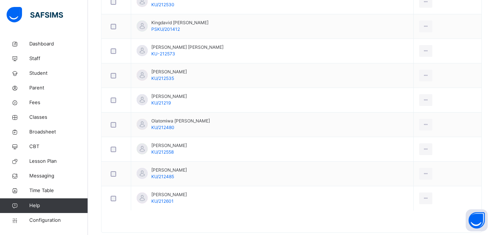
scroll to position [550, 0]
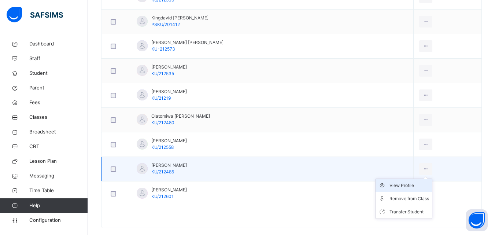
click at [390, 184] on div "View Profile" at bounding box center [410, 185] width 40 height 7
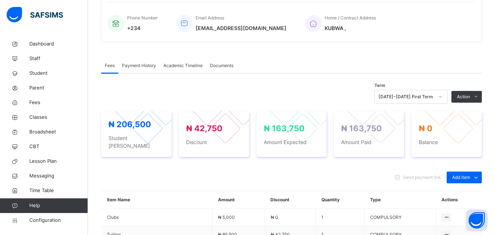
scroll to position [193, 0]
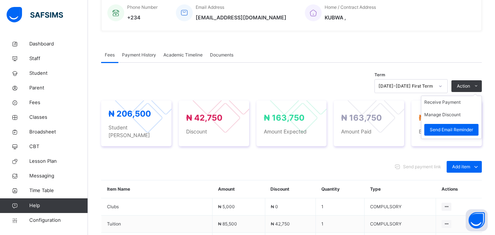
click at [450, 100] on ul "Receive Payment Manage Discount Send Email Reminder" at bounding box center [451, 117] width 61 height 43
click at [450, 102] on li "Receive Payment" at bounding box center [451, 102] width 60 height 12
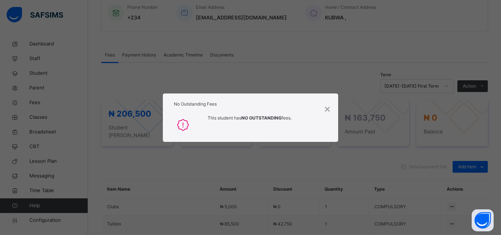
click at [334, 110] on div "No Outstanding Fees" at bounding box center [250, 102] width 175 height 18
click at [327, 110] on div "×" at bounding box center [327, 108] width 7 height 15
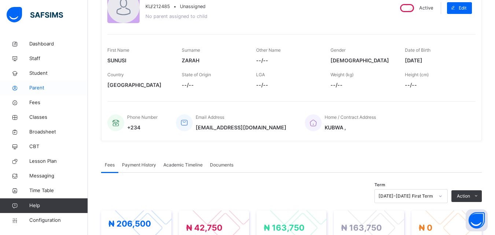
scroll to position [0, 0]
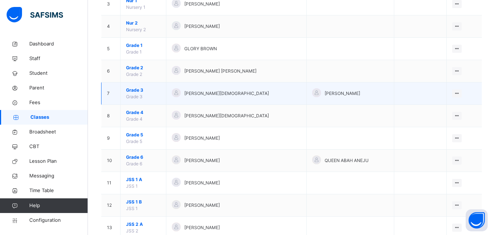
scroll to position [147, 0]
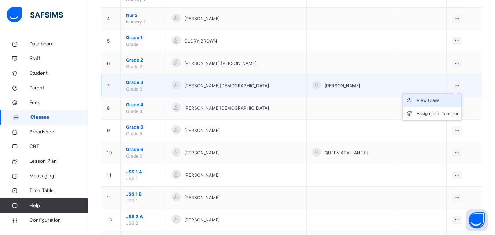
click at [443, 100] on div "View Class" at bounding box center [438, 100] width 42 height 7
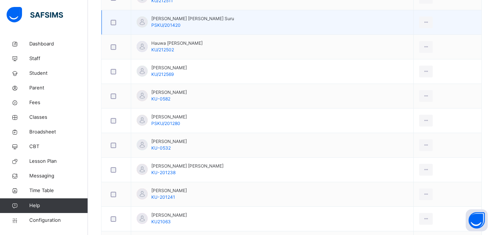
scroll to position [586, 0]
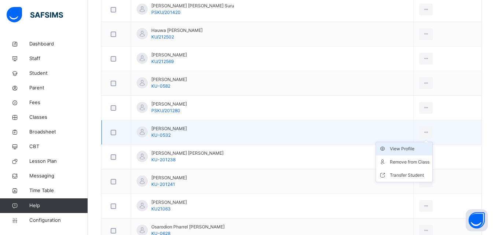
click at [406, 149] on div "View Profile" at bounding box center [410, 148] width 40 height 7
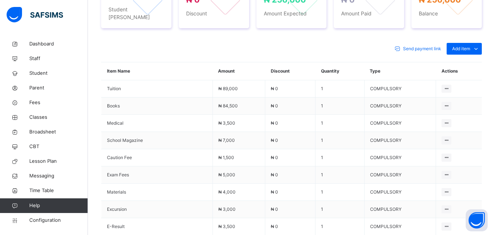
scroll to position [247, 0]
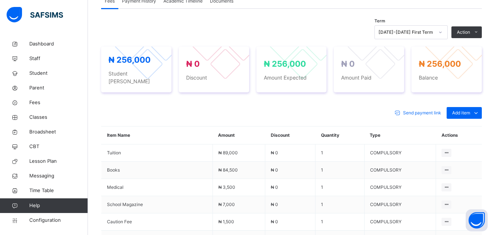
click at [0, 0] on li "Receive Payment" at bounding box center [0, 0] width 0 height 0
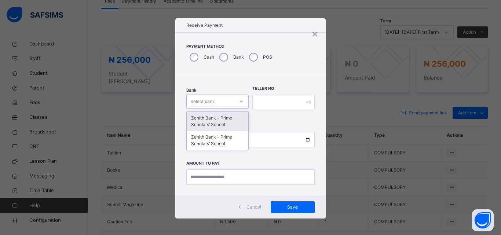
click at [211, 97] on div "Select bank" at bounding box center [202, 102] width 25 height 14
drag, startPoint x: 218, startPoint y: 113, endPoint x: 219, endPoint y: 119, distance: 6.3
click at [218, 116] on div "Zenith Bank - Prime Scholars’ School" at bounding box center [218, 121] width 62 height 19
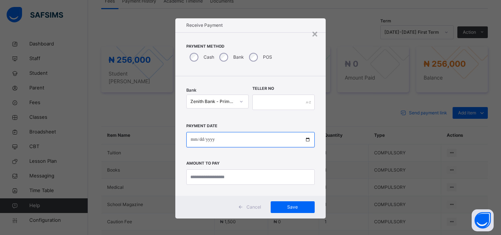
click at [191, 140] on input "date" at bounding box center [250, 139] width 128 height 15
type input "**********"
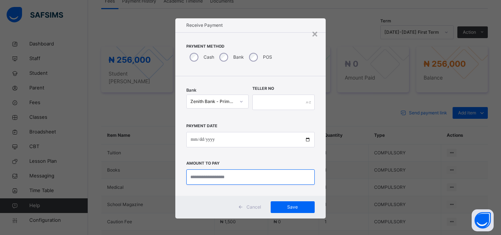
click at [206, 180] on input "currency" at bounding box center [250, 176] width 128 height 15
type input "*********"
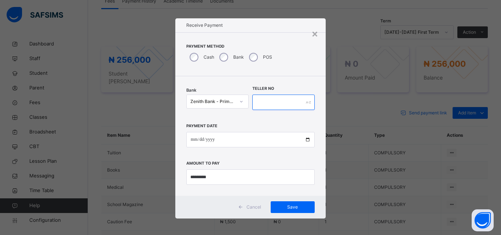
click at [268, 101] on input "text" at bounding box center [283, 102] width 62 height 15
click at [288, 207] on span "Save" at bounding box center [292, 207] width 33 height 7
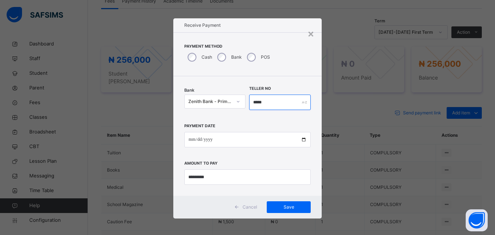
click at [272, 106] on input "*****" at bounding box center [280, 102] width 62 height 15
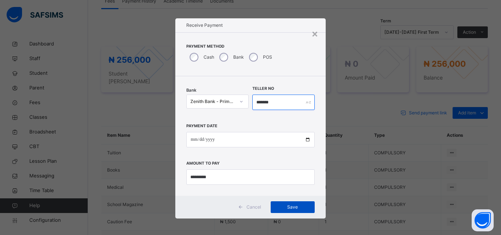
type input "*******"
click at [285, 207] on span "Save" at bounding box center [292, 207] width 33 height 7
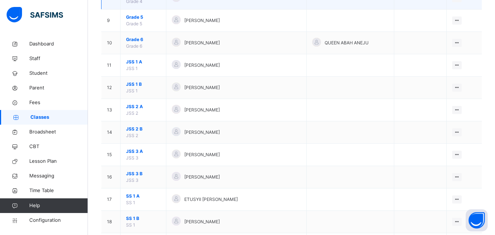
scroll to position [362, 0]
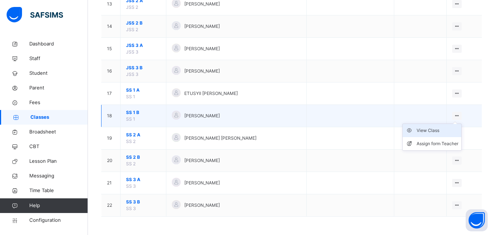
click at [434, 131] on div "View Class" at bounding box center [438, 130] width 42 height 7
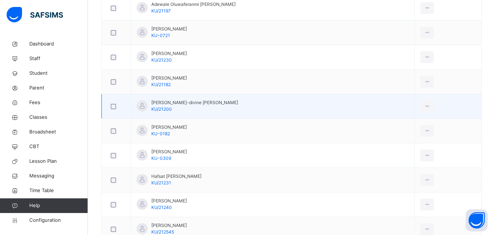
scroll to position [257, 0]
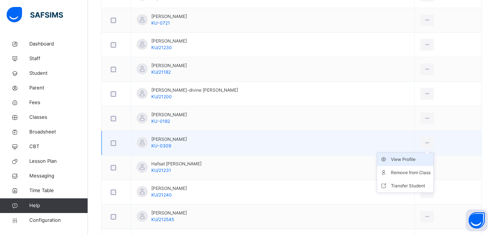
click at [406, 157] on div "View Profile" at bounding box center [411, 159] width 40 height 7
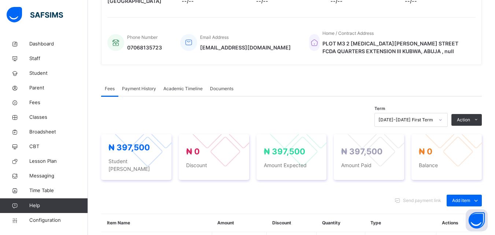
scroll to position [257, 0]
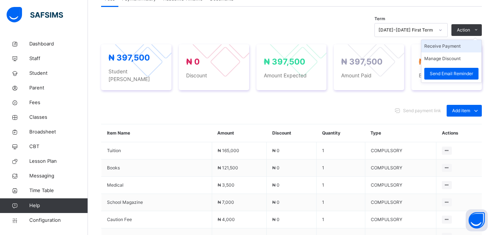
click at [457, 44] on li "Receive Payment" at bounding box center [451, 46] width 60 height 12
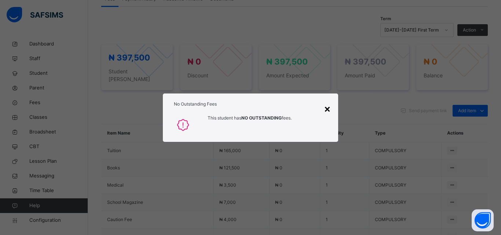
click at [330, 106] on div "×" at bounding box center [327, 108] width 7 height 15
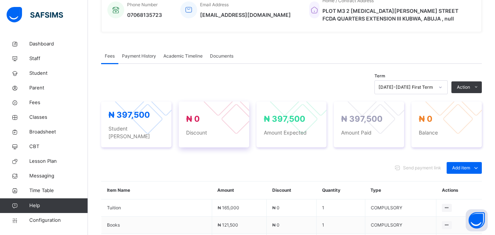
scroll to position [147, 0]
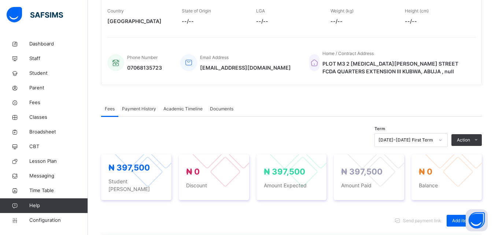
click at [133, 107] on span "Payment History" at bounding box center [139, 109] width 34 height 7
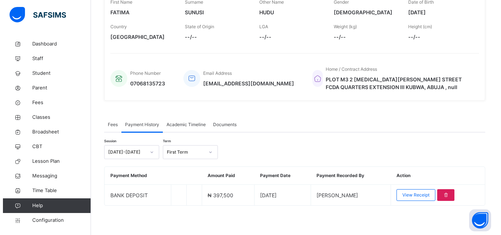
scroll to position [131, 0]
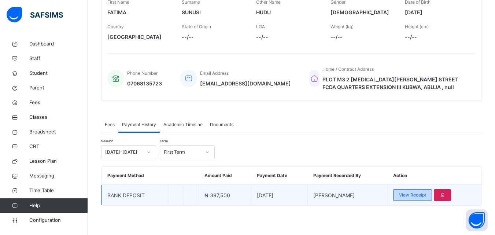
click at [426, 197] on span "View Receipt" at bounding box center [412, 195] width 27 height 7
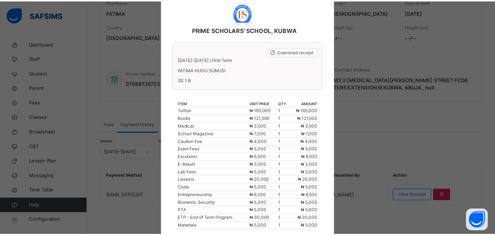
scroll to position [0, 0]
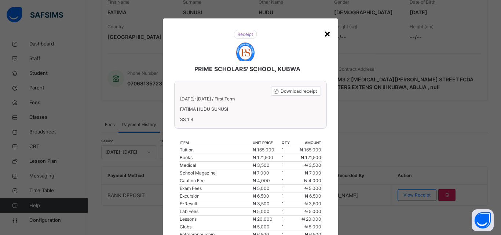
click at [327, 34] on div "×" at bounding box center [327, 33] width 7 height 15
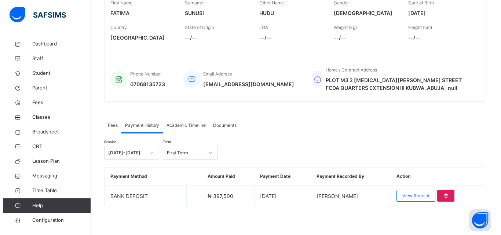
scroll to position [131, 0]
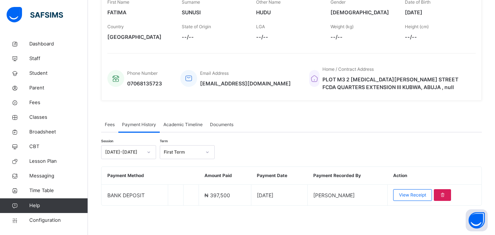
click at [129, 125] on span "Payment History" at bounding box center [139, 124] width 34 height 7
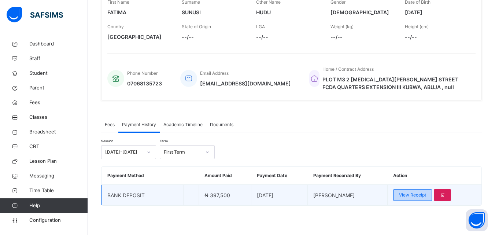
click at [419, 194] on span "View Receipt" at bounding box center [412, 195] width 27 height 7
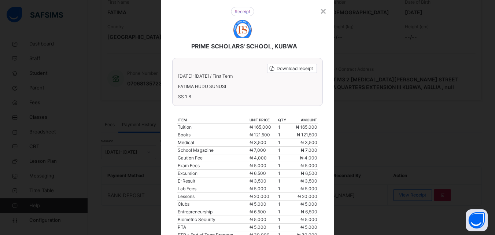
scroll to position [11, 0]
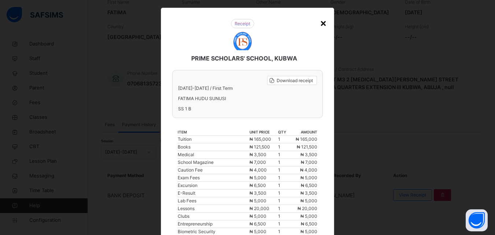
click at [321, 20] on div "×" at bounding box center [323, 22] width 7 height 15
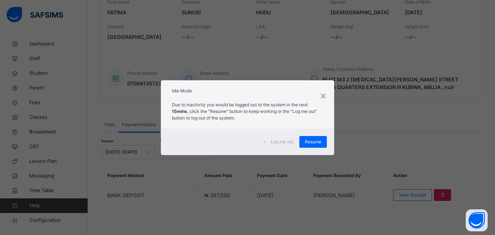
click at [312, 140] on div "Resume" at bounding box center [312, 142] width 27 height 12
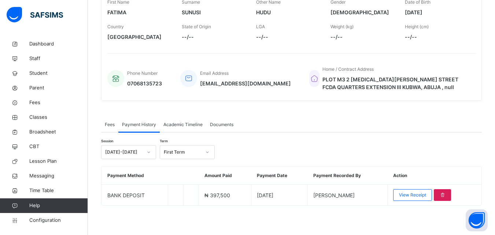
scroll to position [0, 0]
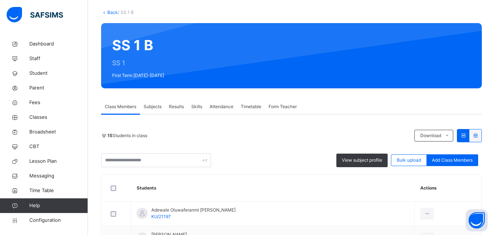
scroll to position [62, 0]
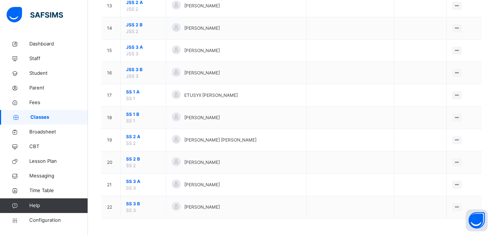
scroll to position [362, 0]
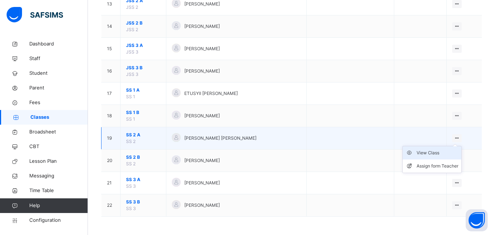
click at [435, 152] on div "View Class" at bounding box center [438, 152] width 42 height 7
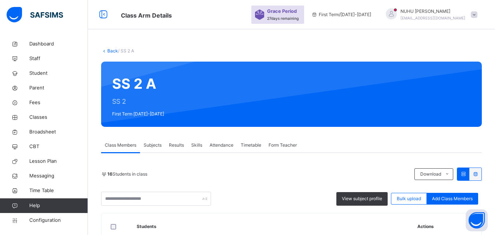
scroll to position [330, 0]
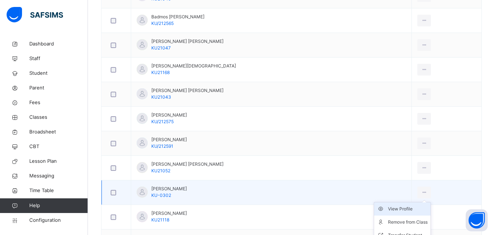
click at [397, 207] on div "View Profile" at bounding box center [408, 208] width 40 height 7
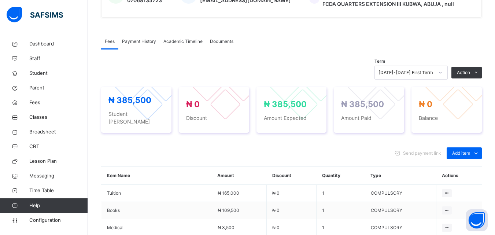
scroll to position [220, 0]
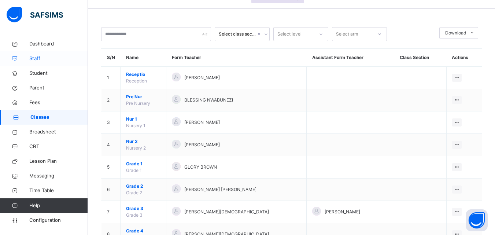
scroll to position [37, 0]
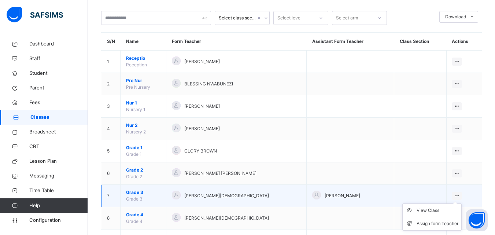
click at [429, 207] on ul "View Class Assign form Teacher" at bounding box center [431, 216] width 59 height 27
click at [430, 211] on div "View Class" at bounding box center [438, 210] width 42 height 7
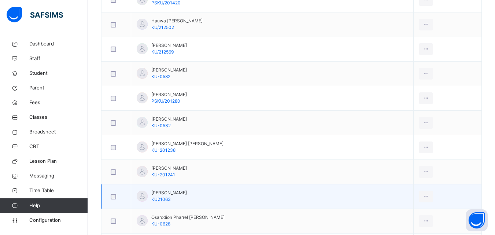
scroll to position [586, 0]
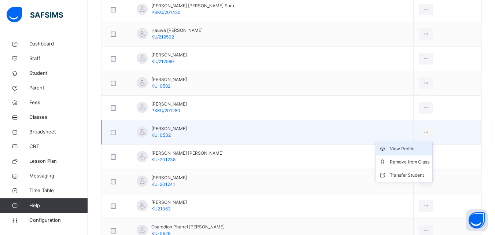
click at [397, 148] on div "View Profile" at bounding box center [410, 148] width 40 height 7
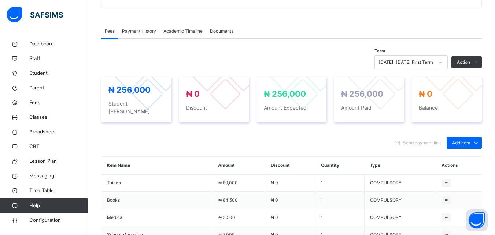
scroll to position [210, 0]
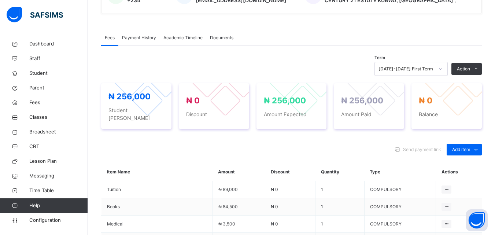
click at [139, 37] on span "Payment History" at bounding box center [139, 37] width 34 height 7
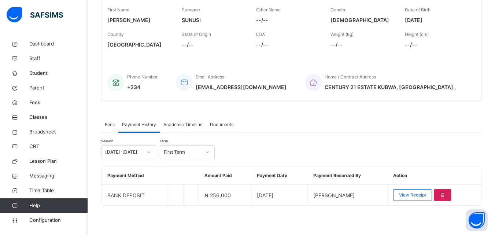
scroll to position [123, 0]
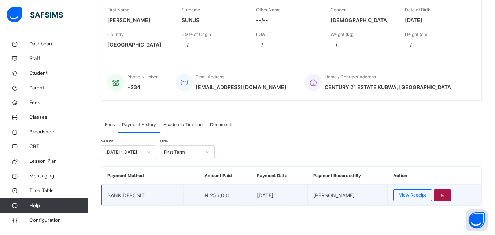
click at [446, 196] on icon at bounding box center [442, 195] width 6 height 7
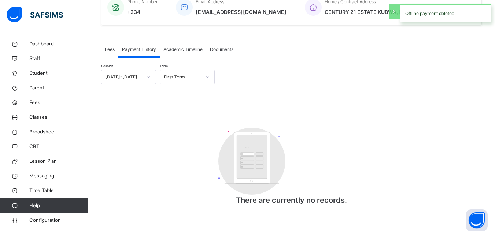
scroll to position [199, 0]
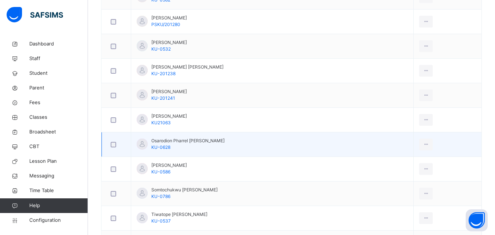
scroll to position [660, 0]
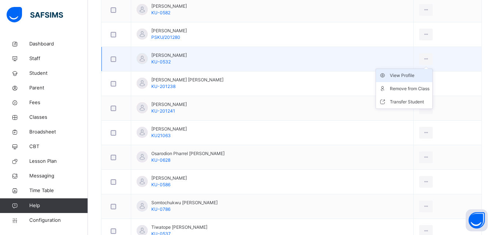
click at [394, 75] on div "View Profile" at bounding box center [410, 75] width 40 height 7
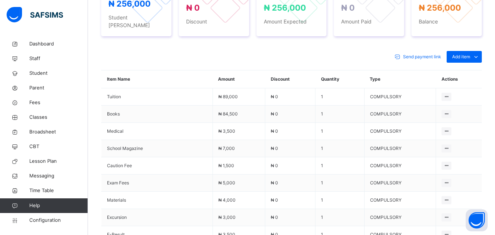
scroll to position [210, 0]
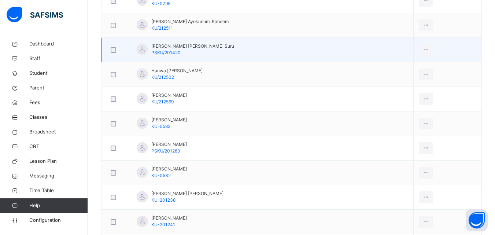
scroll to position [550, 0]
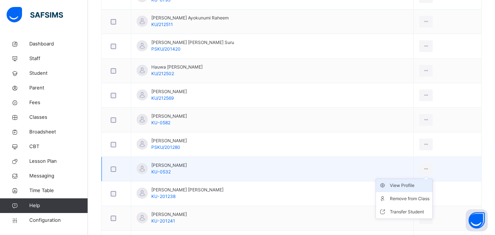
click at [395, 183] on div "View Profile" at bounding box center [410, 185] width 40 height 7
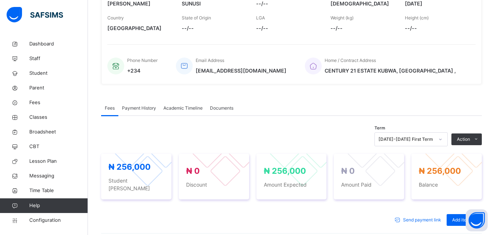
scroll to position [137, 0]
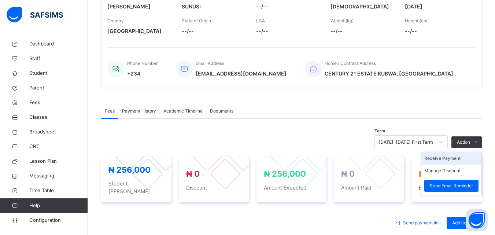
click at [448, 159] on li "Receive Payment" at bounding box center [451, 158] width 60 height 12
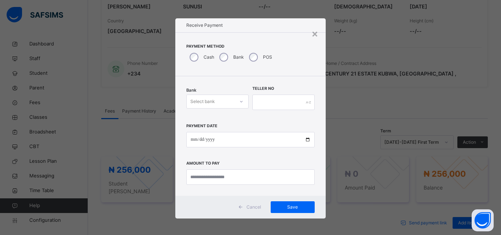
click at [210, 99] on div "Select bank" at bounding box center [202, 102] width 25 height 14
click at [211, 118] on div "Zenith Bank - Prime Scholars’ School" at bounding box center [218, 121] width 62 height 19
click at [191, 142] on input "date" at bounding box center [250, 139] width 128 height 15
type input "**********"
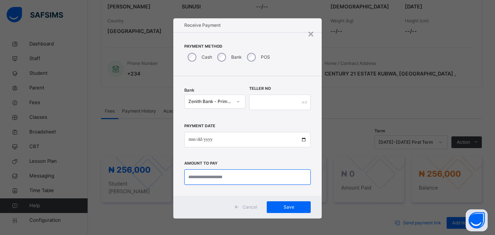
click at [202, 180] on input "currency" at bounding box center [247, 176] width 126 height 15
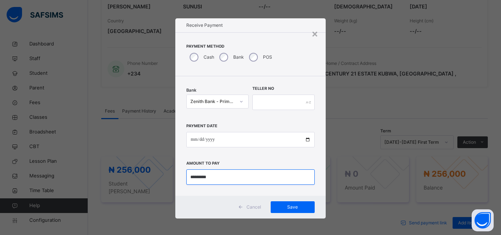
type input "*********"
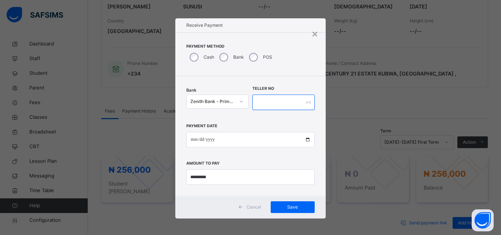
click at [270, 101] on input "text" at bounding box center [283, 102] width 62 height 15
type input "*****"
click at [290, 204] on span "Save" at bounding box center [292, 207] width 33 height 7
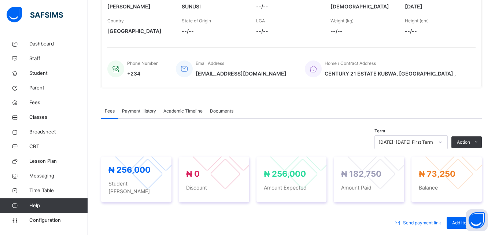
click at [140, 109] on span "Payment History" at bounding box center [139, 111] width 34 height 7
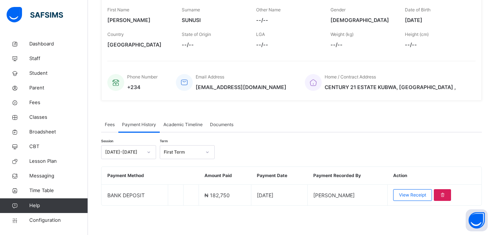
scroll to position [123, 0]
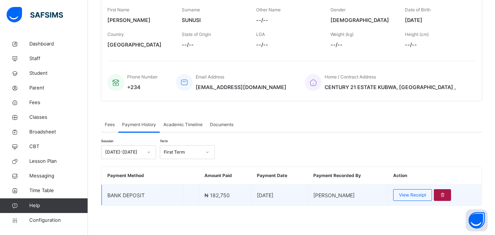
click at [446, 194] on icon at bounding box center [442, 195] width 6 height 7
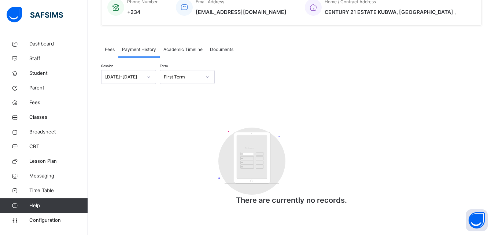
scroll to position [162, 0]
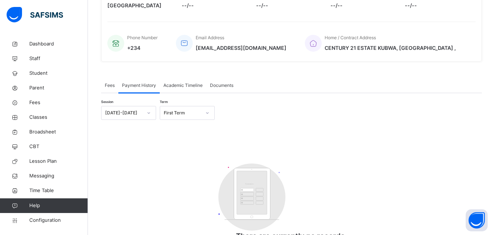
click at [111, 86] on span "Fees" at bounding box center [110, 85] width 10 height 7
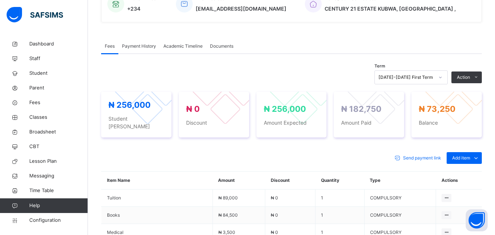
scroll to position [199, 0]
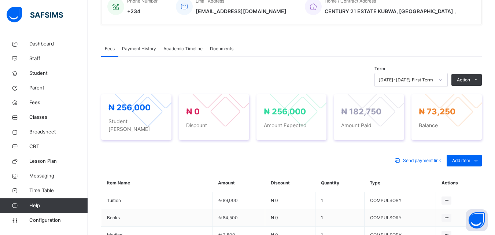
click at [141, 46] on span "Payment History" at bounding box center [139, 48] width 34 height 7
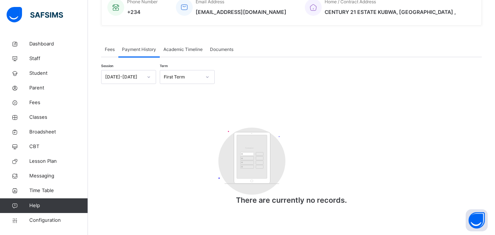
click at [110, 49] on span "Fees" at bounding box center [110, 49] width 10 height 7
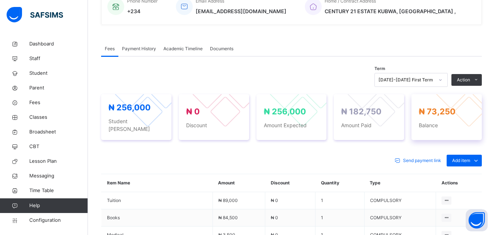
click at [441, 99] on div "₦ 73,250 Balance" at bounding box center [447, 117] width 70 height 46
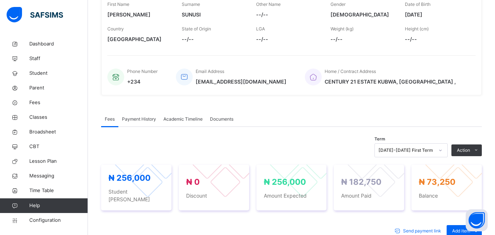
scroll to position [126, 0]
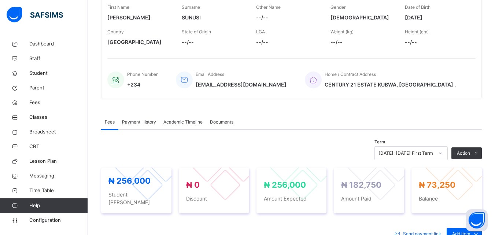
click at [137, 122] on span "Payment History" at bounding box center [139, 122] width 34 height 7
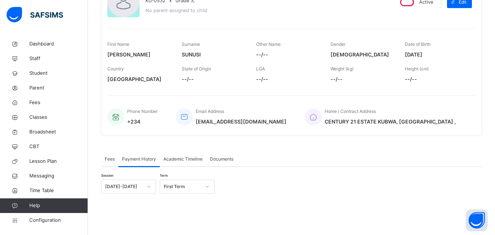
scroll to position [162, 0]
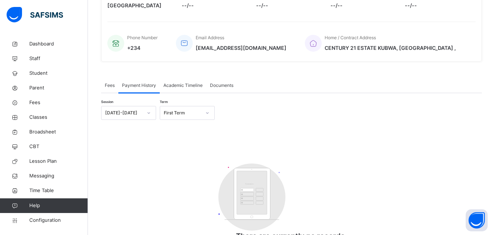
click at [114, 85] on span "Fees" at bounding box center [110, 85] width 10 height 7
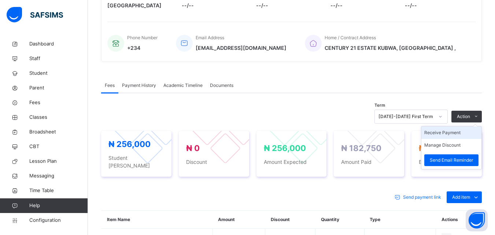
click at [441, 134] on li "Receive Payment" at bounding box center [451, 132] width 60 height 12
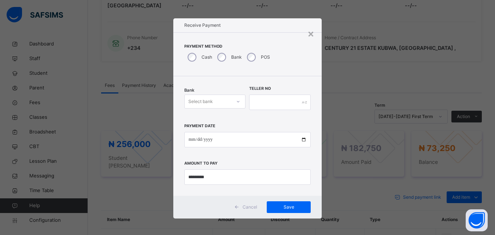
click at [207, 102] on div "Select bank" at bounding box center [200, 102] width 25 height 14
drag, startPoint x: 209, startPoint y: 122, endPoint x: 210, endPoint y: 118, distance: 3.7
click at [210, 119] on div "Zenith Bank - Prime Scholars’ School" at bounding box center [215, 121] width 61 height 19
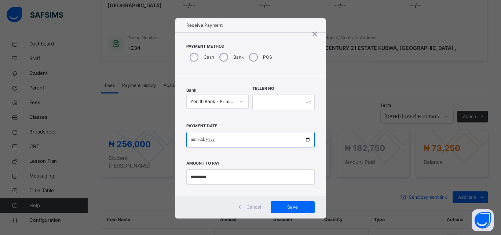
click at [191, 140] on input "date" at bounding box center [250, 139] width 128 height 15
type input "**********"
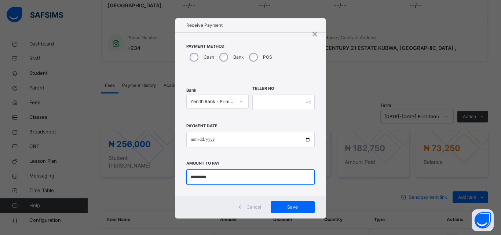
click at [213, 180] on input "currency" at bounding box center [250, 176] width 128 height 15
type input "***"
type input "********"
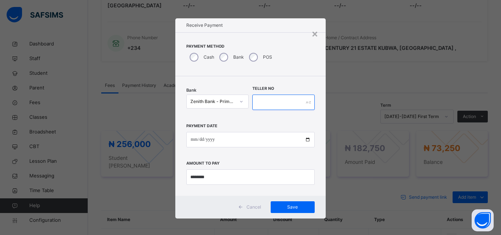
click at [278, 101] on input "text" at bounding box center [283, 102] width 62 height 15
click at [287, 207] on span "Save" at bounding box center [292, 207] width 33 height 7
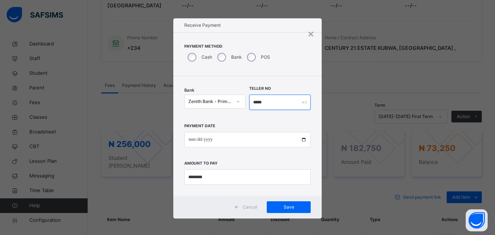
click at [270, 100] on input "*****" at bounding box center [280, 102] width 62 height 15
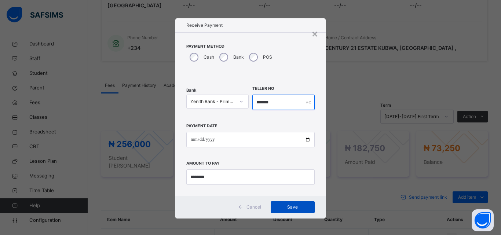
type input "*******"
click at [283, 205] on span "Save" at bounding box center [292, 207] width 33 height 7
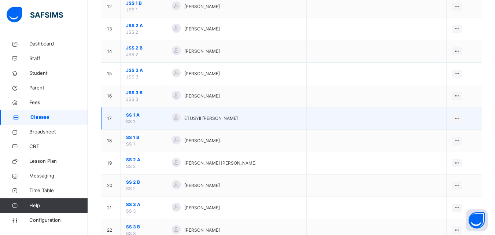
scroll to position [362, 0]
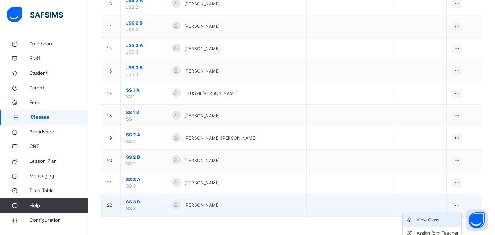
click at [442, 217] on div "View Class" at bounding box center [438, 219] width 42 height 7
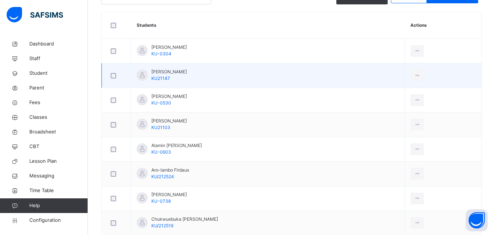
scroll to position [220, 0]
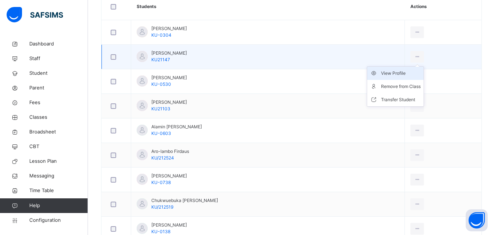
click at [392, 74] on div "View Profile" at bounding box center [401, 73] width 40 height 7
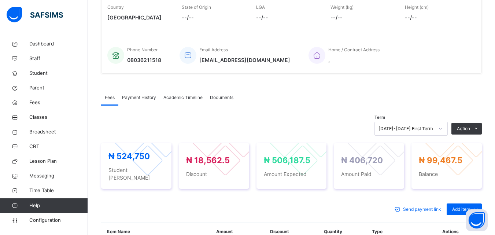
scroll to position [220, 0]
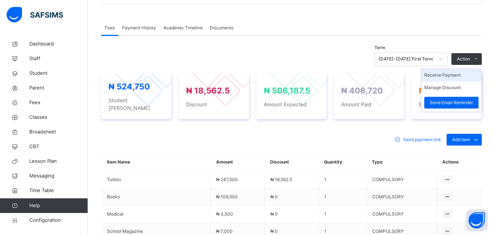
click at [453, 73] on li "Receive Payment" at bounding box center [451, 75] width 60 height 12
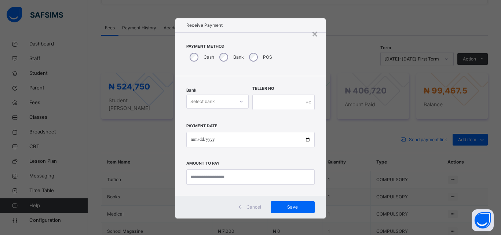
click at [218, 101] on div "Select bank" at bounding box center [211, 101] width 48 height 11
click at [216, 117] on div "Zenith Bank - Prime Scholars’ School" at bounding box center [218, 121] width 62 height 19
click at [191, 138] on input "date" at bounding box center [250, 139] width 128 height 15
type input "**********"
click at [198, 180] on input "currency" at bounding box center [250, 176] width 128 height 15
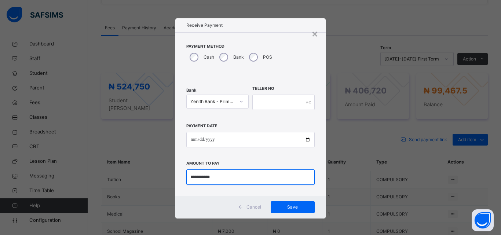
type input "**********"
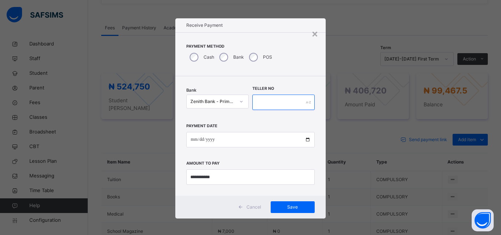
click at [274, 100] on input "text" at bounding box center [283, 102] width 62 height 15
type input "******"
click at [287, 208] on span "Save" at bounding box center [292, 207] width 33 height 7
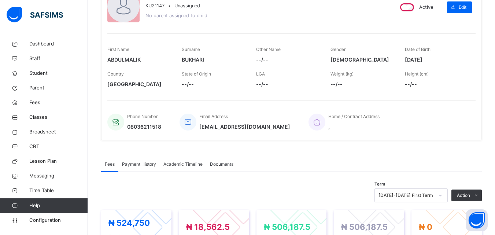
scroll to position [73, 0]
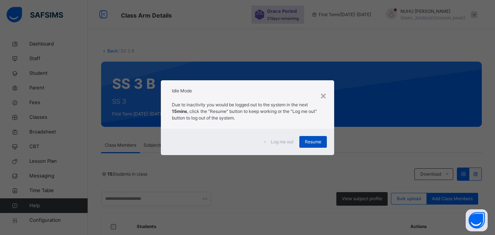
click at [317, 144] on span "Resume" at bounding box center [313, 142] width 16 height 7
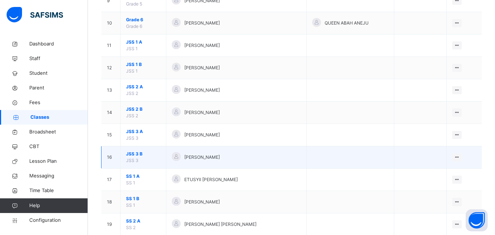
scroll to position [293, 0]
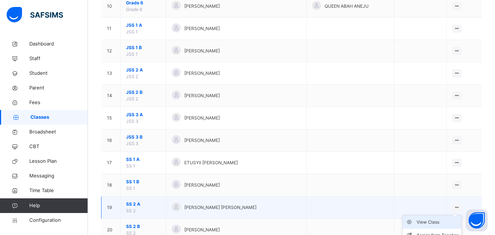
click at [444, 223] on div "View Class" at bounding box center [438, 221] width 42 height 7
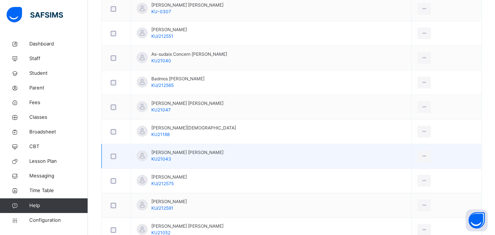
scroll to position [255, 0]
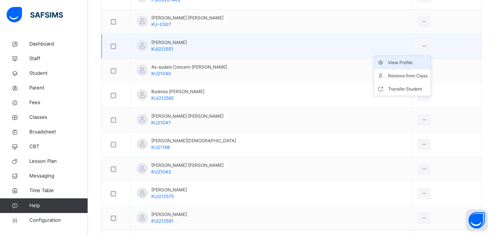
click at [401, 62] on div "View Profile" at bounding box center [408, 62] width 40 height 7
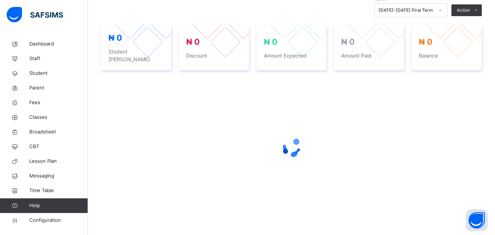
scroll to position [255, 0]
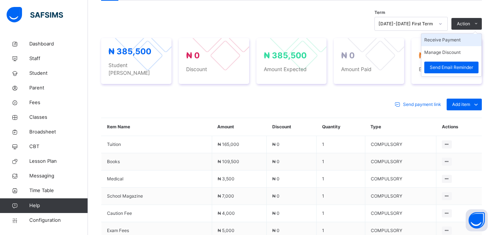
click at [449, 38] on li "Receive Payment" at bounding box center [451, 40] width 60 height 12
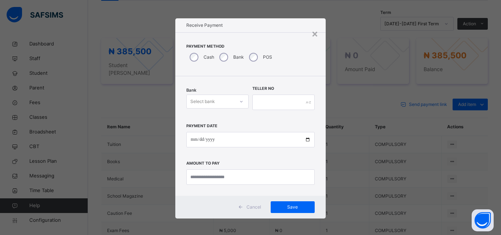
click at [217, 97] on div "Select bank" at bounding box center [211, 101] width 48 height 11
click at [210, 117] on div "Zenith Bank - Prime Scholars’ School" at bounding box center [218, 121] width 62 height 19
click at [191, 140] on input "date" at bounding box center [250, 139] width 128 height 15
type input "**********"
click at [202, 178] on input "currency" at bounding box center [250, 176] width 128 height 15
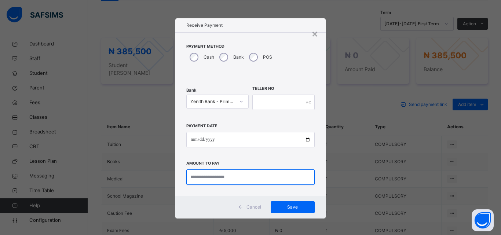
type input "***"
type input "*********"
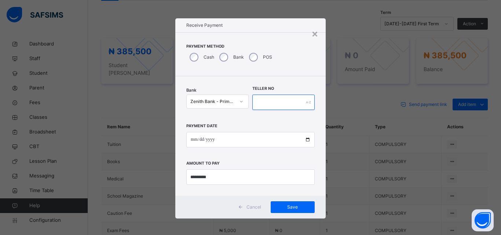
click at [276, 104] on input "text" at bounding box center [283, 102] width 62 height 15
type input "*****"
click at [281, 204] on span "Save" at bounding box center [292, 207] width 33 height 7
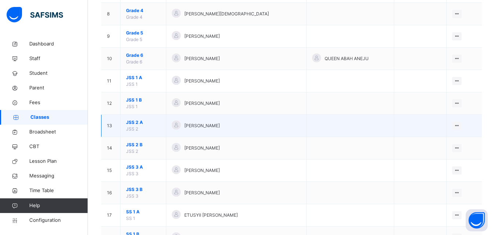
scroll to position [257, 0]
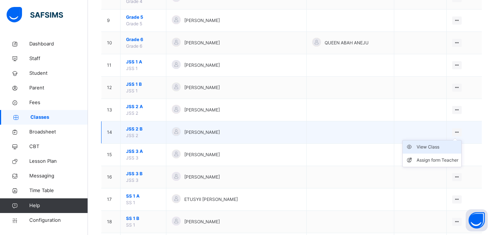
click at [431, 147] on div "View Class" at bounding box center [438, 146] width 42 height 7
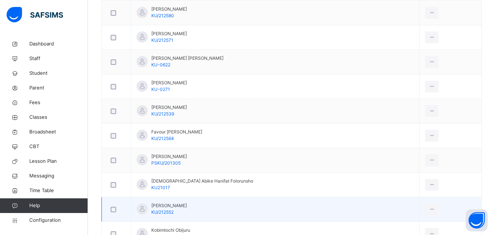
scroll to position [243, 0]
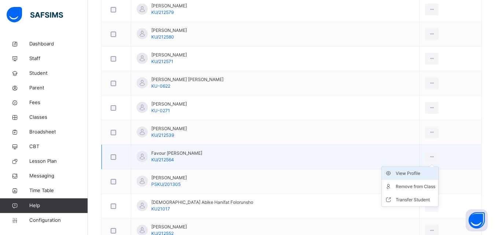
click at [397, 171] on div "View Profile" at bounding box center [416, 173] width 40 height 7
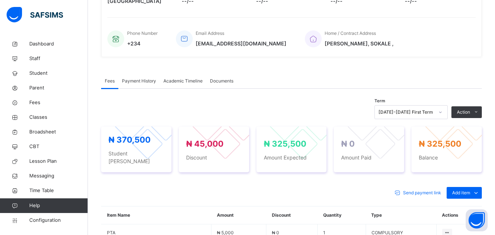
scroll to position [243, 0]
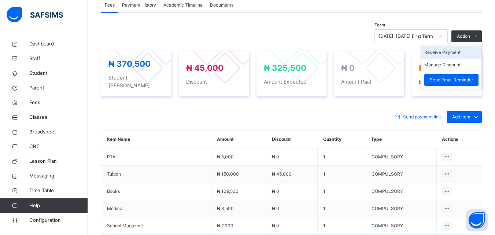
click at [452, 51] on li "Receive Payment" at bounding box center [451, 52] width 60 height 12
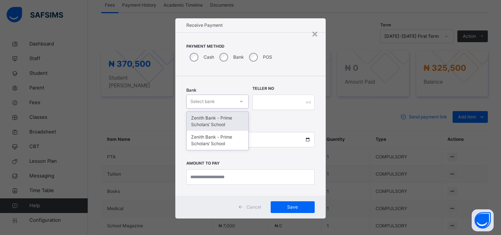
click at [226, 99] on div "Select bank" at bounding box center [211, 101] width 48 height 11
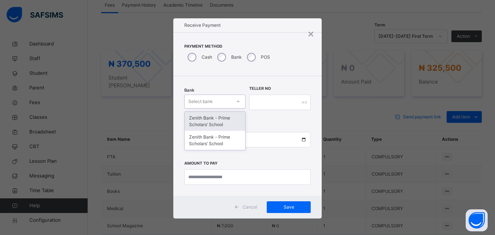
click at [211, 123] on div "Zenith Bank - Prime Scholars’ School" at bounding box center [215, 121] width 61 height 19
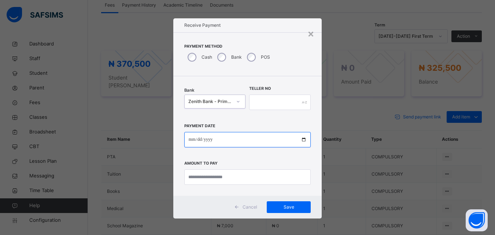
click at [191, 139] on input "date" at bounding box center [247, 139] width 126 height 15
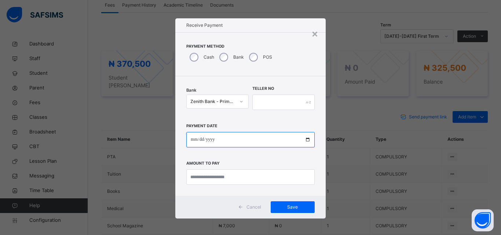
type input "**********"
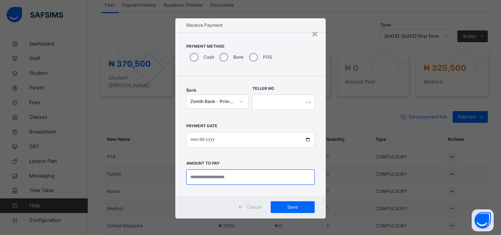
click at [206, 180] on input "currency" at bounding box center [250, 176] width 128 height 15
type input "*********"
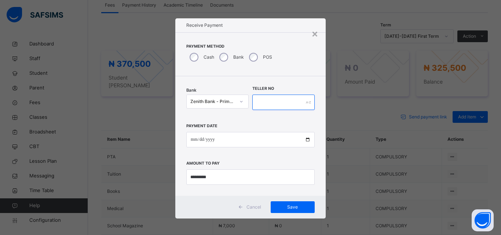
click at [273, 103] on input "text" at bounding box center [283, 102] width 62 height 15
type input "******"
click at [287, 207] on span "Save" at bounding box center [292, 207] width 33 height 7
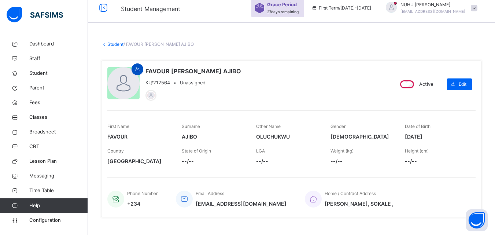
scroll to position [0, 0]
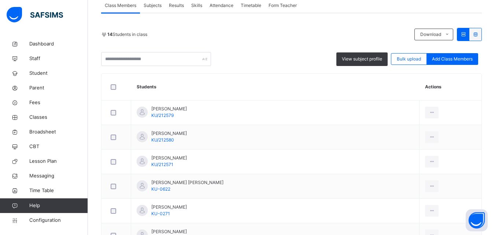
scroll to position [110, 0]
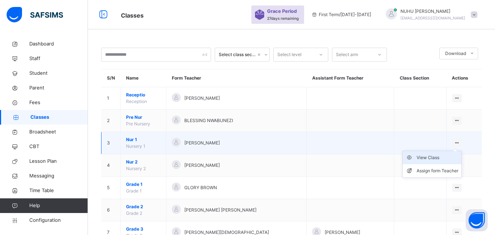
click at [433, 161] on div "View Class" at bounding box center [438, 157] width 42 height 7
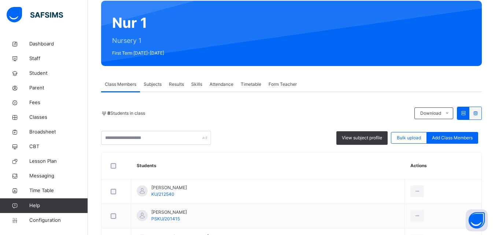
scroll to position [73, 0]
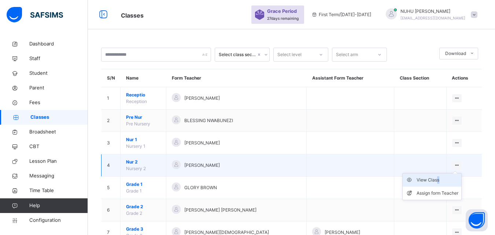
click at [441, 180] on div "View Class" at bounding box center [438, 179] width 42 height 7
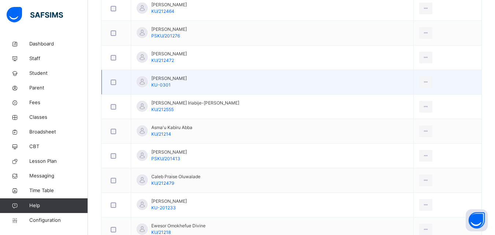
scroll to position [257, 0]
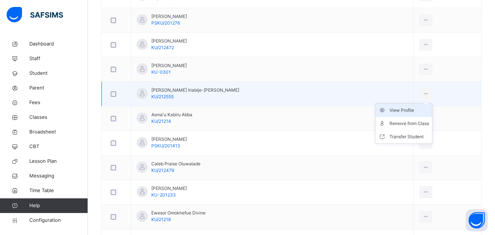
click at [404, 109] on div "View Profile" at bounding box center [410, 110] width 40 height 7
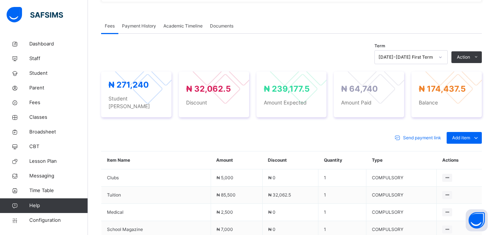
scroll to position [220, 0]
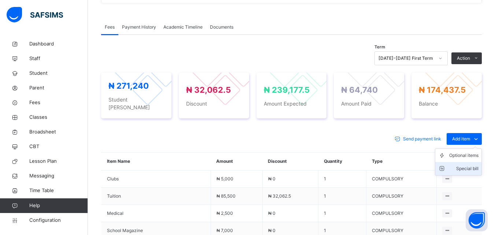
click at [467, 165] on div "Special bill" at bounding box center [463, 168] width 29 height 7
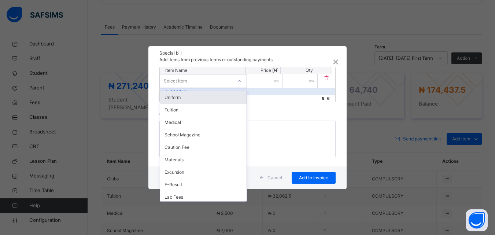
click at [208, 80] on div "Select item" at bounding box center [196, 80] width 73 height 11
click at [196, 98] on div "Uniform" at bounding box center [203, 97] width 86 height 12
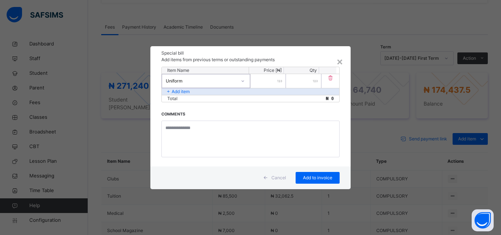
click at [270, 82] on input "number" at bounding box center [267, 81] width 35 height 14
type input "*****"
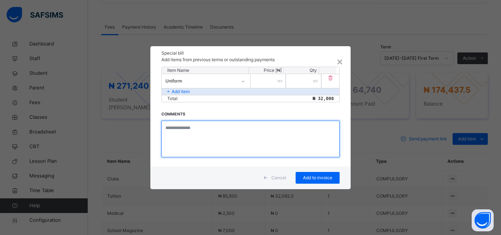
click at [188, 134] on textarea at bounding box center [250, 139] width 178 height 37
type textarea "******* *****"
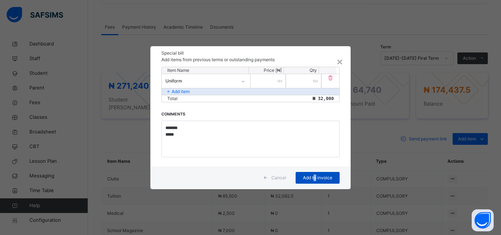
click at [315, 180] on span "Add to invoice" at bounding box center [317, 177] width 33 height 7
click at [309, 163] on div "Item Name Price [₦] Qty Uniform ***** * Add item Total ₦ 32,000 Comments ******…" at bounding box center [250, 117] width 200 height 100
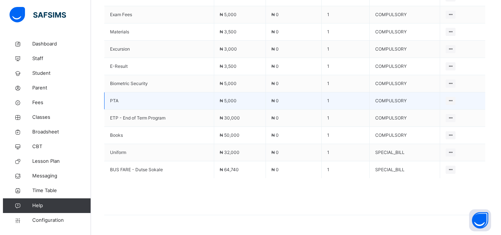
scroll to position [446, 0]
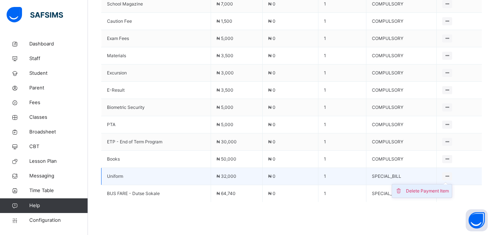
click at [435, 187] on div "Delete Payment Item" at bounding box center [427, 190] width 43 height 7
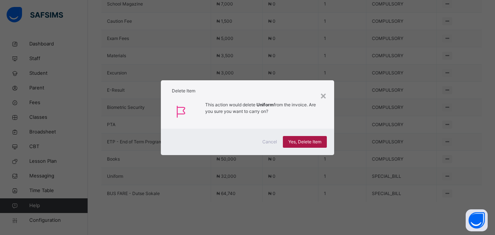
click at [319, 143] on span "Yes, Delete Item" at bounding box center [304, 142] width 33 height 7
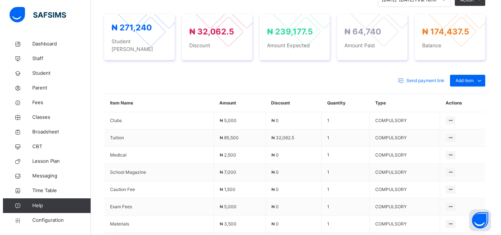
scroll to position [246, 0]
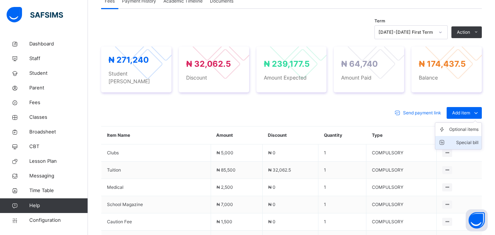
click at [467, 139] on div "Special bill" at bounding box center [463, 142] width 29 height 7
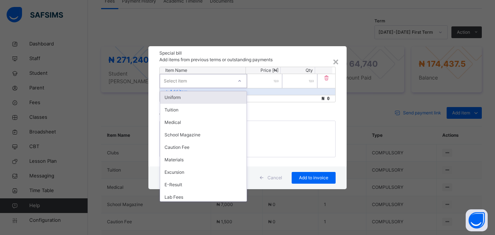
click at [202, 80] on div "Select item" at bounding box center [196, 80] width 73 height 11
click at [194, 97] on div "Uniform" at bounding box center [203, 97] width 86 height 12
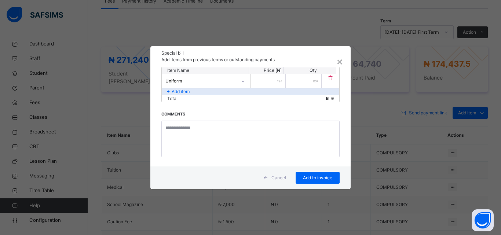
click at [273, 79] on input "number" at bounding box center [267, 81] width 35 height 14
type input "*****"
click at [315, 82] on div "*" at bounding box center [303, 81] width 35 height 14
type input "*"
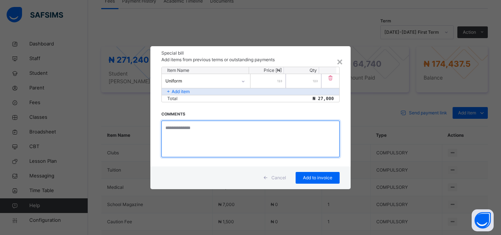
click at [177, 136] on textarea at bounding box center [250, 139] width 178 height 37
type textarea "********"
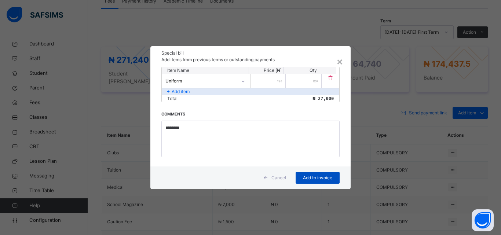
click at [309, 177] on span "Add to invoice" at bounding box center [317, 177] width 33 height 7
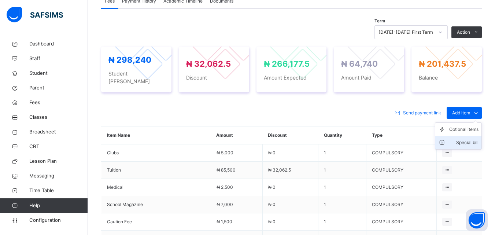
click at [469, 139] on div "Special bill" at bounding box center [463, 142] width 29 height 7
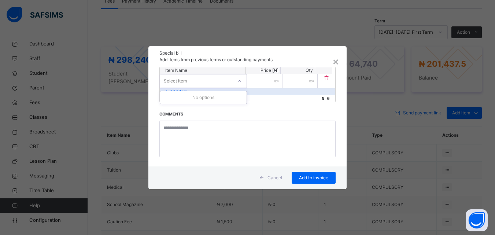
click at [240, 82] on icon at bounding box center [239, 80] width 4 height 7
click at [241, 82] on icon at bounding box center [239, 80] width 4 height 7
click at [239, 80] on icon at bounding box center [239, 80] width 4 height 7
click at [250, 112] on div "Item Name Price [₦] Qty Select item * Add item Total ₦ 0 Comments" at bounding box center [247, 117] width 198 height 100
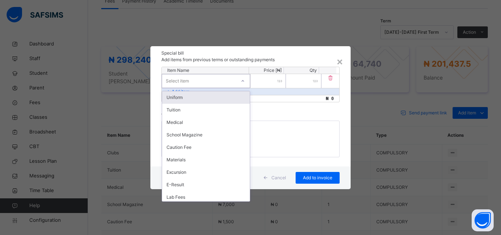
click at [219, 76] on div "Select item" at bounding box center [199, 80] width 74 height 11
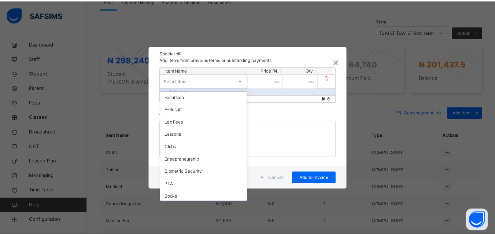
scroll to position [110, 0]
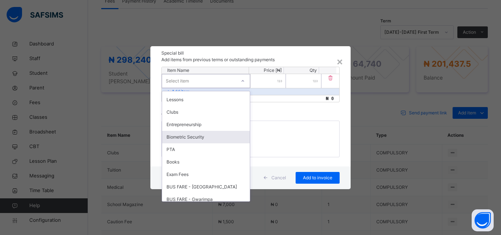
click at [198, 135] on div "Biometric Security" at bounding box center [206, 137] width 88 height 12
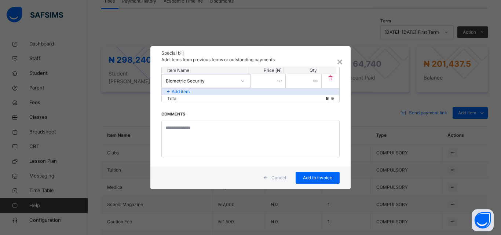
click at [278, 82] on div at bounding box center [267, 81] width 35 height 14
click at [277, 82] on div at bounding box center [267, 81] width 35 height 14
click at [273, 81] on input "number" at bounding box center [267, 81] width 35 height 14
type input "****"
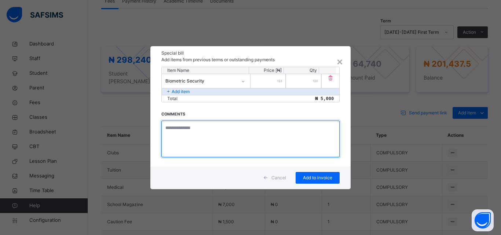
drag, startPoint x: 201, startPoint y: 124, endPoint x: 207, endPoint y: 119, distance: 8.1
click at [201, 124] on textarea at bounding box center [250, 139] width 178 height 37
type textarea "*********"
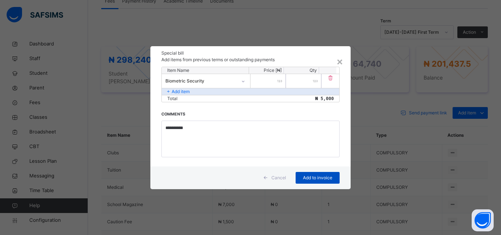
click at [316, 180] on span "Add to invoice" at bounding box center [317, 177] width 33 height 7
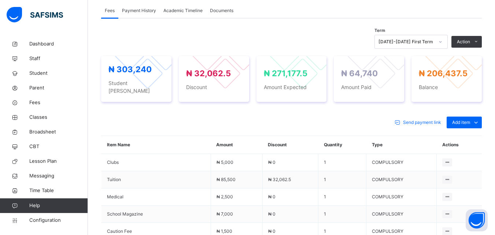
scroll to position [244, 0]
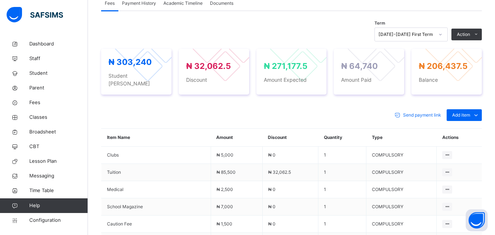
click at [248, 132] on th "Amount" at bounding box center [237, 138] width 52 height 18
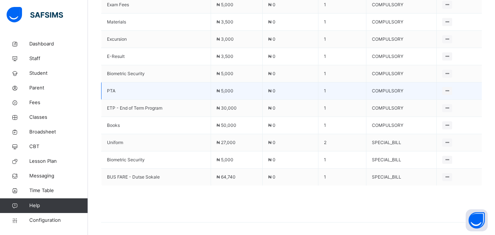
scroll to position [500, 0]
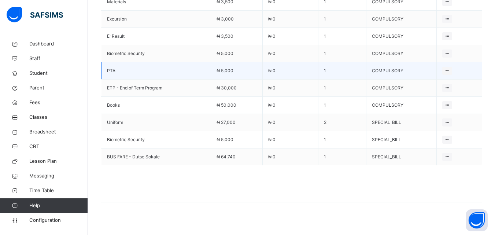
drag, startPoint x: 108, startPoint y: 1, endPoint x: 336, endPoint y: 69, distance: 237.7
click at [307, 54] on td "₦ 0" at bounding box center [290, 53] width 56 height 17
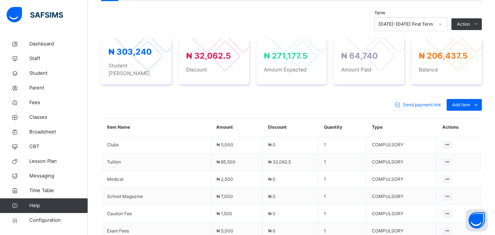
scroll to position [244, 0]
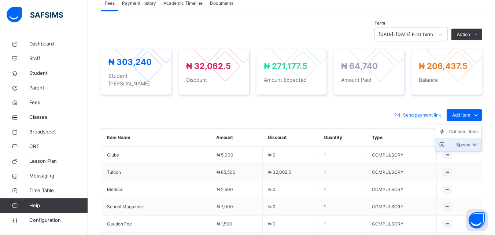
click at [464, 141] on div "Special bill" at bounding box center [463, 144] width 29 height 7
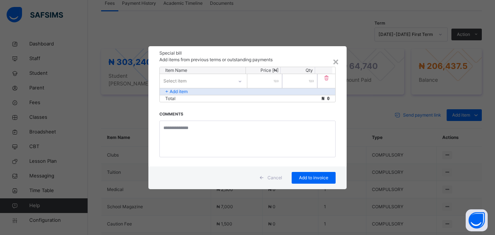
click at [233, 78] on div "Select item" at bounding box center [196, 80] width 73 height 11
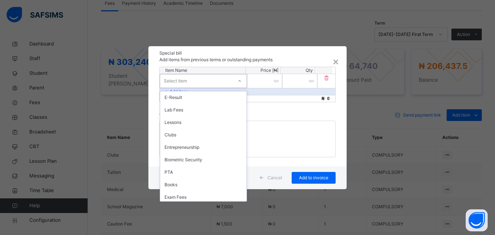
scroll to position [147, 0]
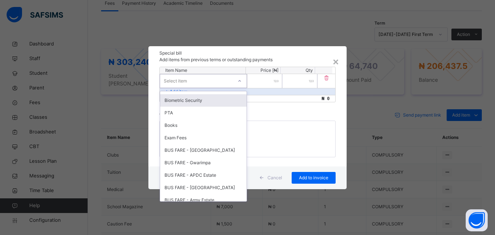
click at [199, 101] on div "Biometric Security" at bounding box center [203, 100] width 86 height 12
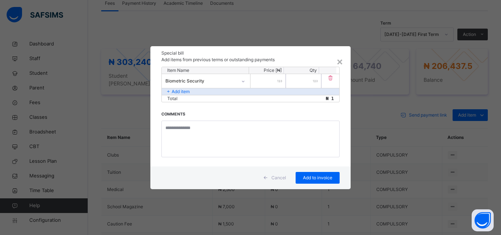
type input "*"
click at [283, 83] on input "*" at bounding box center [267, 81] width 35 height 14
click at [314, 85] on input "*" at bounding box center [303, 81] width 35 height 14
click at [339, 63] on div "×" at bounding box center [339, 61] width 7 height 15
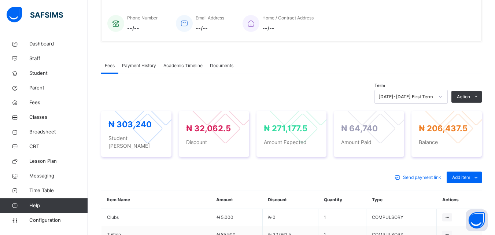
scroll to position [170, 0]
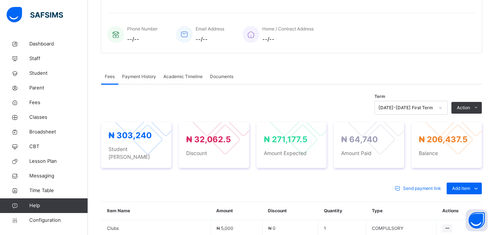
click at [147, 76] on span "Payment History" at bounding box center [139, 76] width 34 height 7
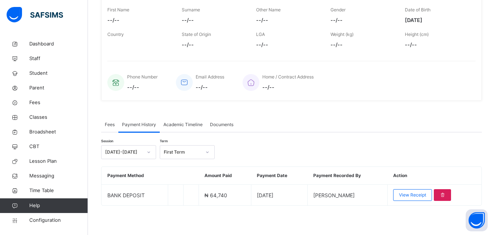
scroll to position [122, 0]
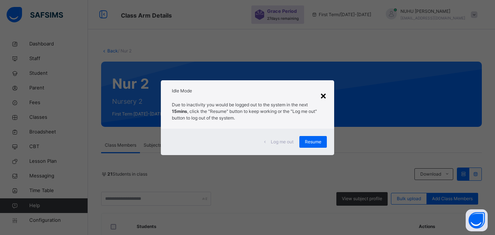
click at [321, 95] on div "×" at bounding box center [323, 95] width 7 height 15
